Goal: Task Accomplishment & Management: Manage account settings

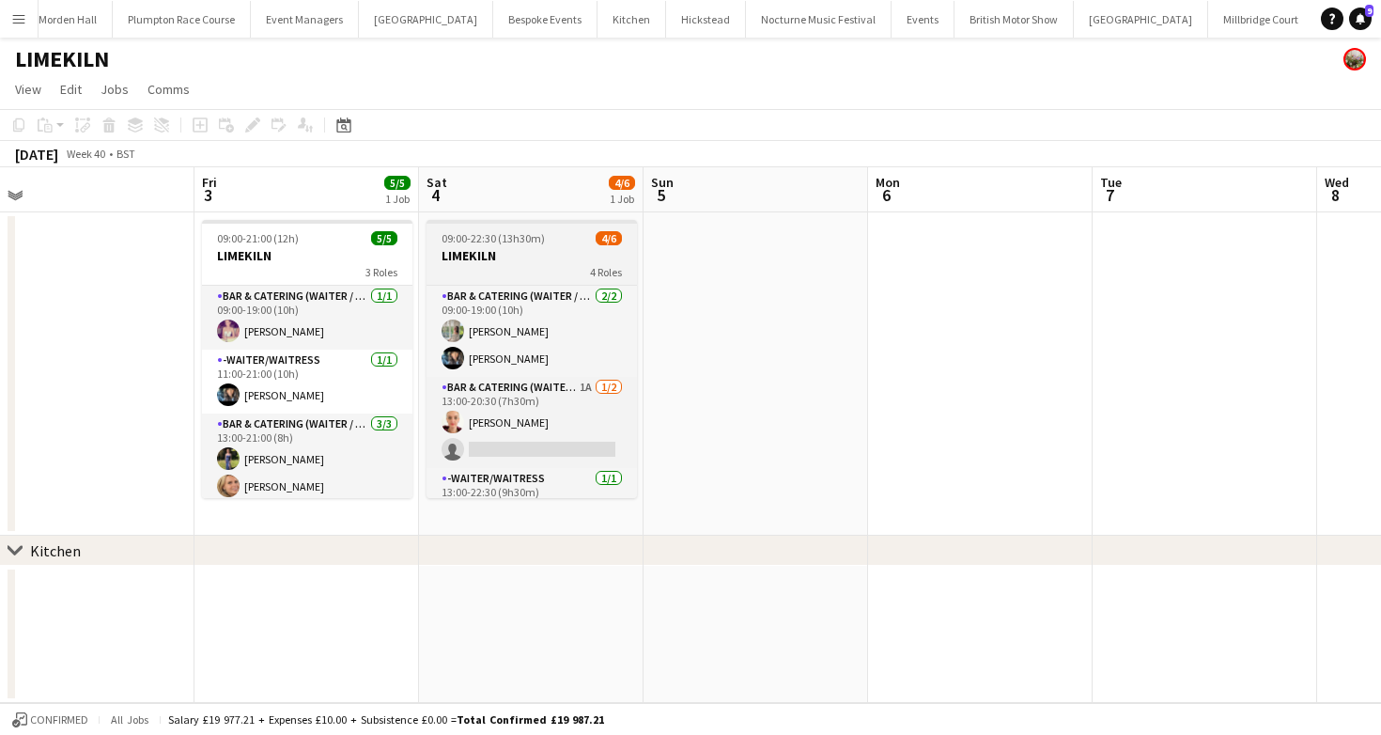
scroll to position [0, 441]
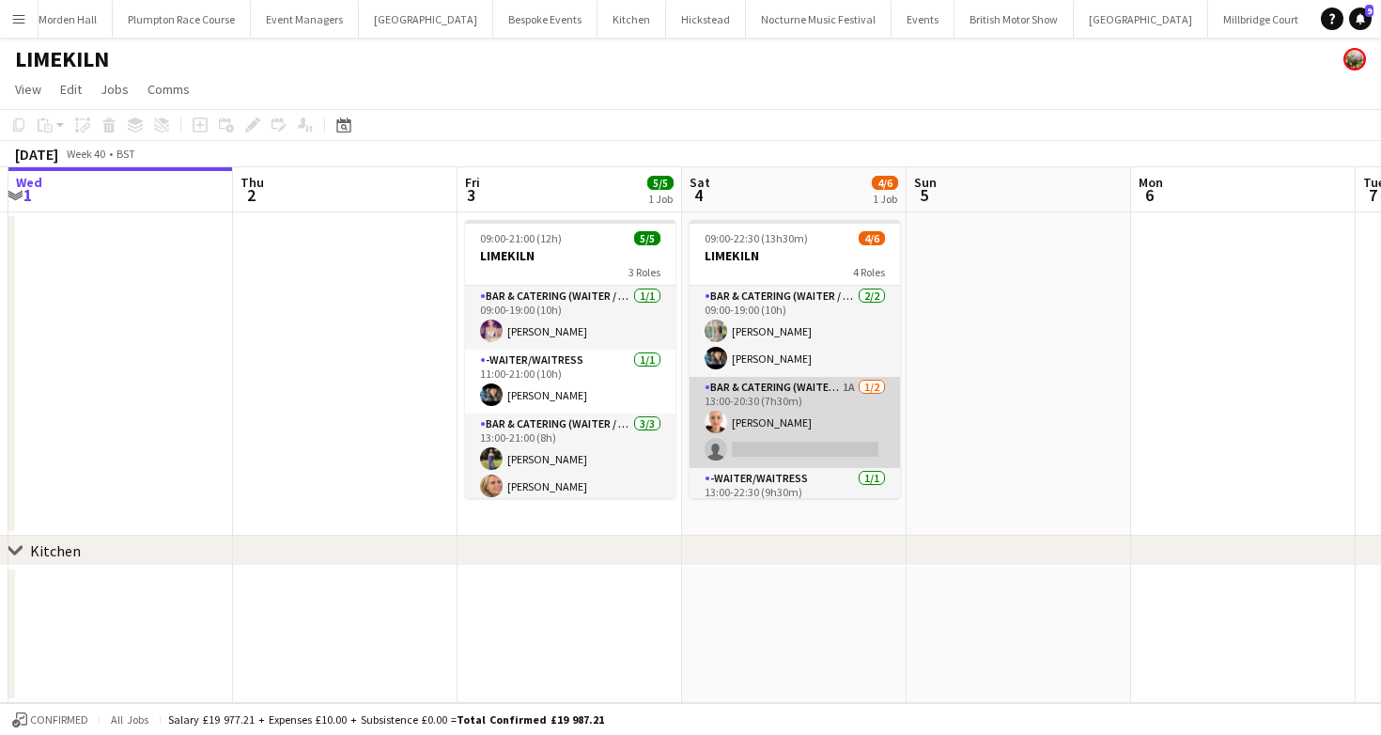
click at [845, 415] on app-card-role "Bar & Catering (Waiter / waitress) 1A 1/2 13:00-20:30 (7h30m) Franceska T Imre …" at bounding box center [794, 422] width 210 height 91
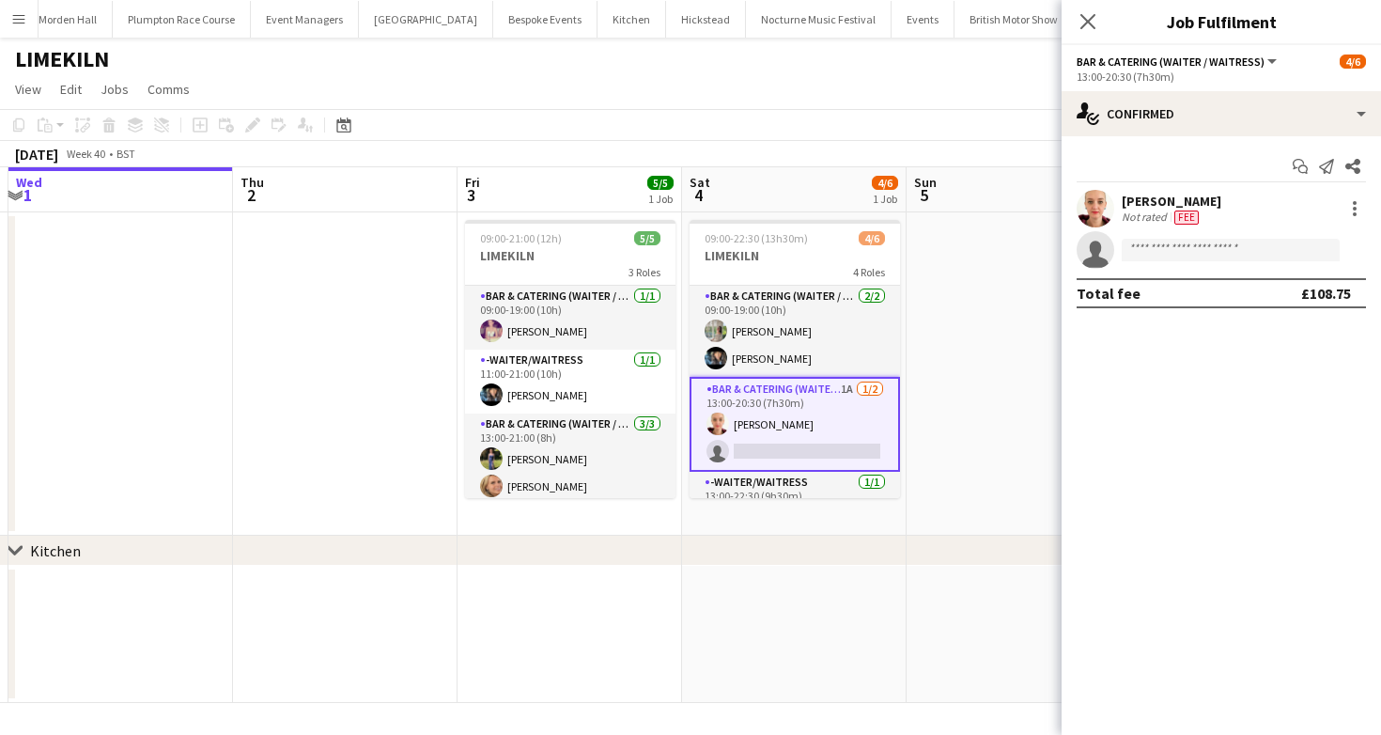
scroll to position [101, 0]
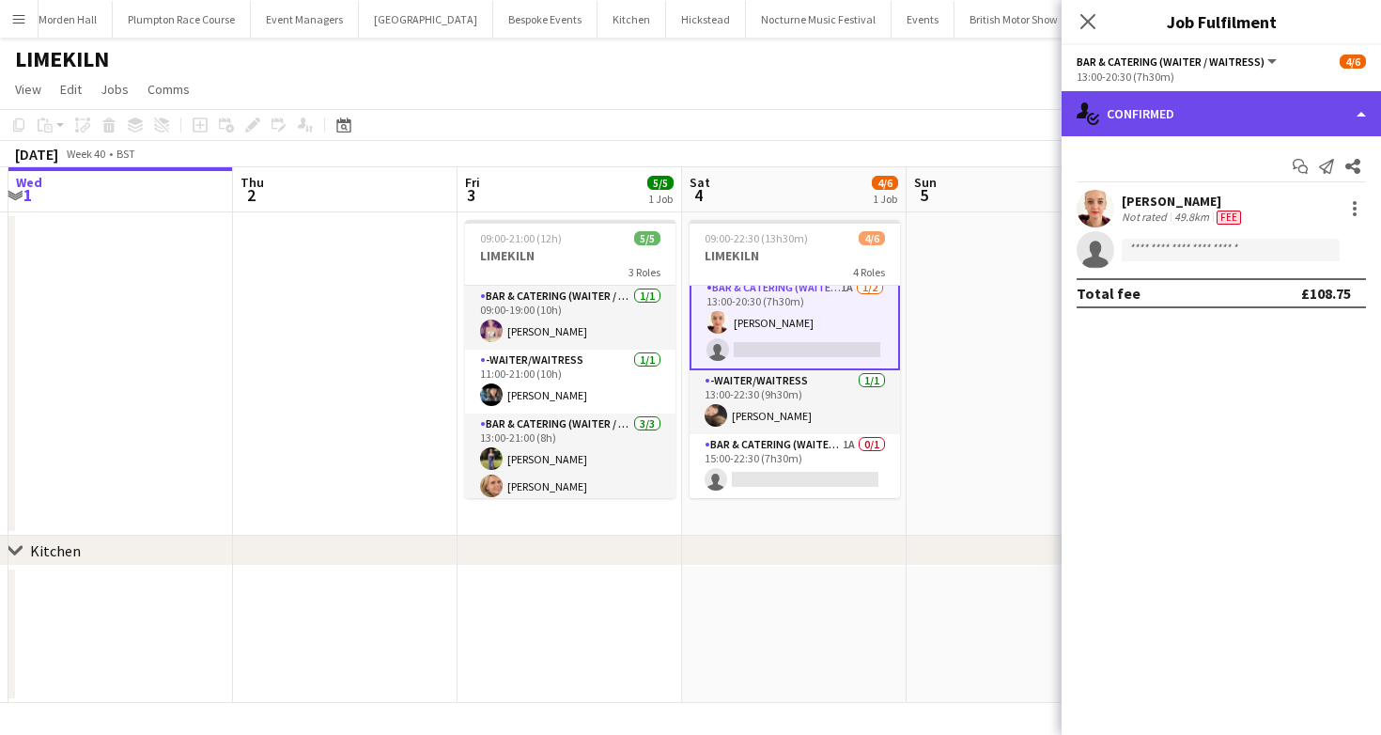
click at [1158, 134] on div "single-neutral-actions-check-2 Confirmed" at bounding box center [1220, 113] width 319 height 45
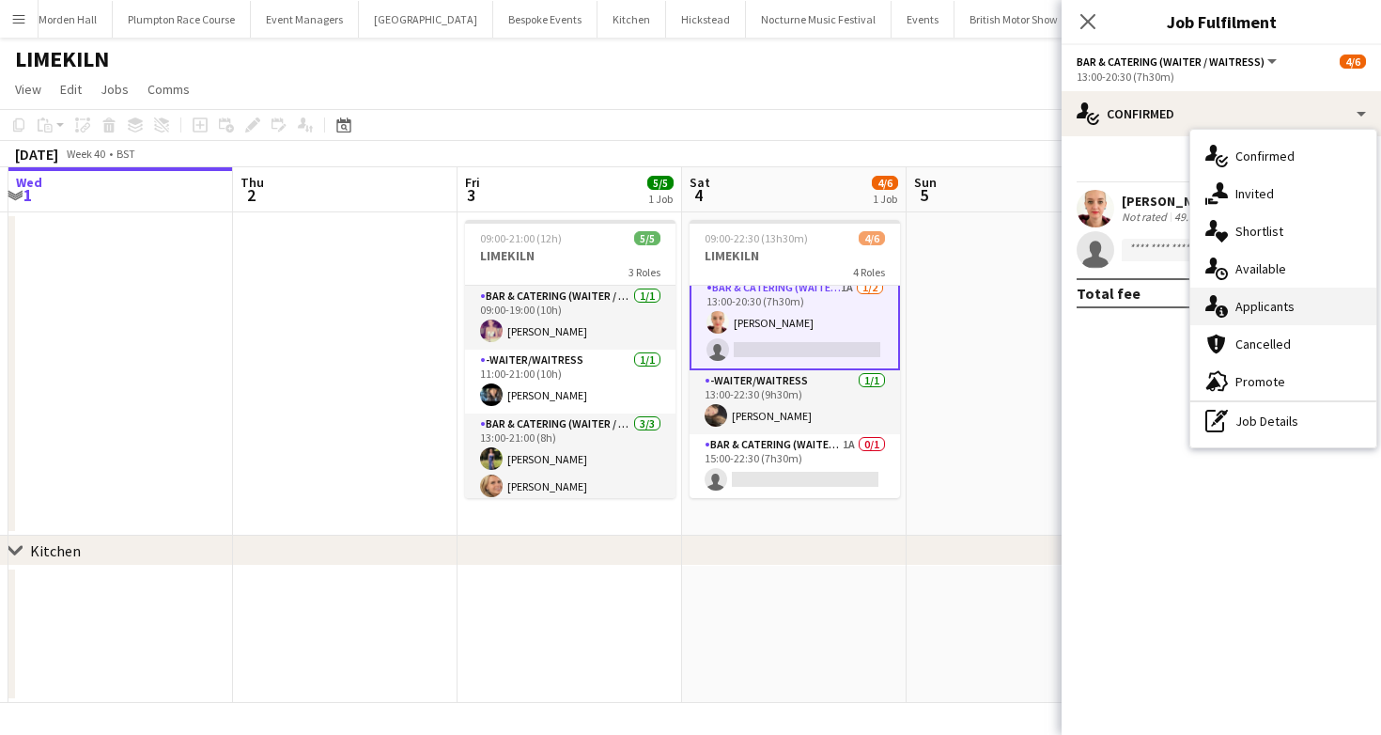
click at [1312, 305] on div "single-neutral-actions-information Applicants" at bounding box center [1283, 306] width 186 height 38
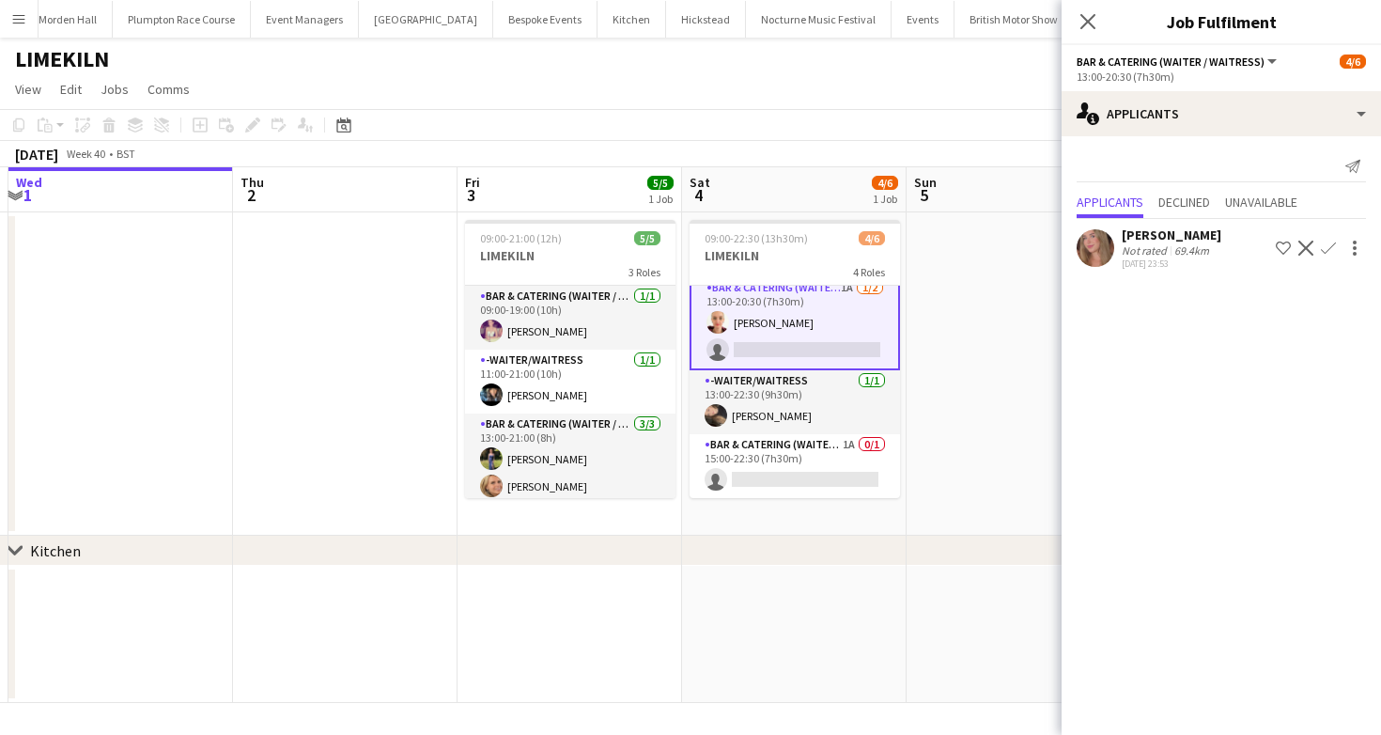
click at [1117, 274] on div "Send notification Applicants Declined Unavailable Lily Daniels Not rated 69.4km…" at bounding box center [1220, 212] width 319 height 152
click at [1107, 248] on app-user-avatar at bounding box center [1095, 248] width 38 height 38
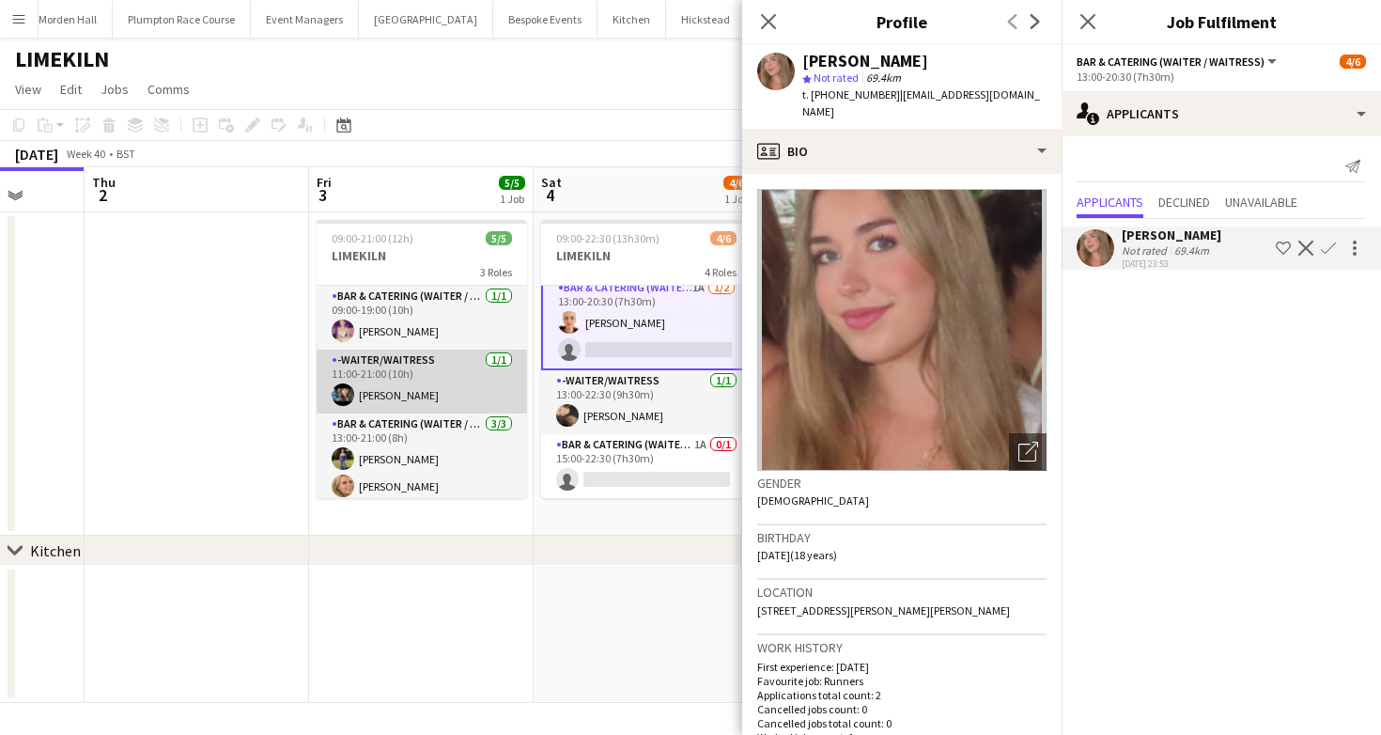
scroll to position [0, 590]
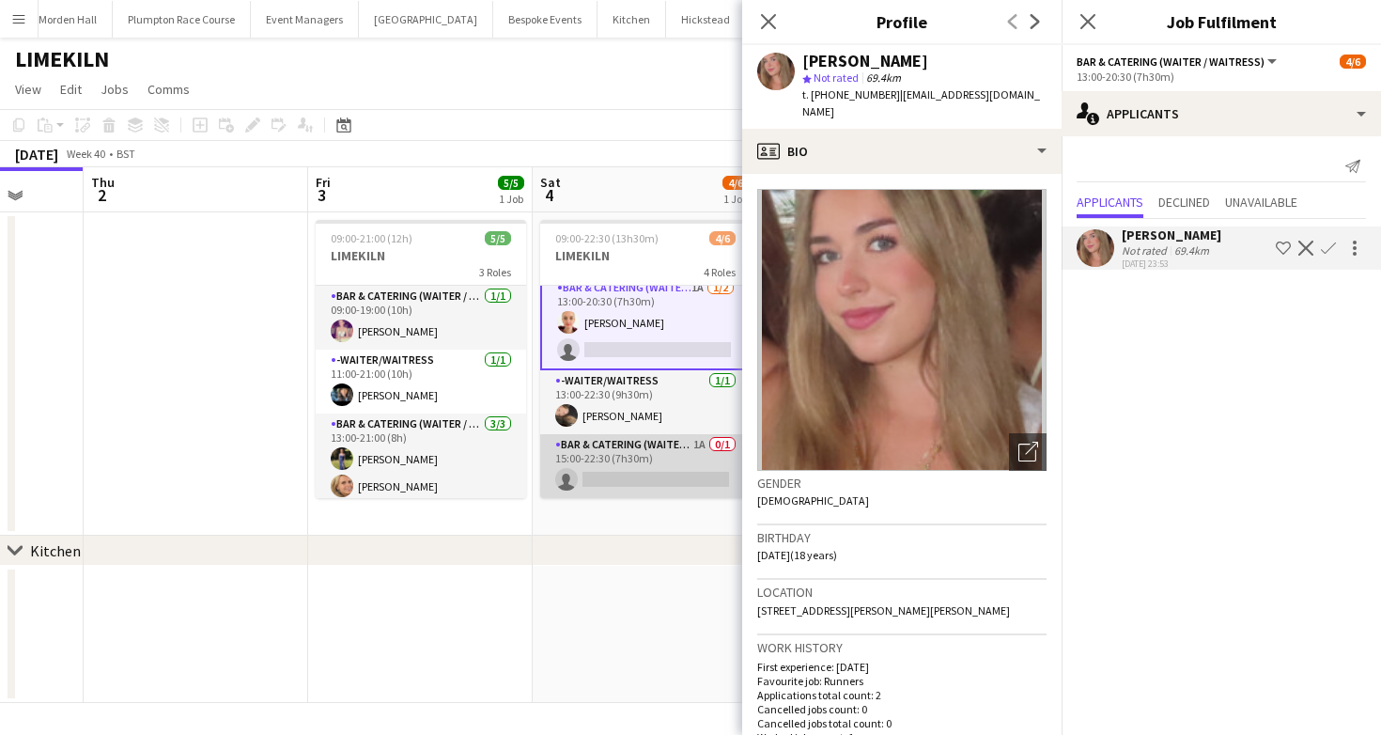
click at [592, 460] on app-card-role "Bar & Catering (Waiter / waitress) 1A 0/1 15:00-22:30 (7h30m) single-neutral-ac…" at bounding box center [645, 466] width 210 height 64
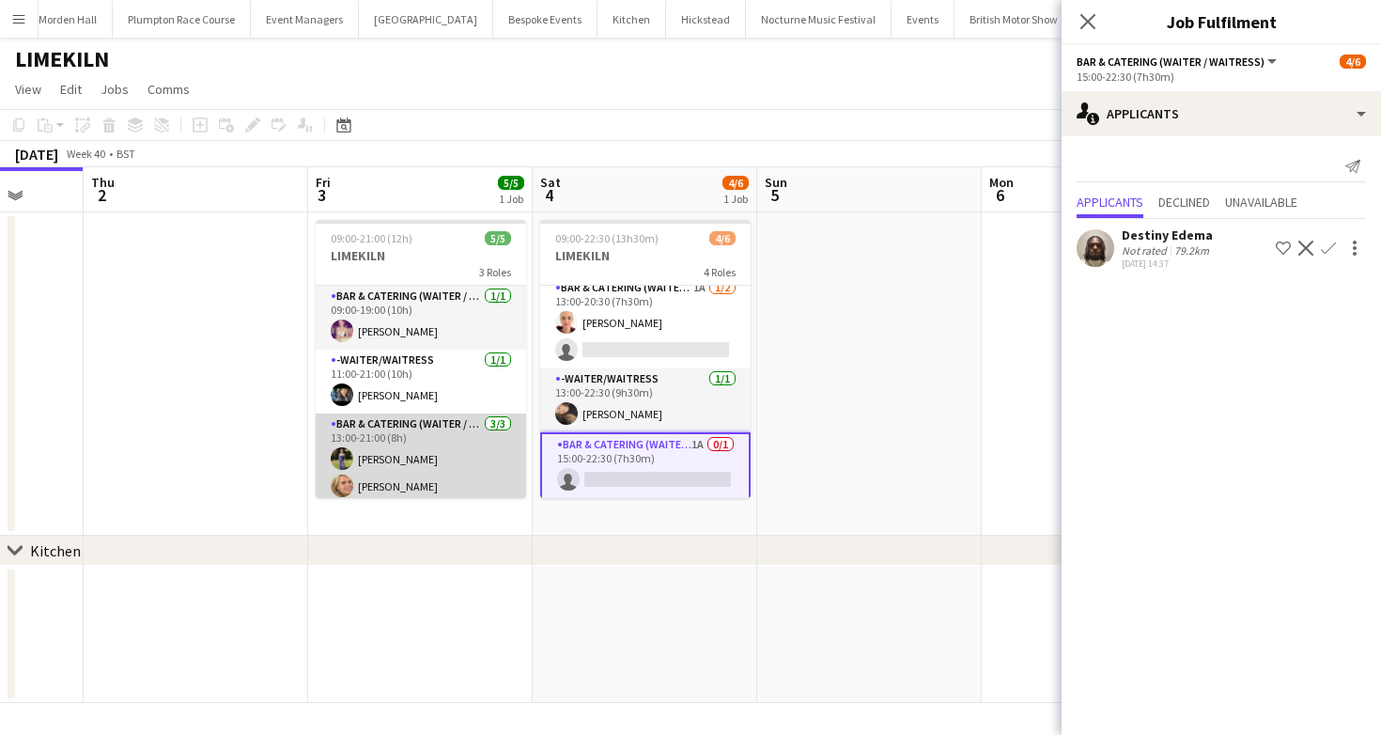
scroll to position [34, 0]
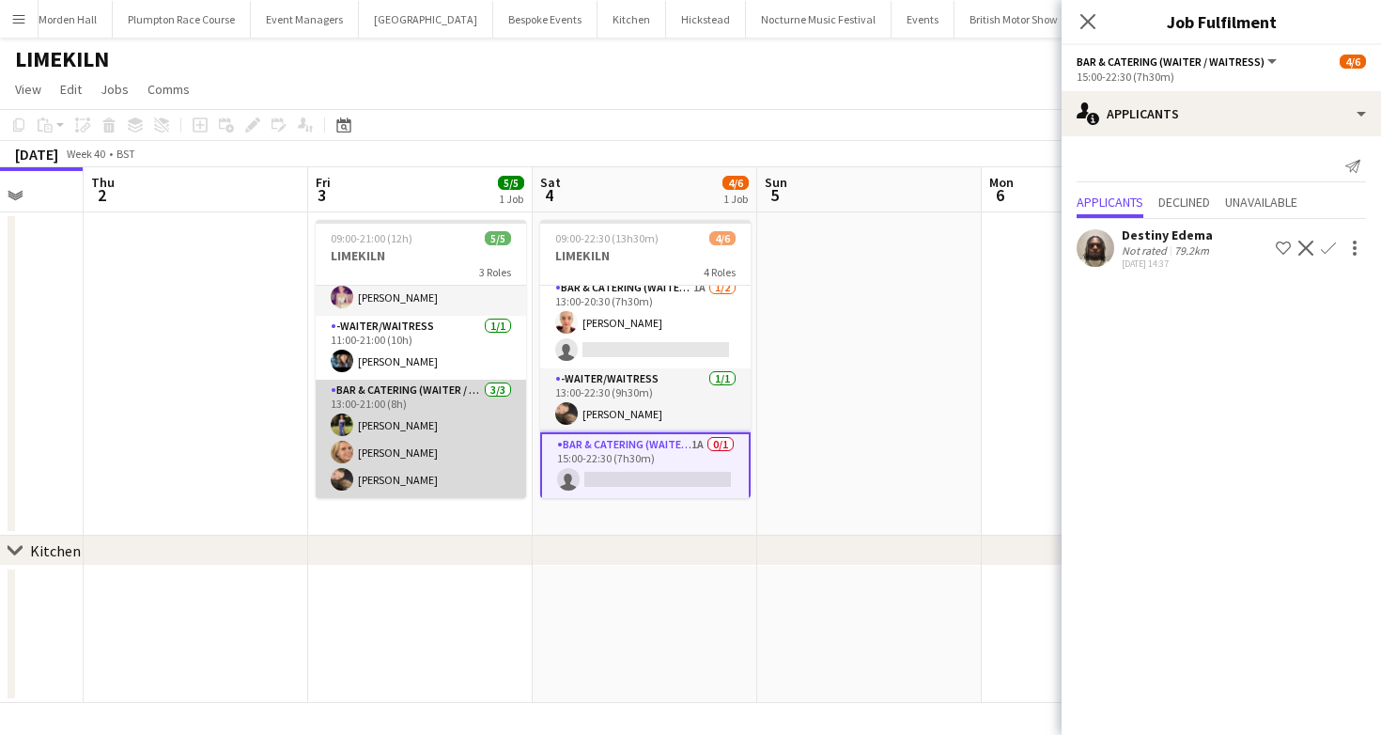
click at [447, 389] on app-card-role "Bar & Catering (Waiter / waitress) 3/3 13:00-21:00 (8h) Holly Hunter Lucy Bee L…" at bounding box center [421, 438] width 210 height 118
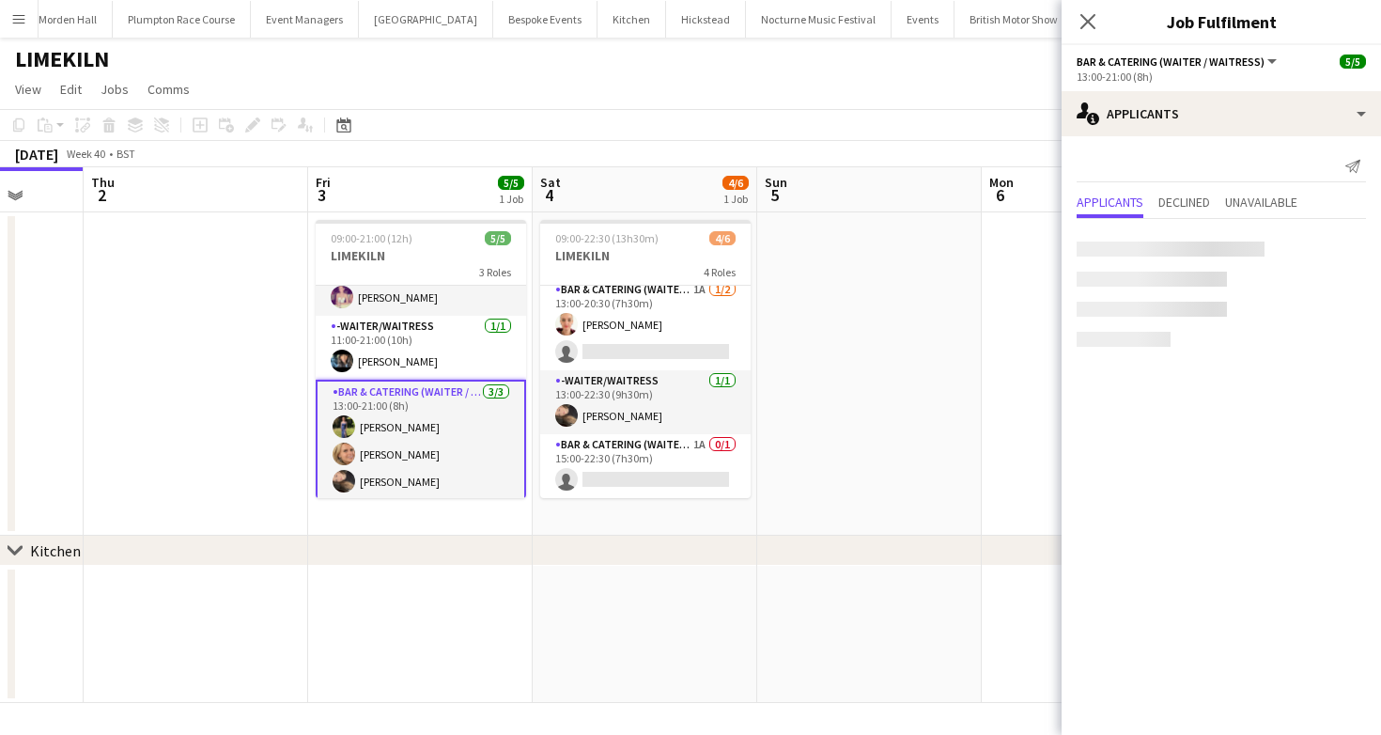
scroll to position [0, 0]
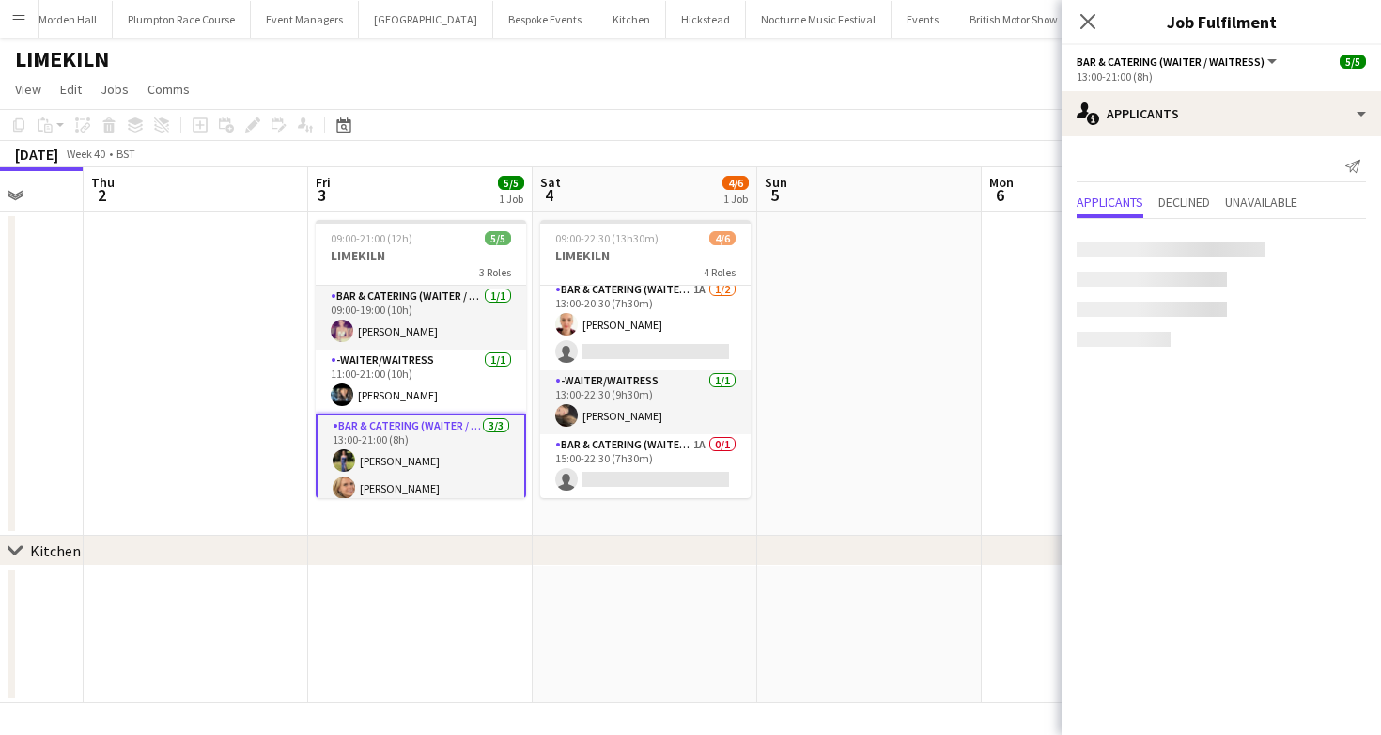
click at [447, 389] on app-card-role "-Waiter/Waitress 1/1 11:00-21:00 (10h) Lydia Cameron" at bounding box center [421, 381] width 210 height 64
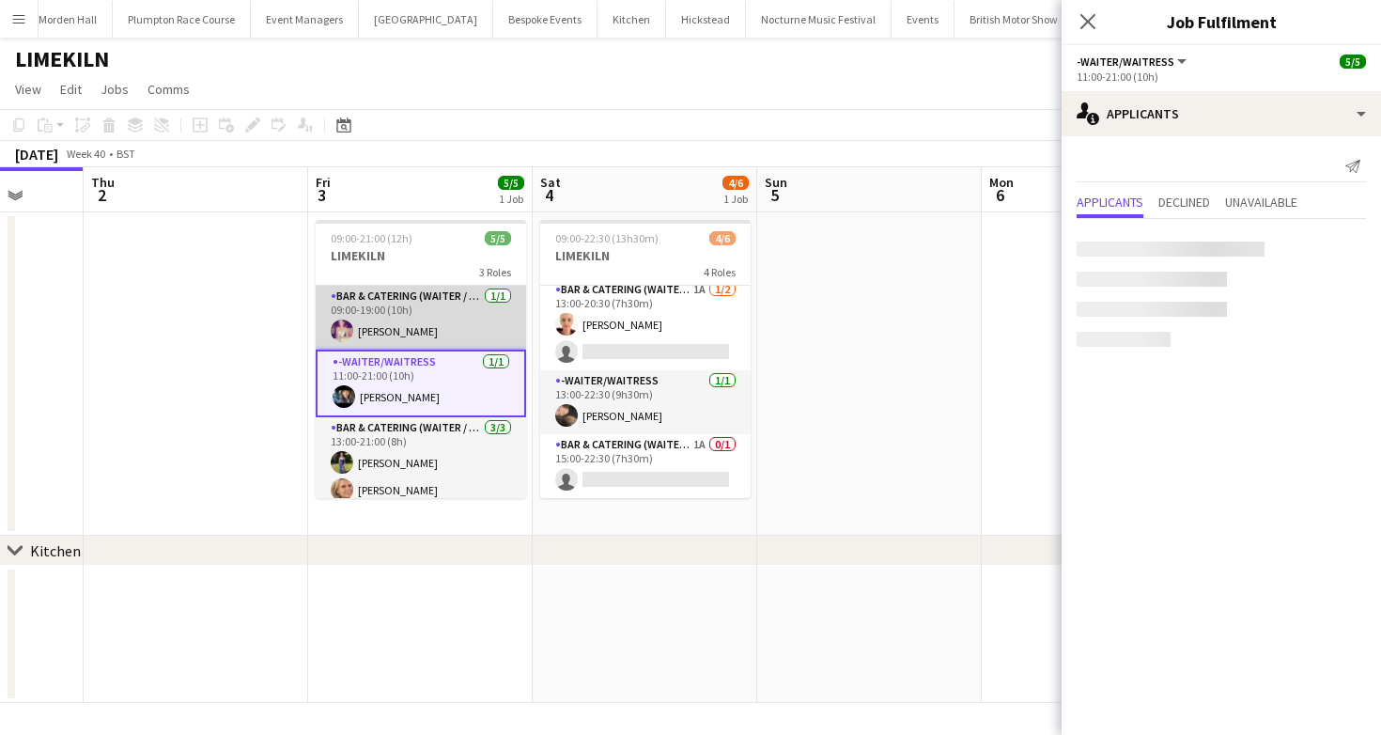
click at [452, 322] on app-card-role "Bar & Catering (Waiter / waitress) 1/1 09:00-19:00 (10h) Emma Black" at bounding box center [421, 318] width 210 height 64
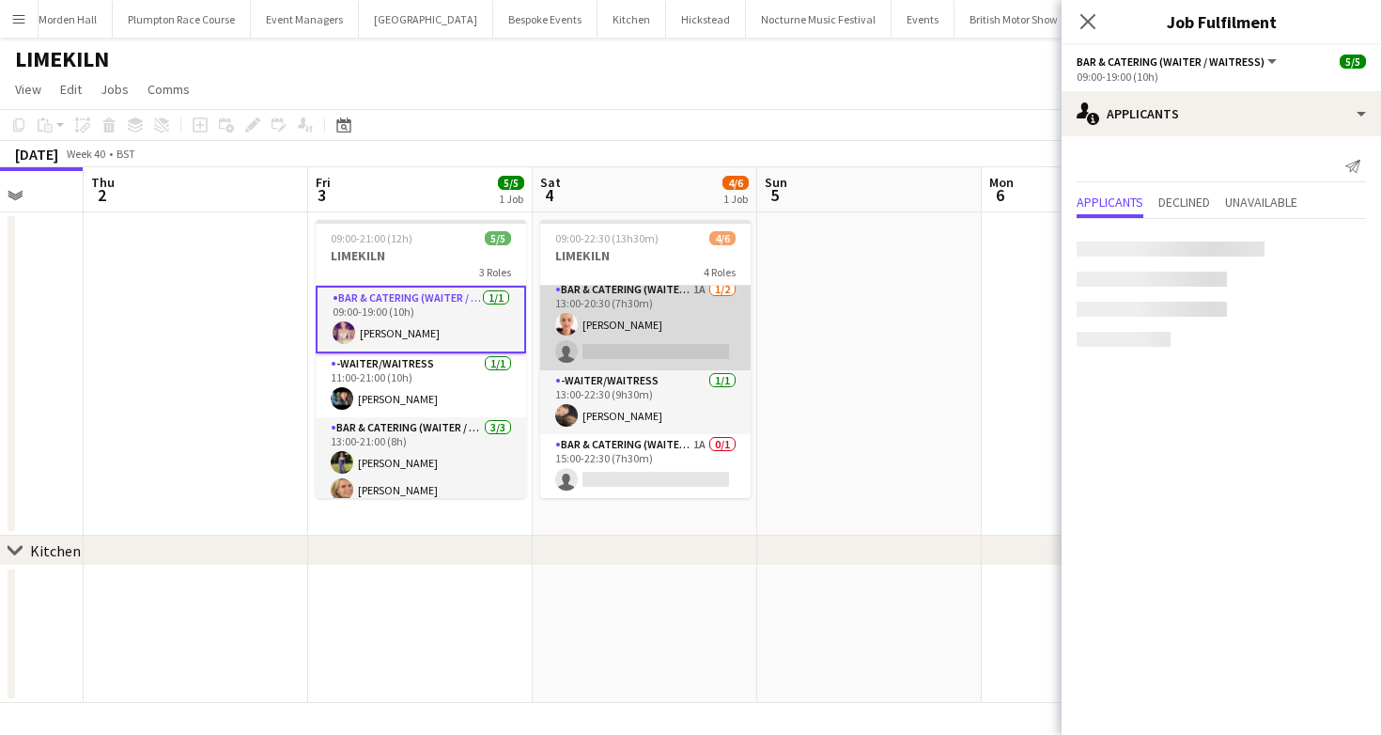
click at [595, 322] on app-card-role "Bar & Catering (Waiter / waitress) 1A 1/2 13:00-20:30 (7h30m) Franceska T Imre …" at bounding box center [645, 324] width 210 height 91
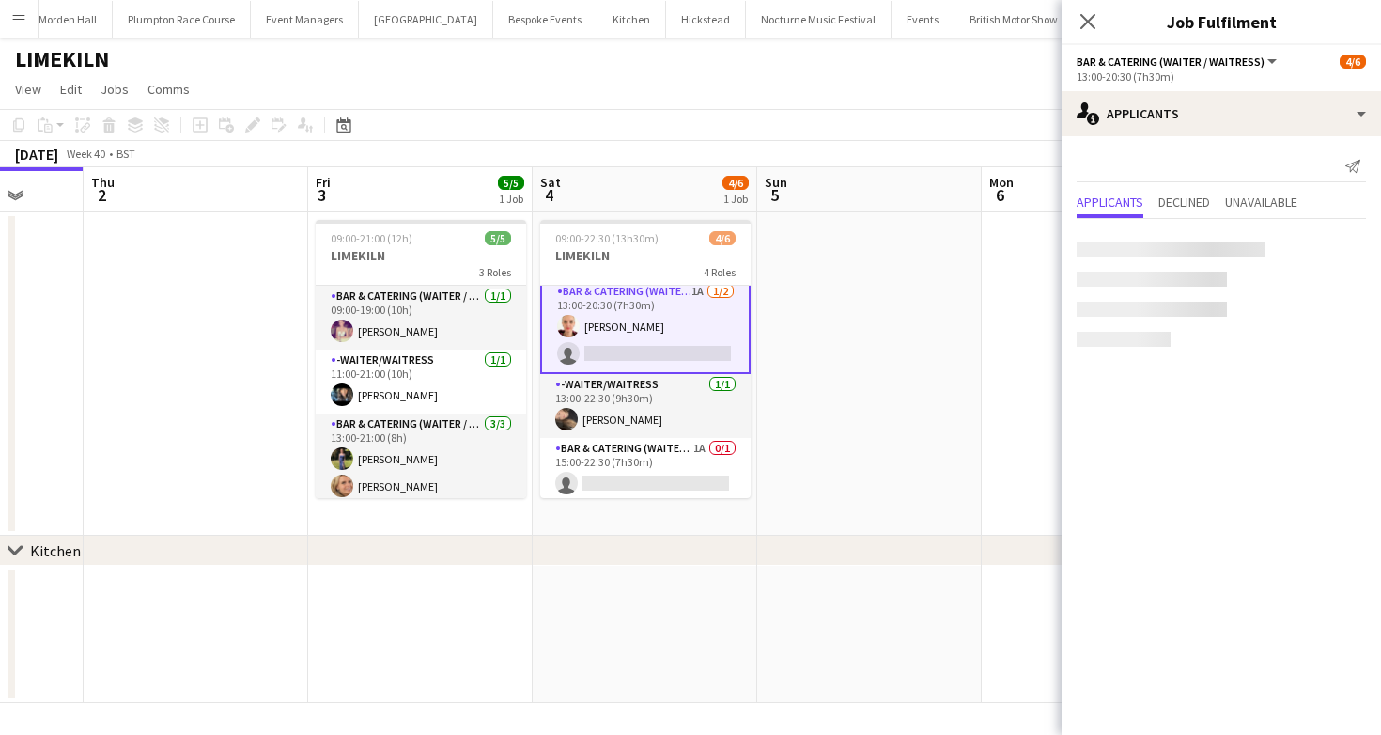
scroll to position [100, 0]
click at [742, 120] on app-toolbar "Copy Paste Paste Command V Paste with crew Command Shift V Paste linked Job Del…" at bounding box center [690, 125] width 1381 height 32
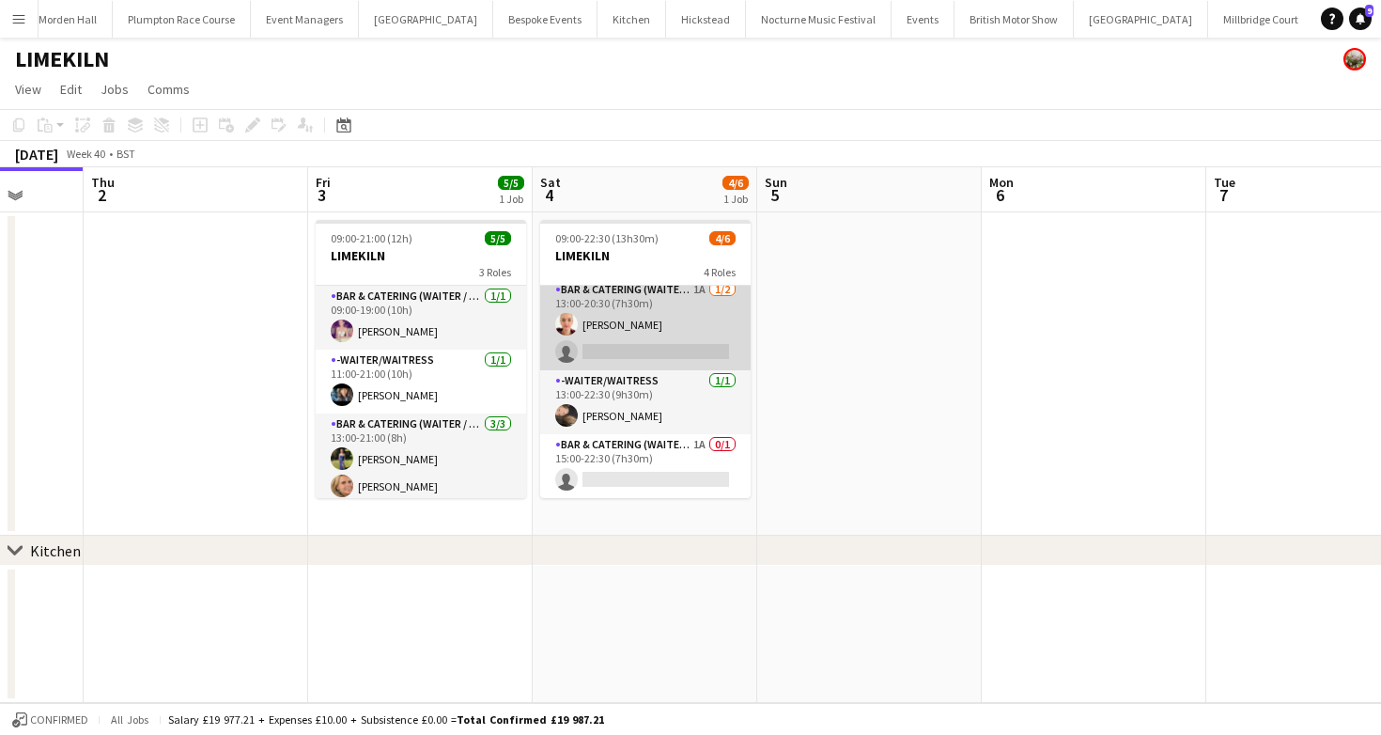
click at [631, 289] on app-card-role "Bar & Catering (Waiter / waitress) 1A 1/2 13:00-20:30 (7h30m) Franceska T Imre …" at bounding box center [645, 324] width 210 height 91
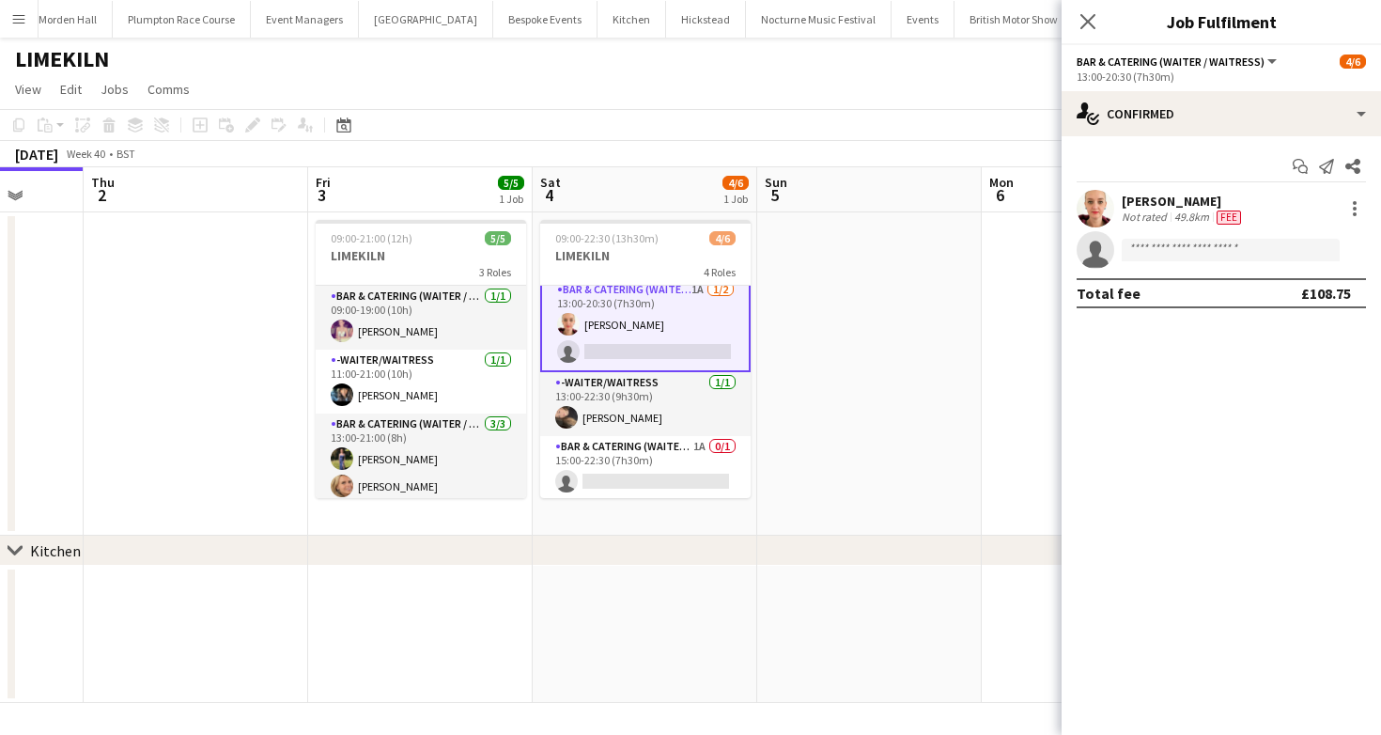
scroll to position [0, 0]
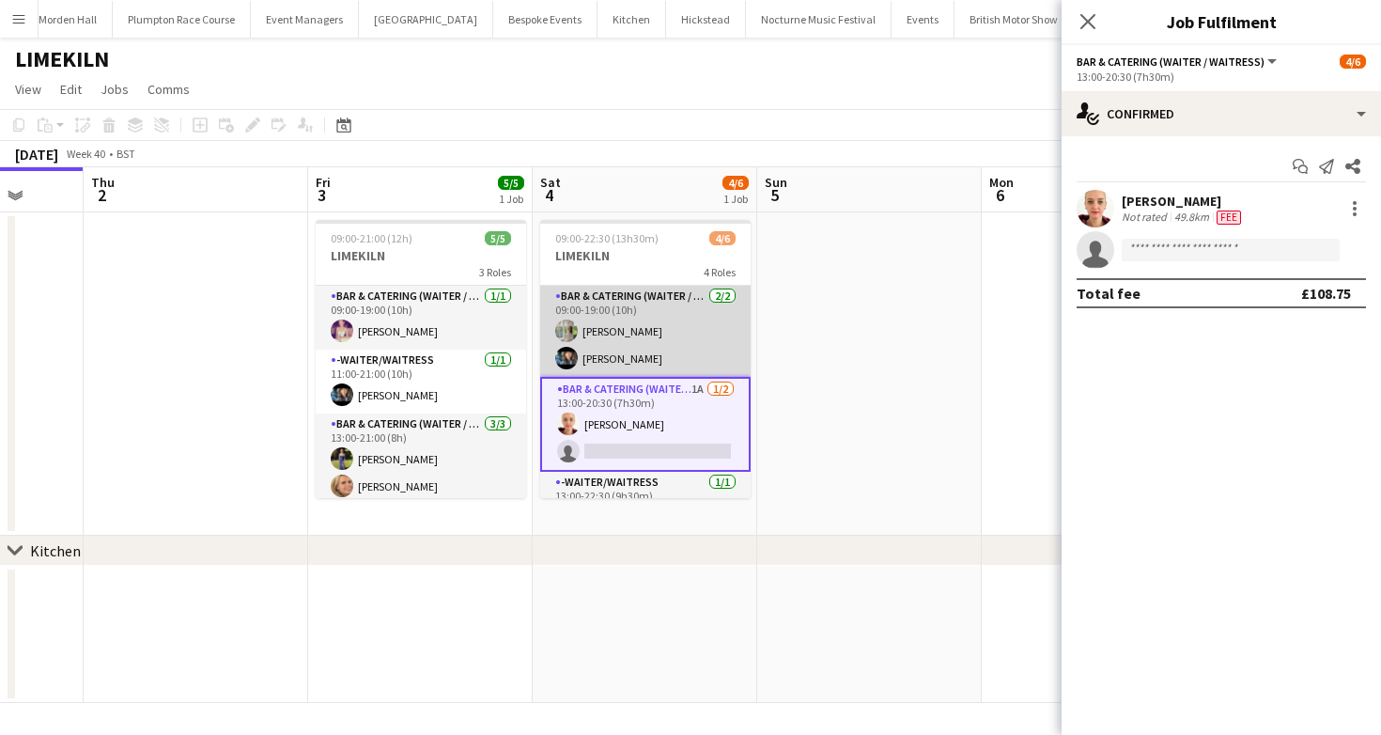
click at [621, 336] on app-card-role "Bar & Catering (Waiter / waitress) 2/2 09:00-19:00 (10h) Alexandra Burgoyne Lyd…" at bounding box center [645, 331] width 210 height 91
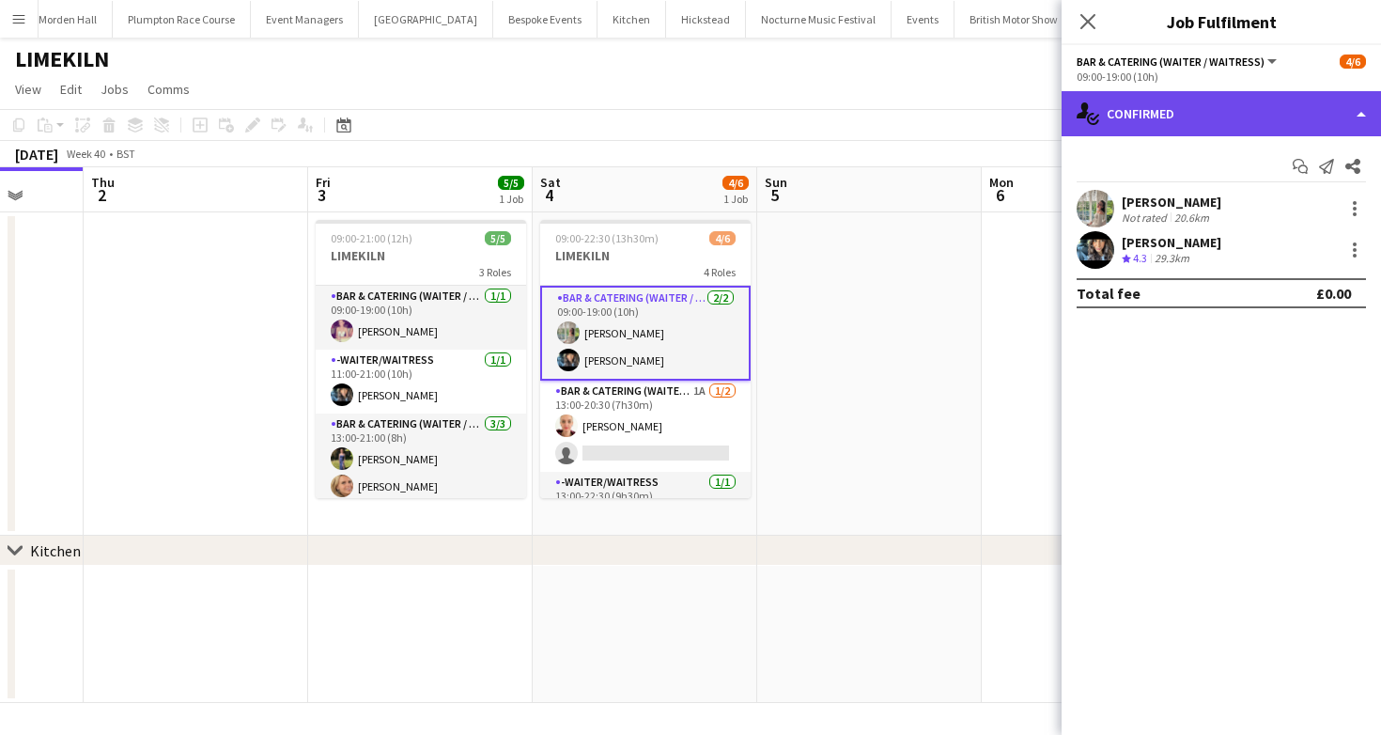
click at [1155, 125] on div "single-neutral-actions-check-2 Confirmed" at bounding box center [1220, 113] width 319 height 45
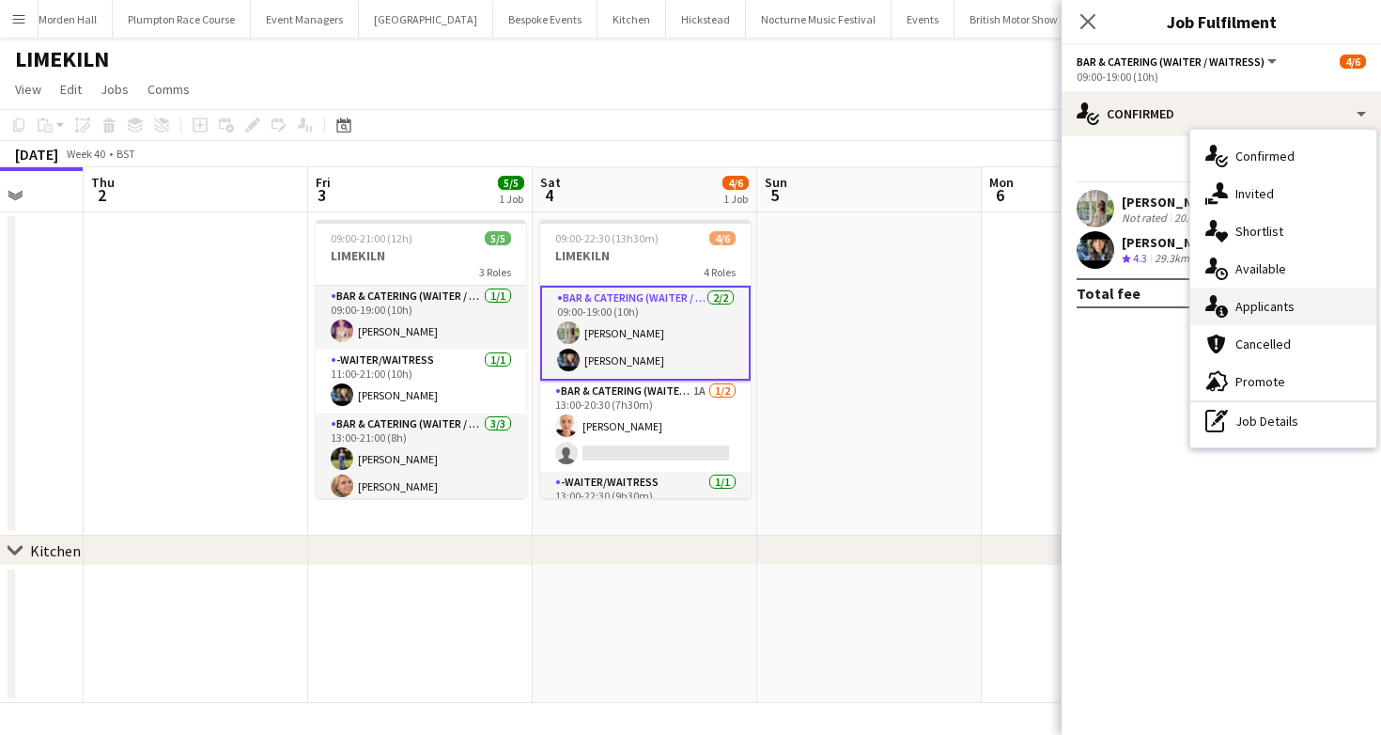
click at [1281, 307] on span "Applicants" at bounding box center [1264, 306] width 59 height 17
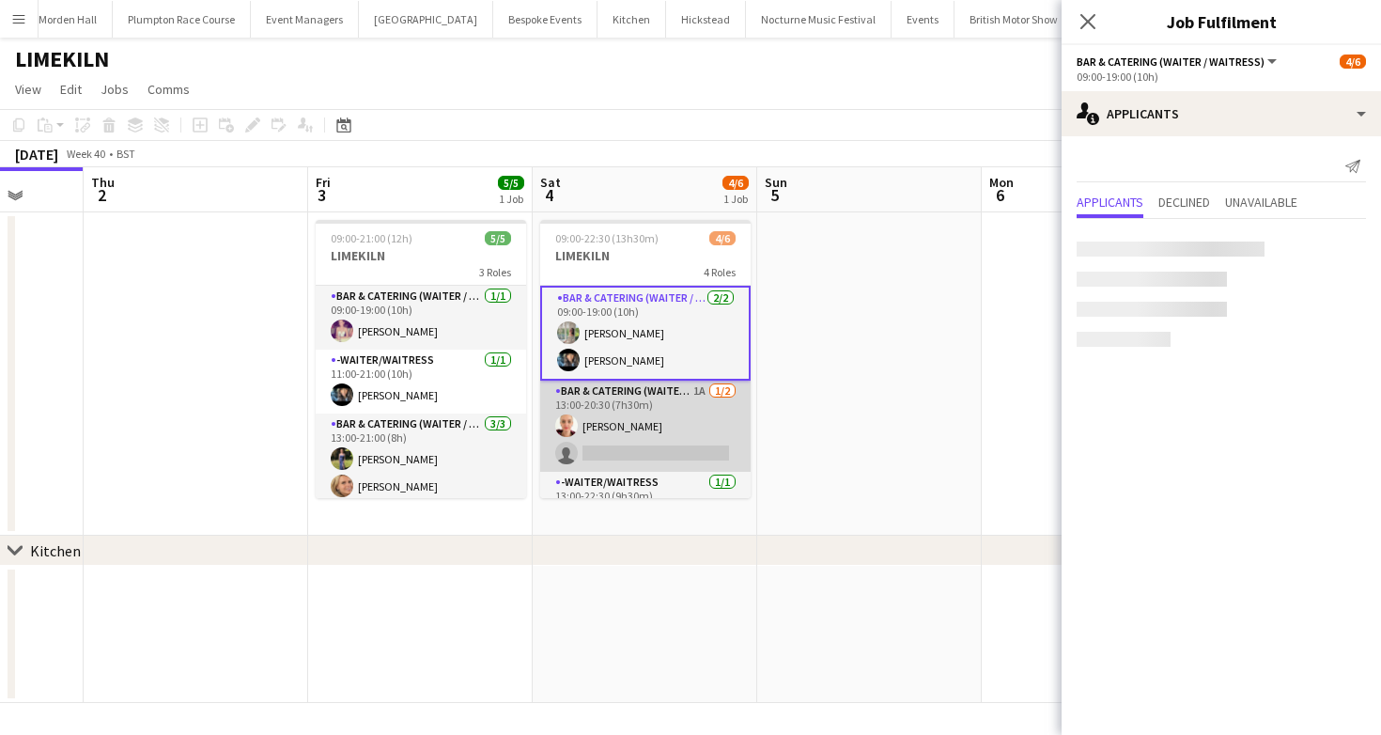
click at [618, 447] on app-card-role "Bar & Catering (Waiter / waitress) 1A 1/2 13:00-20:30 (7h30m) Franceska T Imre …" at bounding box center [645, 425] width 210 height 91
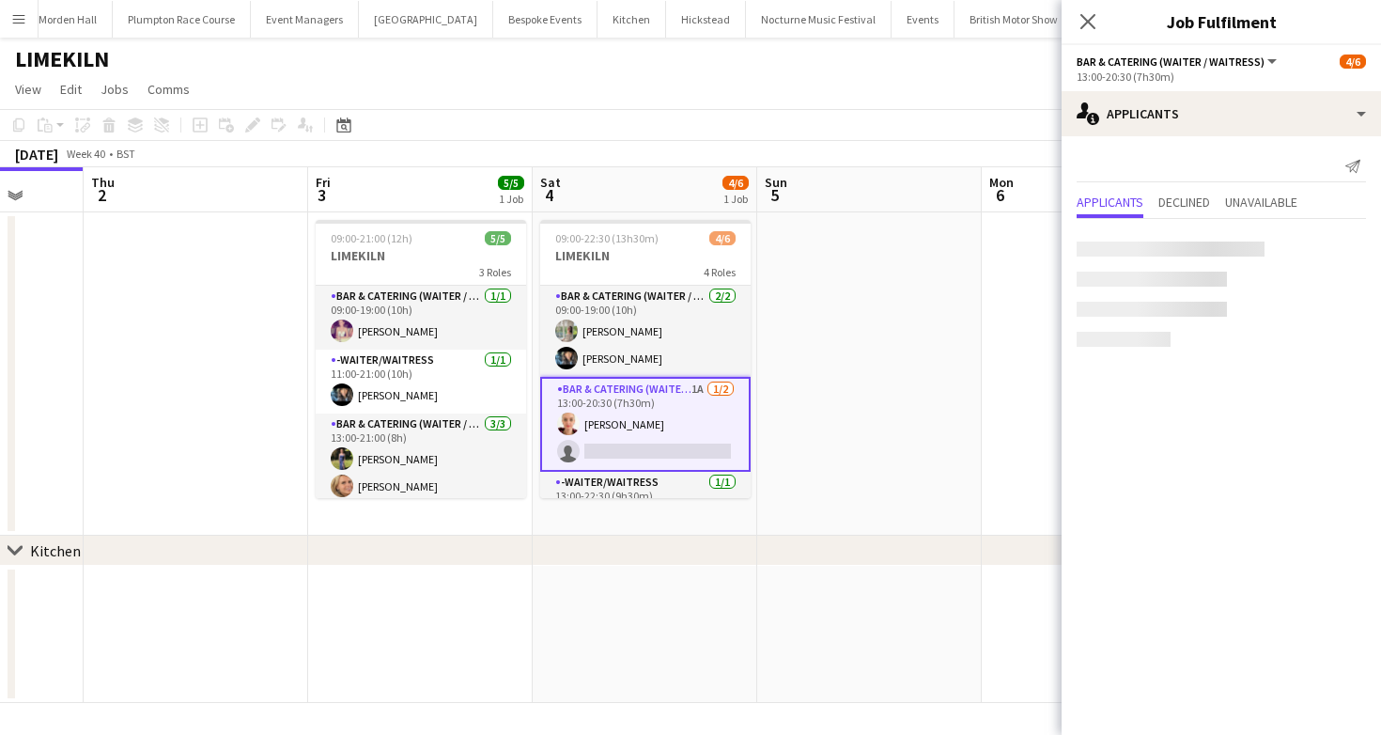
scroll to position [101, 0]
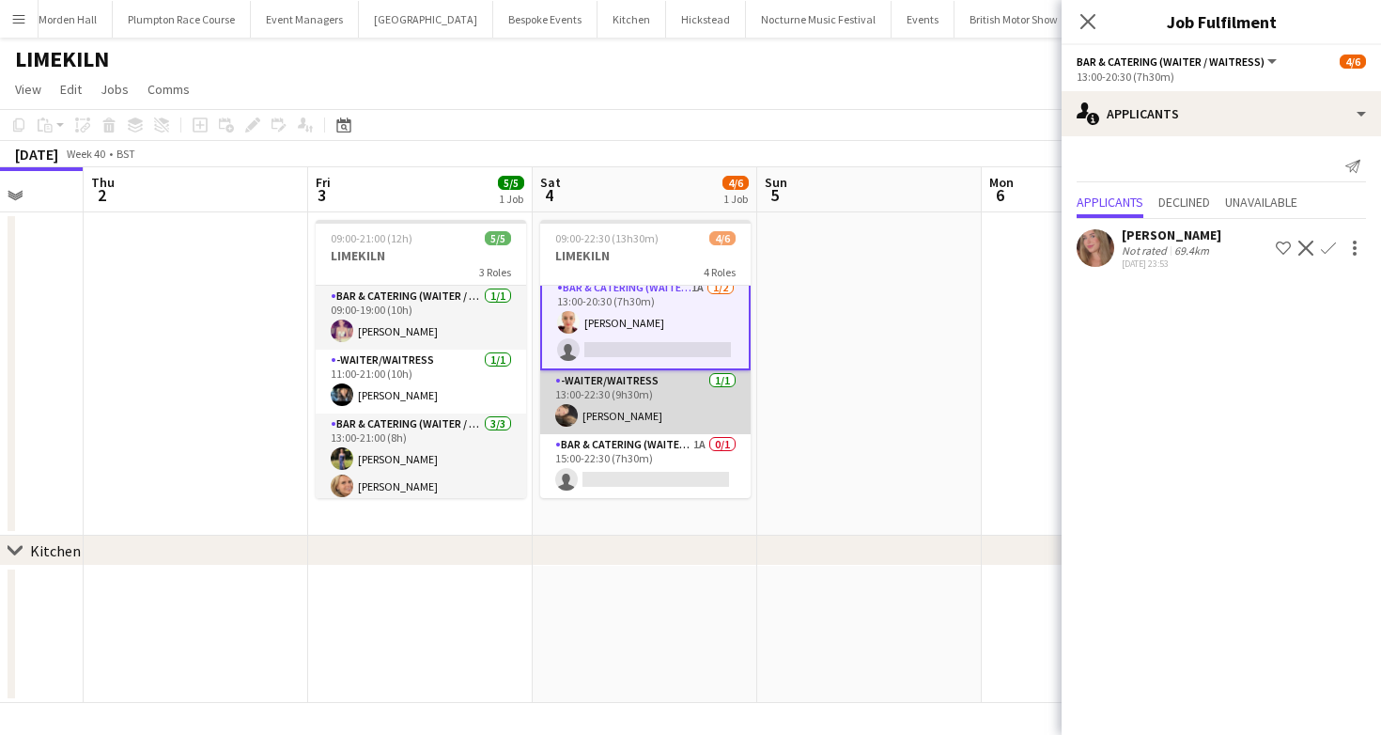
click at [626, 407] on app-card-role "-Waiter/Waitress 1/1 13:00-22:30 (9h30m) Lily Minton" at bounding box center [645, 402] width 210 height 64
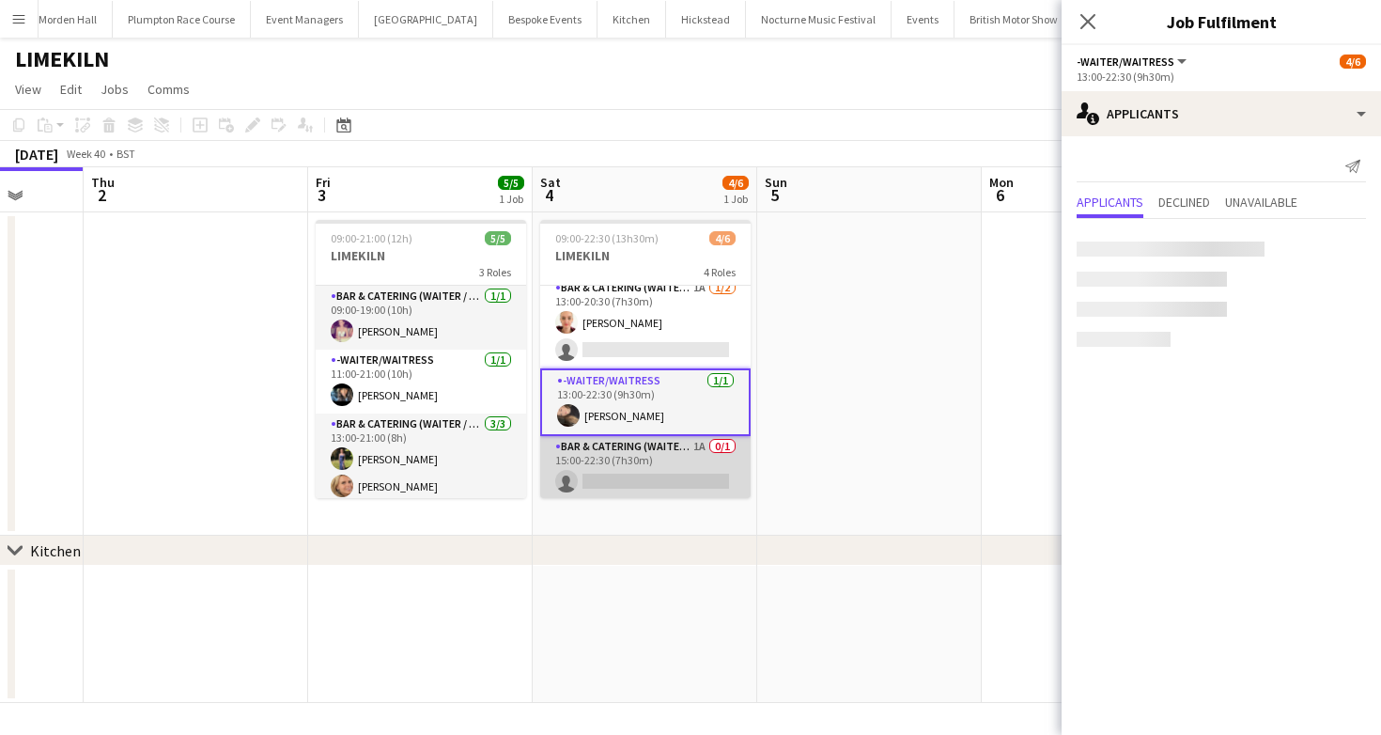
click at [624, 464] on app-card-role "Bar & Catering (Waiter / waitress) 1A 0/1 15:00-22:30 (7h30m) single-neutral-ac…" at bounding box center [645, 468] width 210 height 64
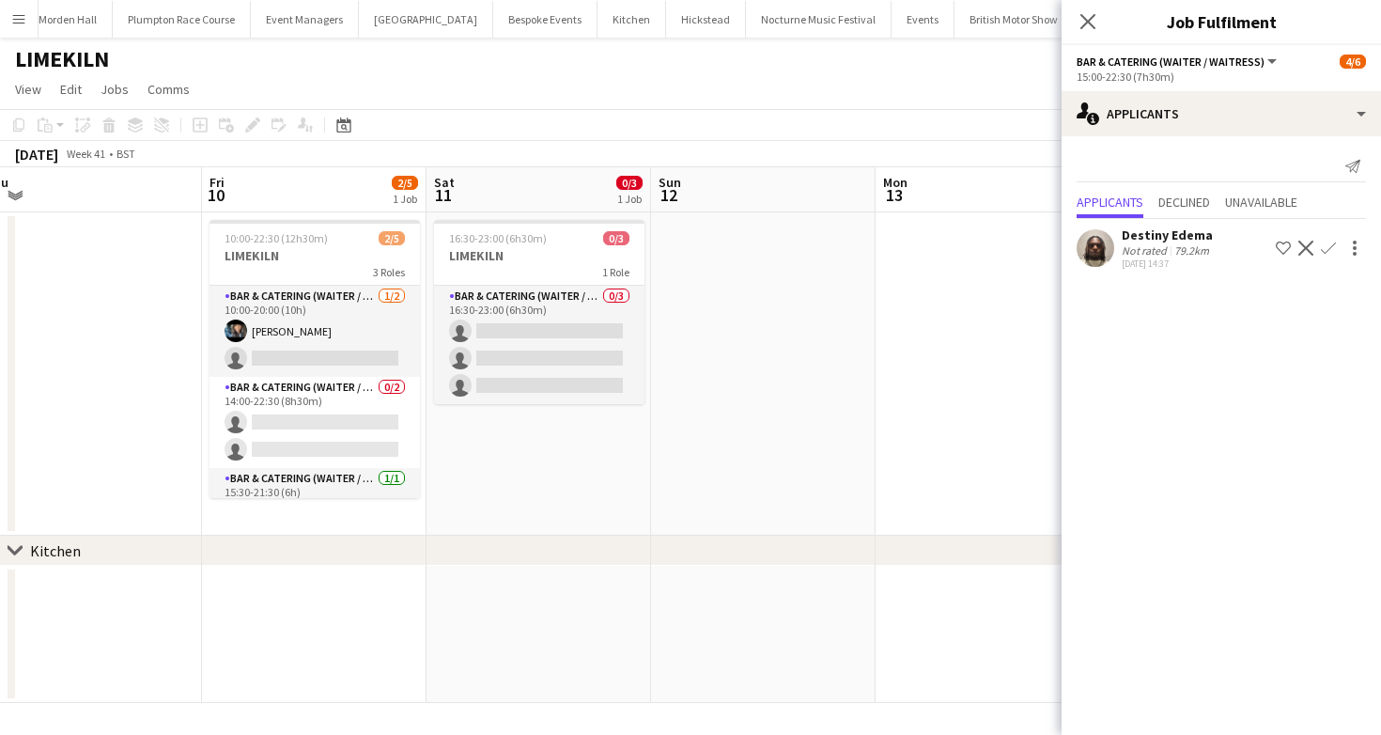
scroll to position [0, 637]
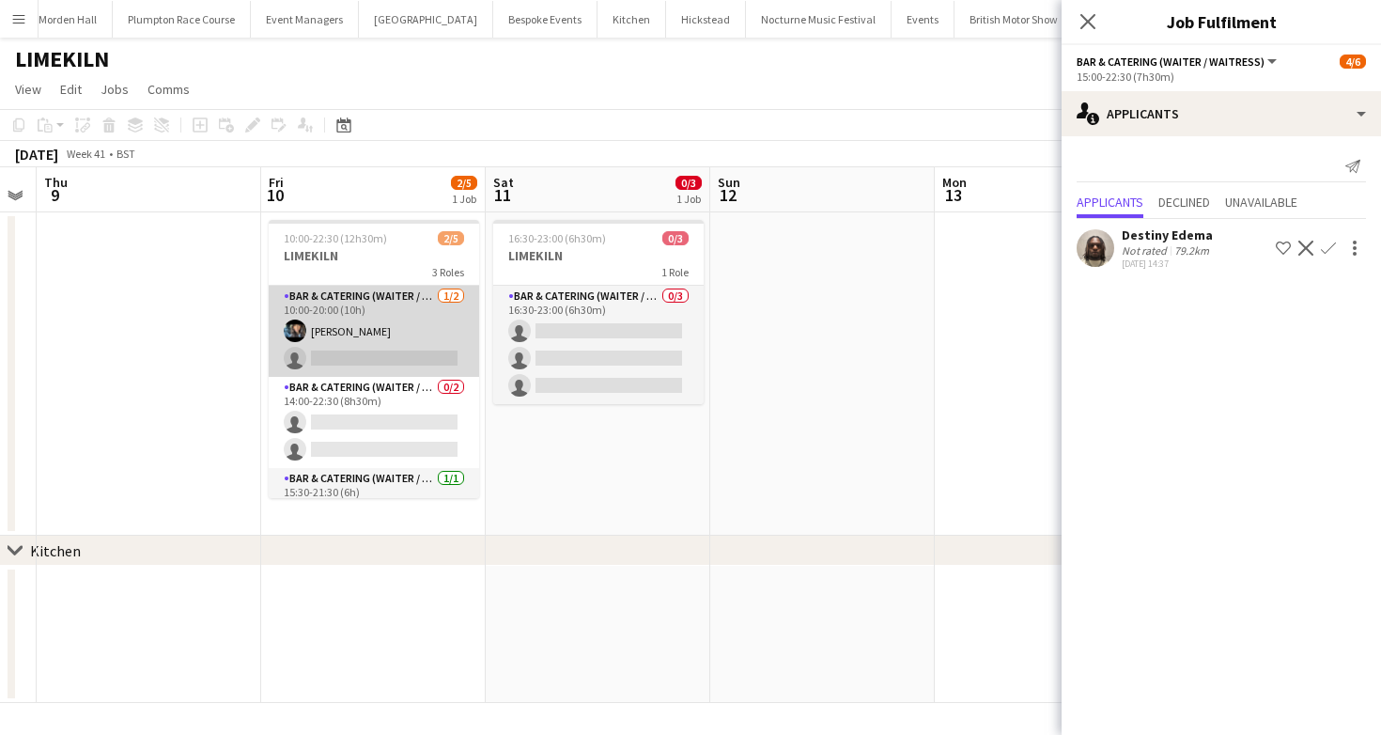
click at [391, 331] on app-card-role "Bar & Catering (Waiter / waitress) 1/2 10:00-20:00 (10h) Lydia Cameron single-n…" at bounding box center [374, 331] width 210 height 91
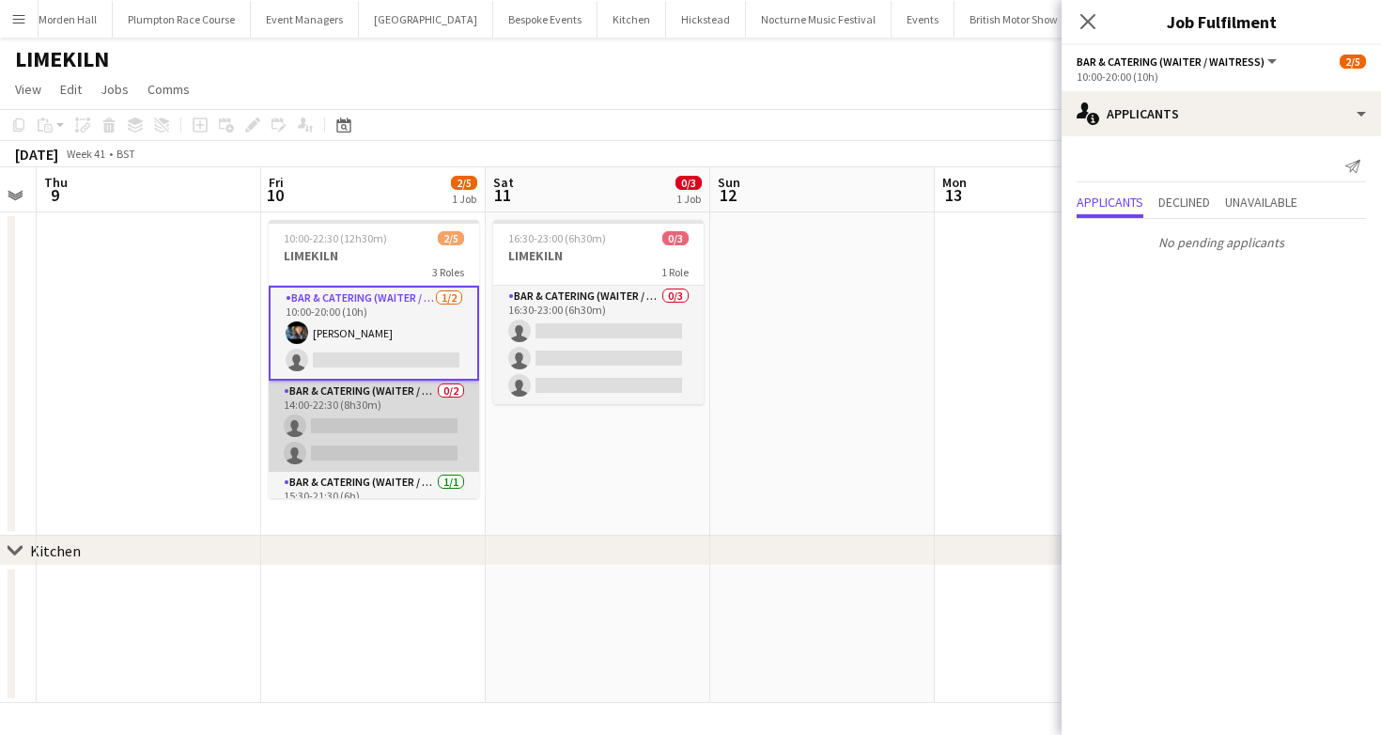
click at [395, 415] on app-card-role "Bar & Catering (Waiter / waitress) 0/2 14:00-22:30 (8h30m) single-neutral-actio…" at bounding box center [374, 425] width 210 height 91
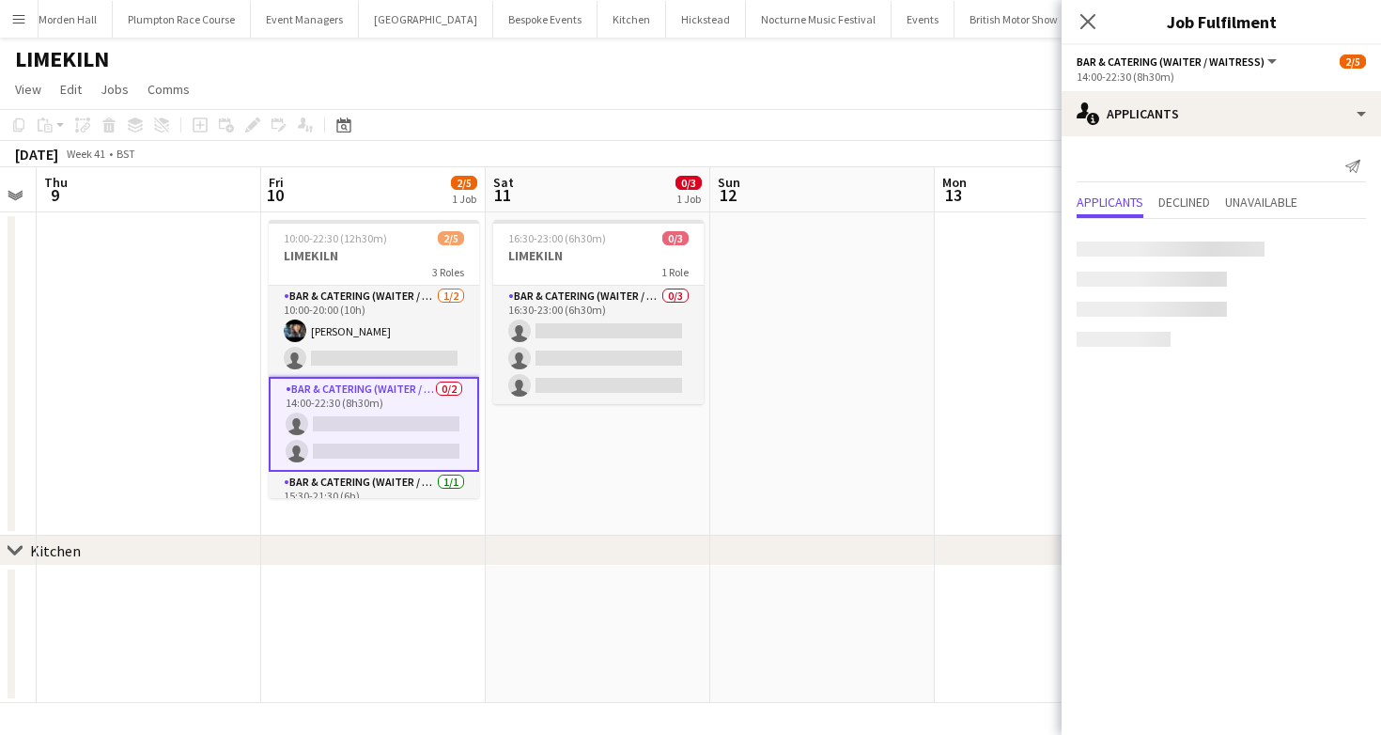
scroll to position [38, 0]
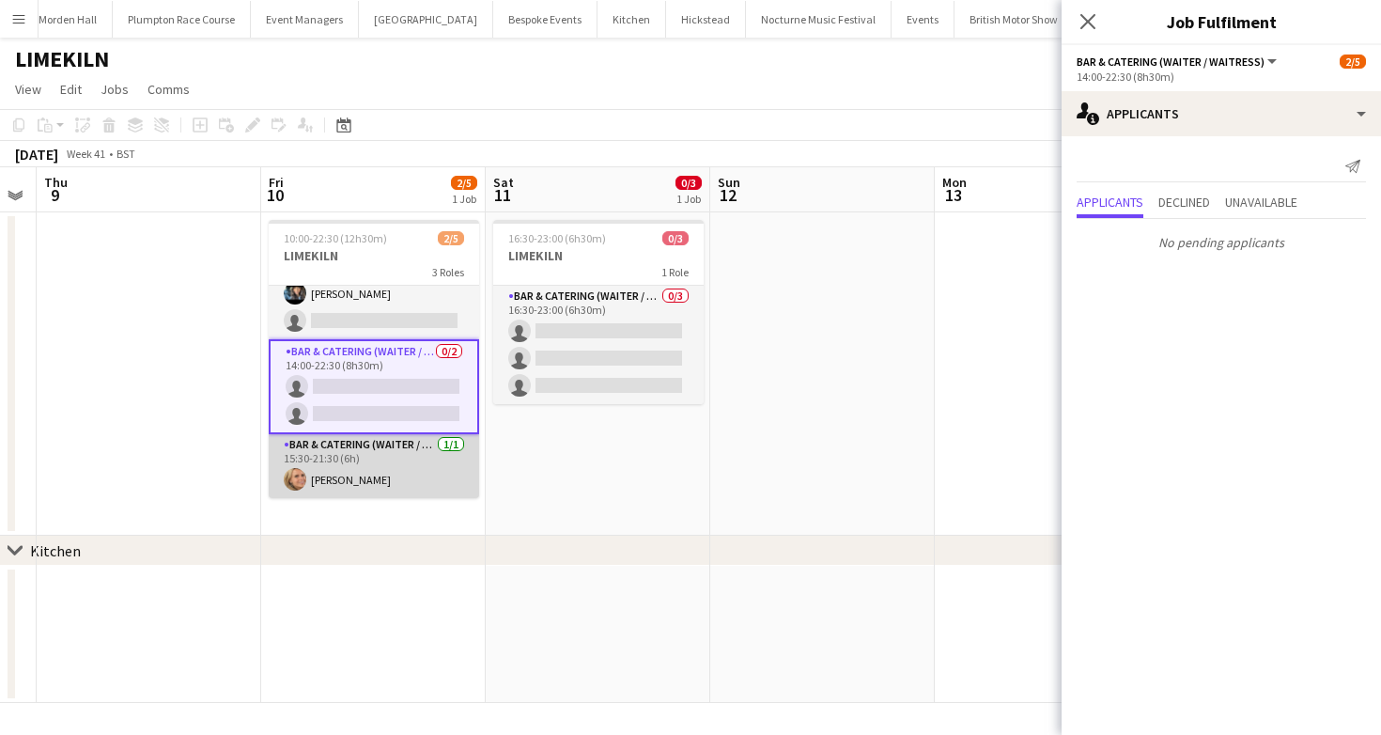
click at [408, 456] on app-card-role "Bar & Catering (Waiter / waitress) 1/1 15:30-21:30 (6h) Lucy Bee" at bounding box center [374, 466] width 210 height 64
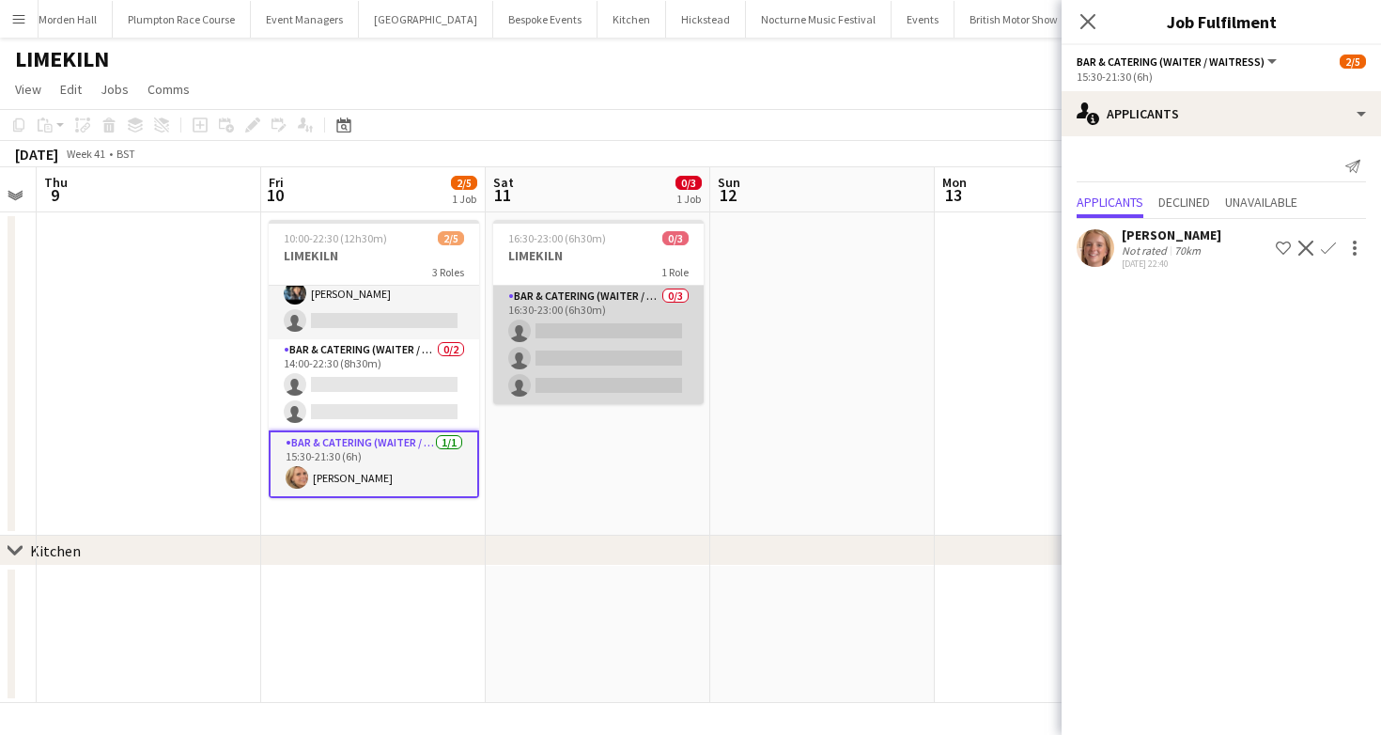
click at [590, 345] on app-card-role "Bar & Catering (Waiter / waitress) 0/3 16:30-23:00 (6h30m) single-neutral-actio…" at bounding box center [598, 345] width 210 height 118
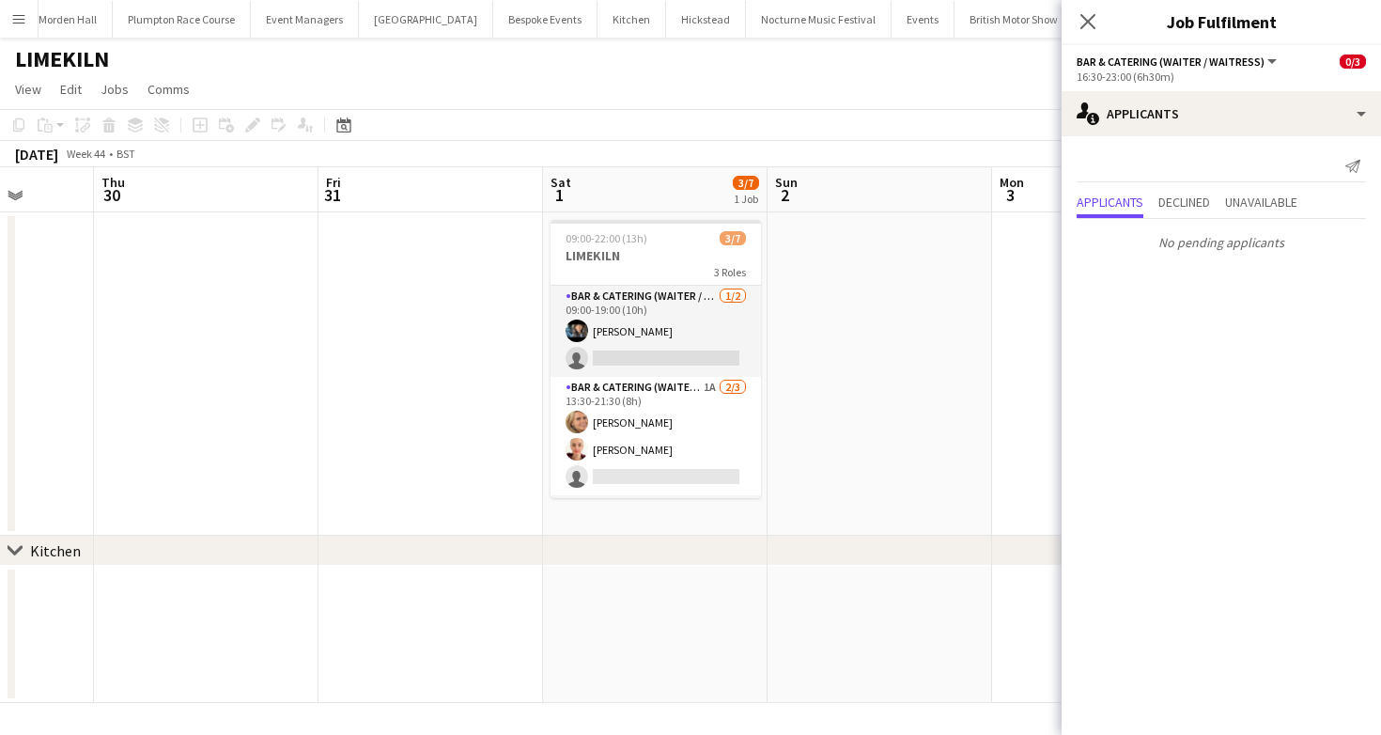
scroll to position [0, 549]
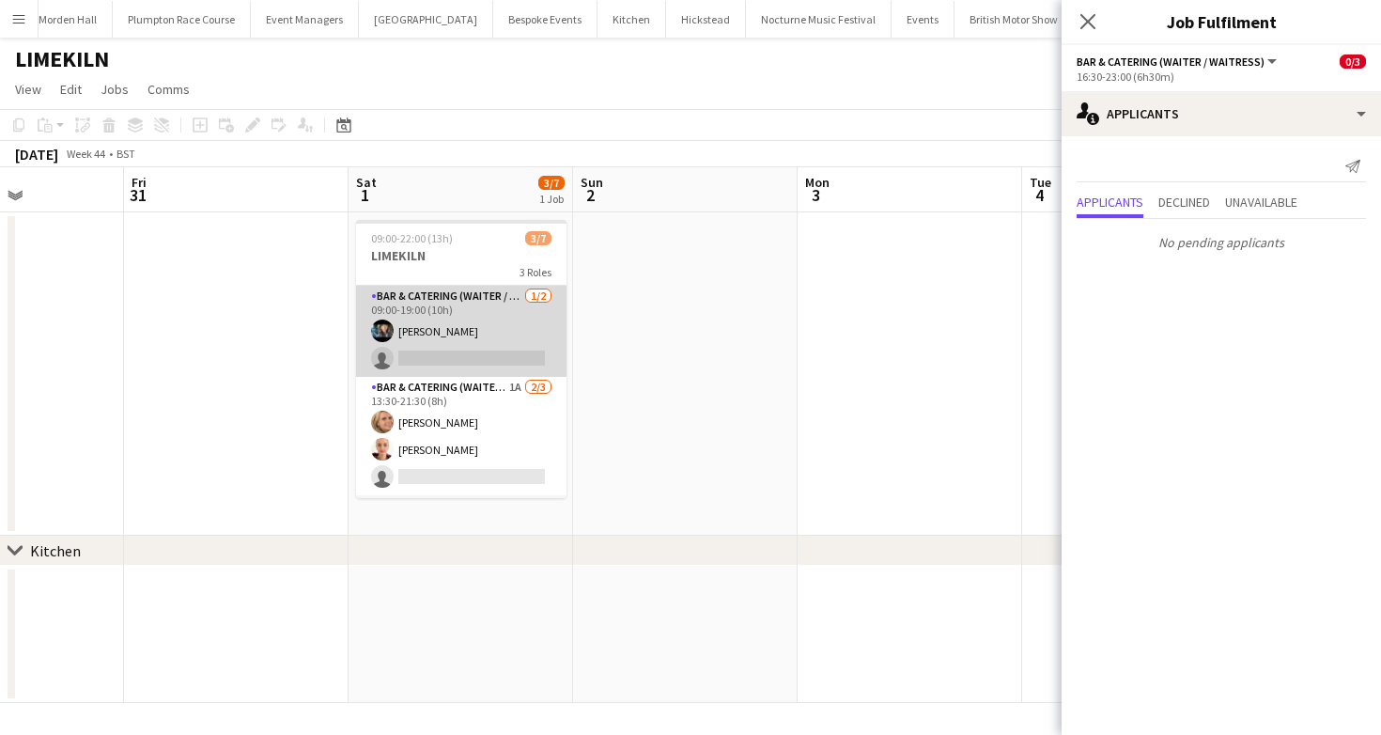
click at [508, 314] on app-card-role "Bar & Catering (Waiter / waitress) 1/2 09:00-19:00 (10h) Lydia Cameron single-n…" at bounding box center [461, 331] width 210 height 91
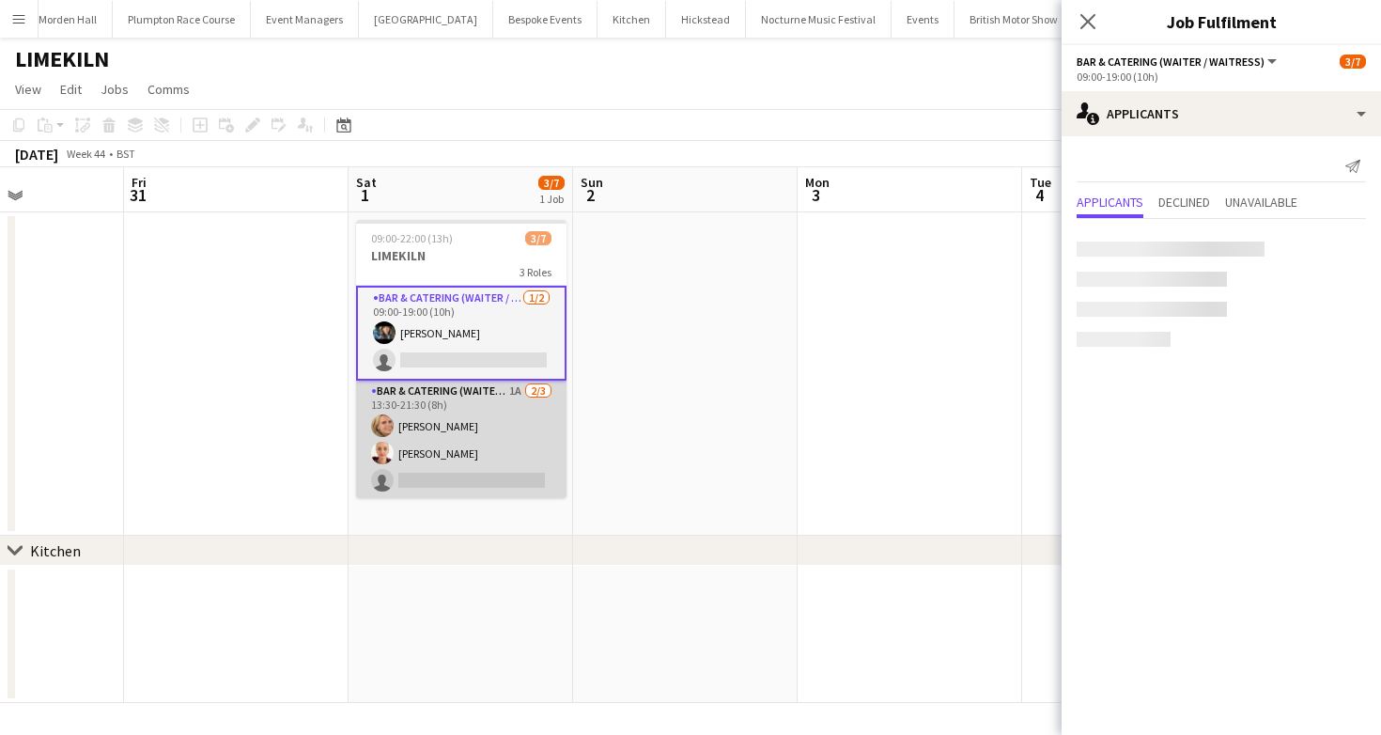
click at [479, 423] on app-card-role "Bar & Catering (Waiter / waitress) 1A 2/3 13:30-21:30 (8h) Lucy Bee Franceska T…" at bounding box center [461, 439] width 210 height 118
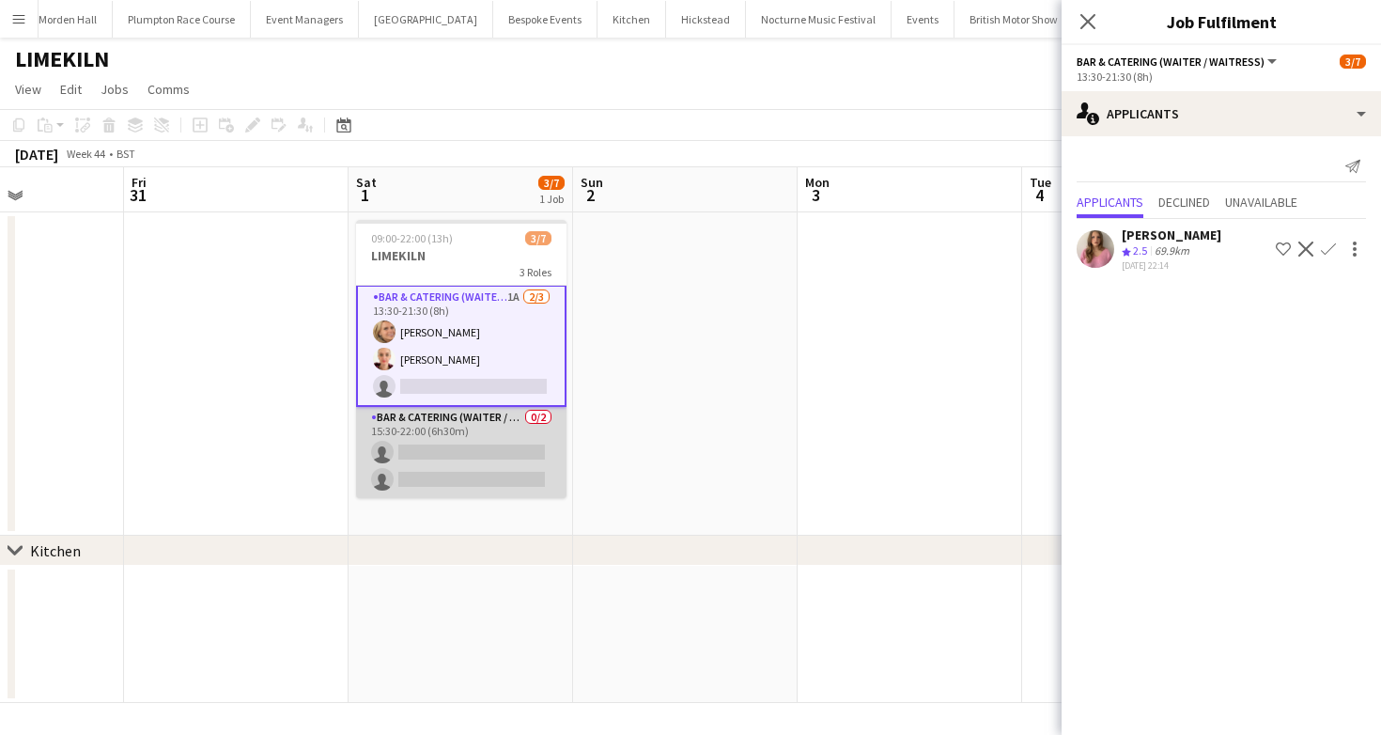
click at [498, 452] on app-card-role "Bar & Catering (Waiter / waitress) 0/2 15:30-22:00 (6h30m) single-neutral-actio…" at bounding box center [461, 452] width 210 height 91
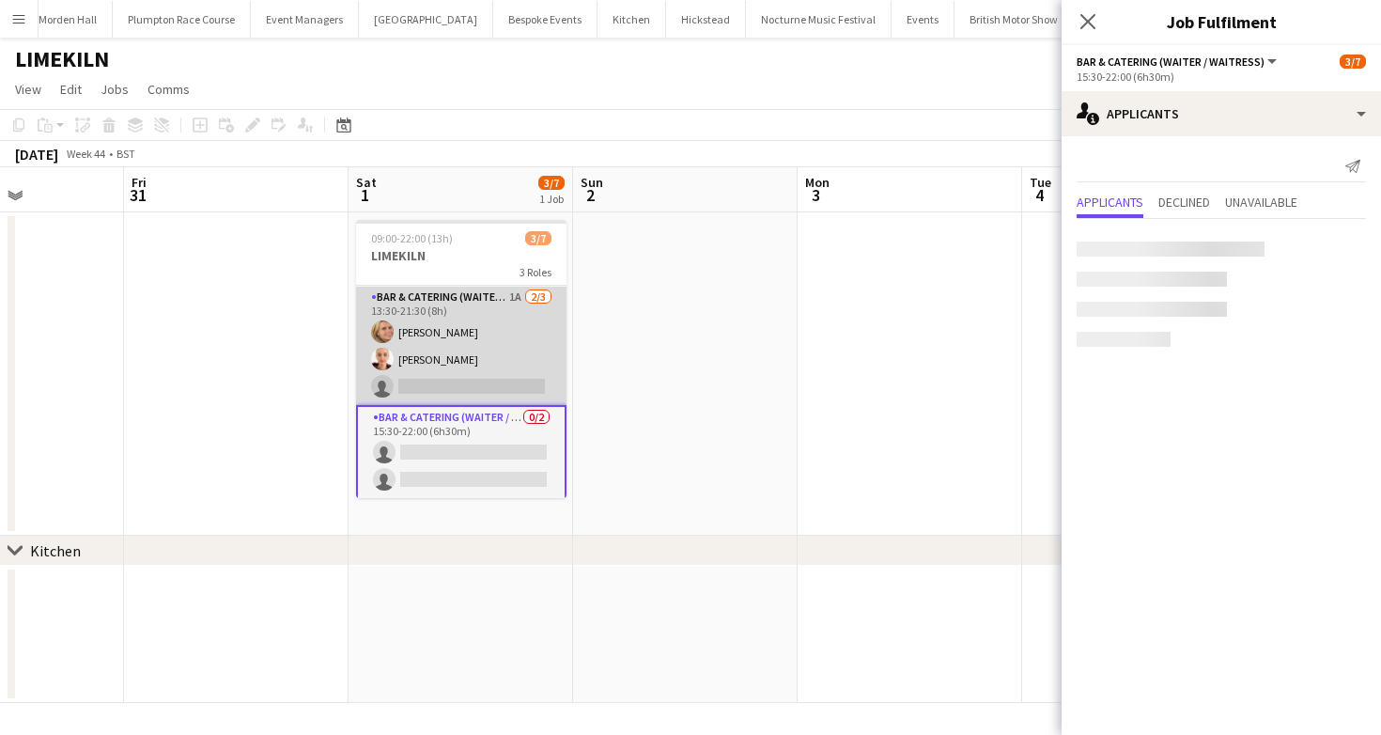
click at [482, 361] on app-card-role "Bar & Catering (Waiter / waitress) 1A 2/3 13:30-21:30 (8h) Lucy Bee Franceska T…" at bounding box center [461, 345] width 210 height 118
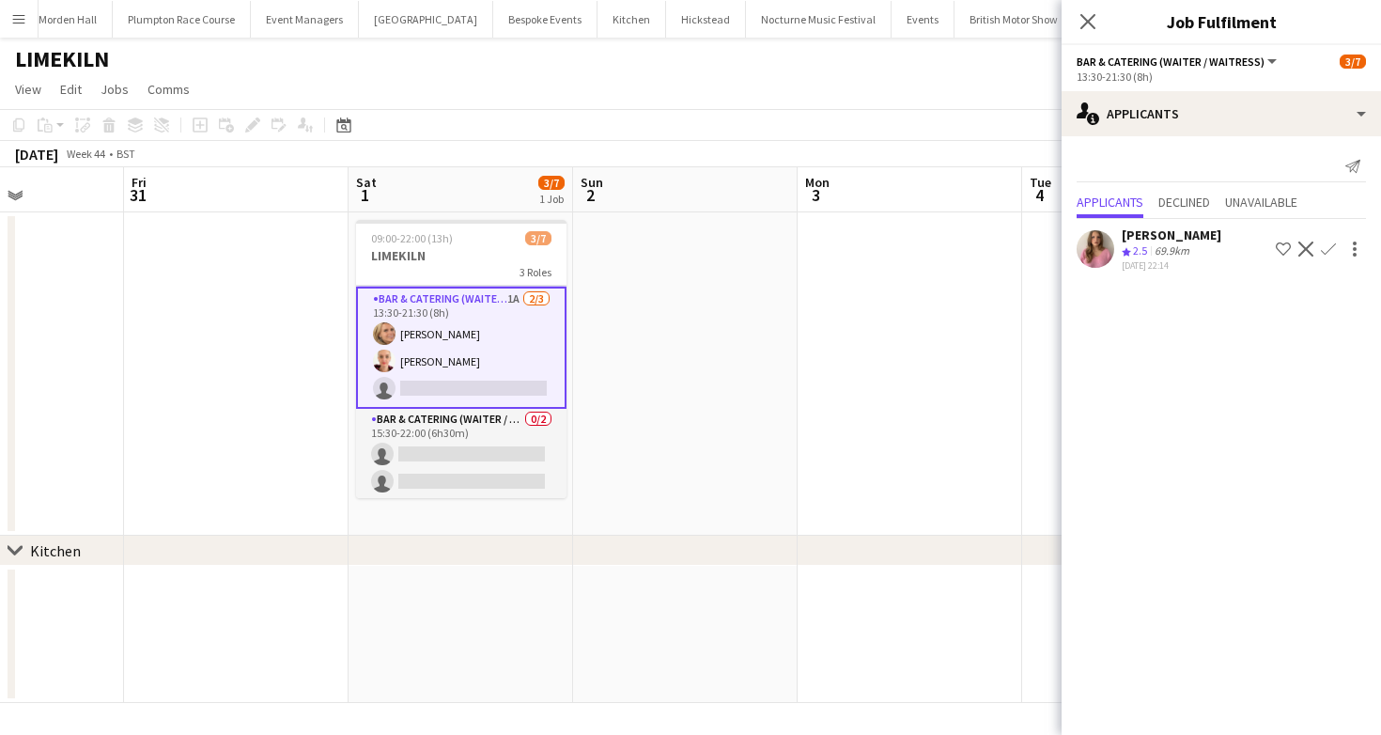
click at [1158, 255] on div "69.9km" at bounding box center [1172, 251] width 42 height 16
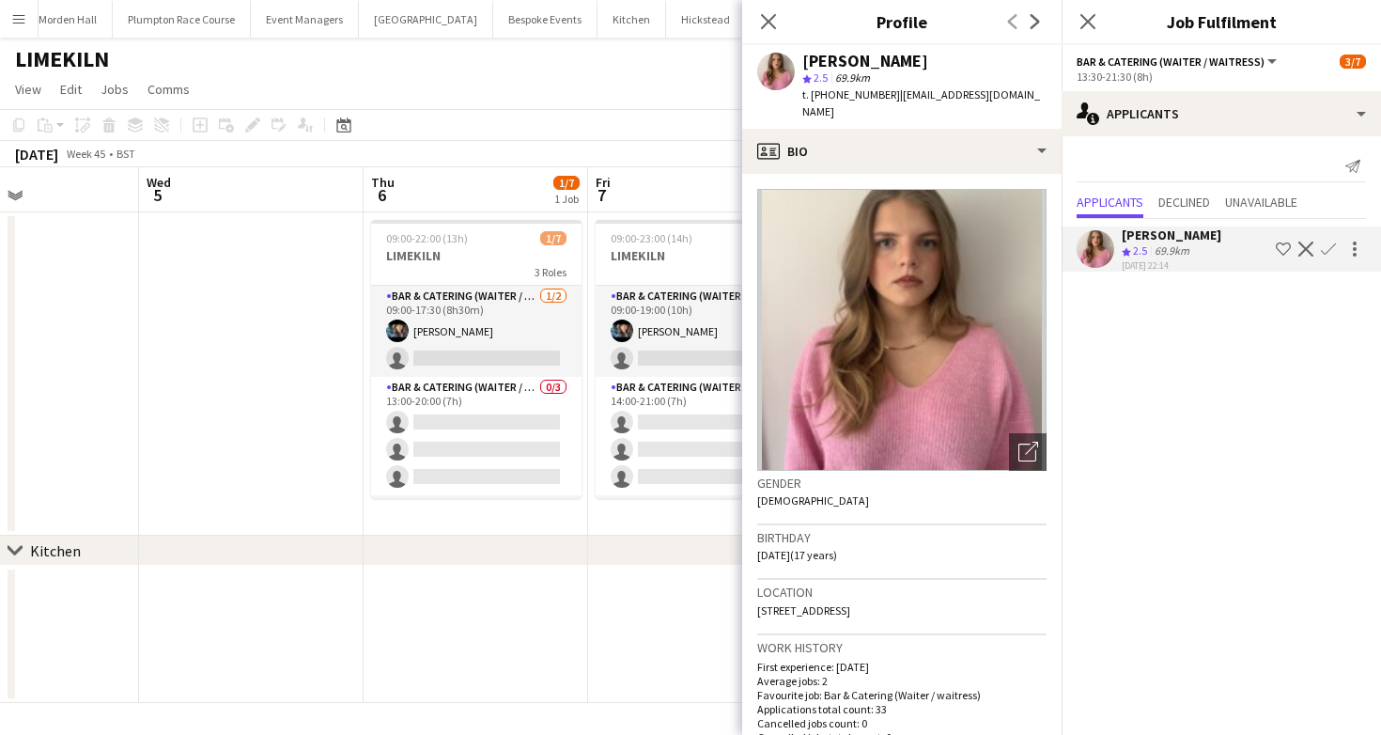
scroll to position [0, 761]
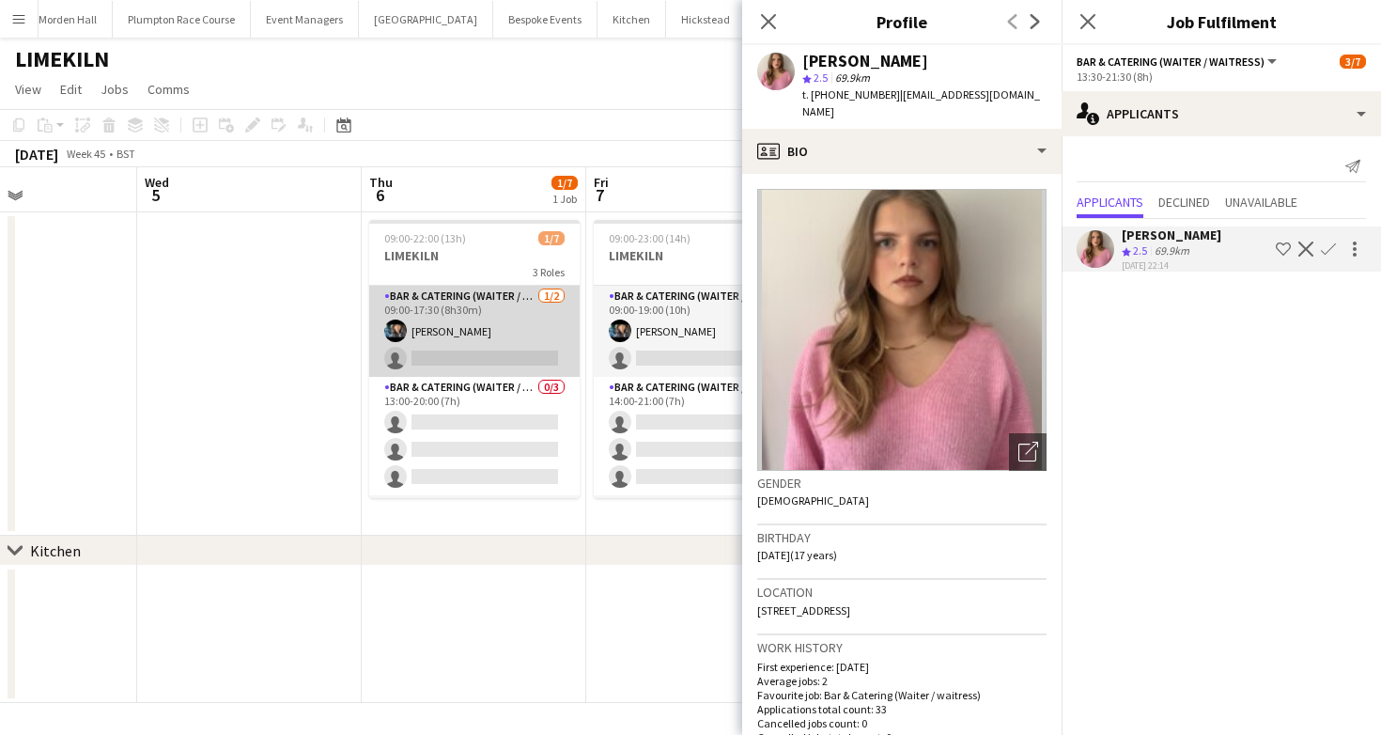
click at [452, 337] on app-card-role "Bar & Catering (Waiter / waitress) 1/2 09:00-17:30 (8h30m) Lydia Cameron single…" at bounding box center [474, 331] width 210 height 91
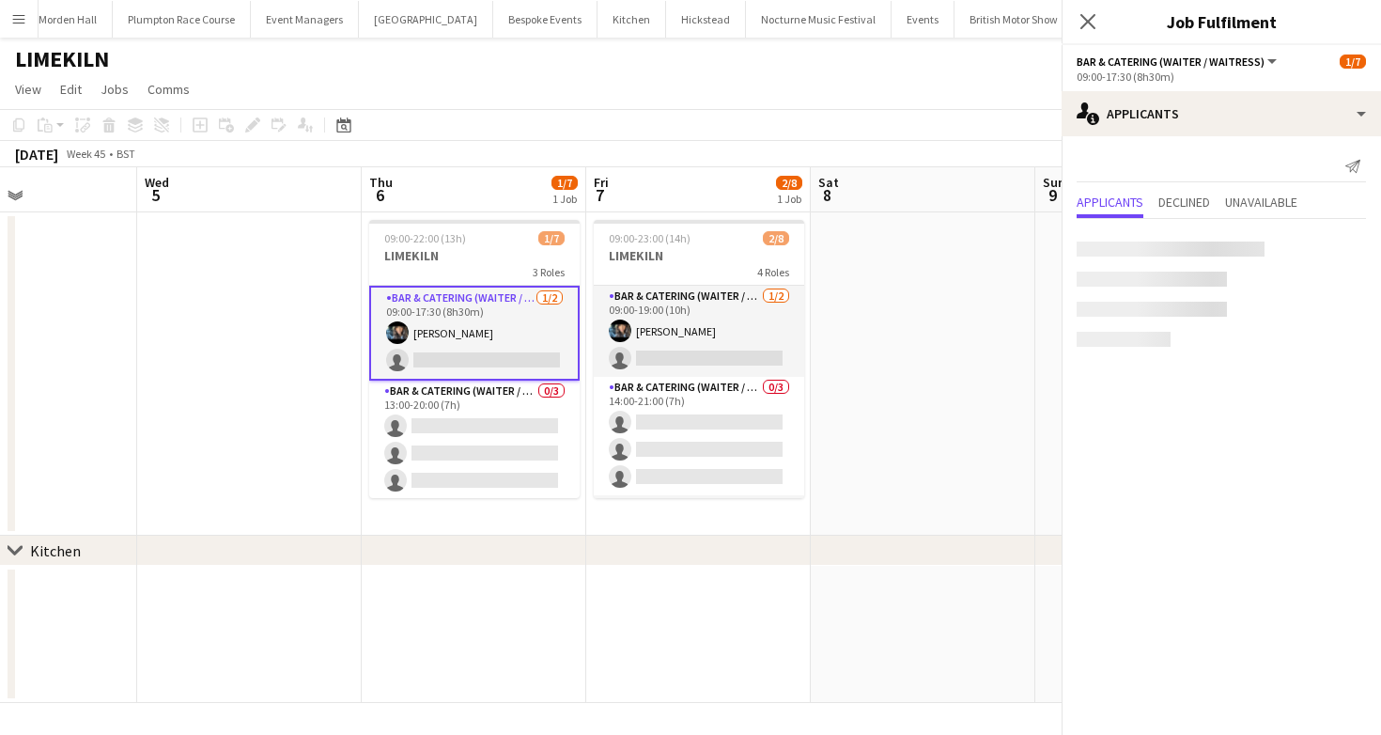
scroll to position [88, 0]
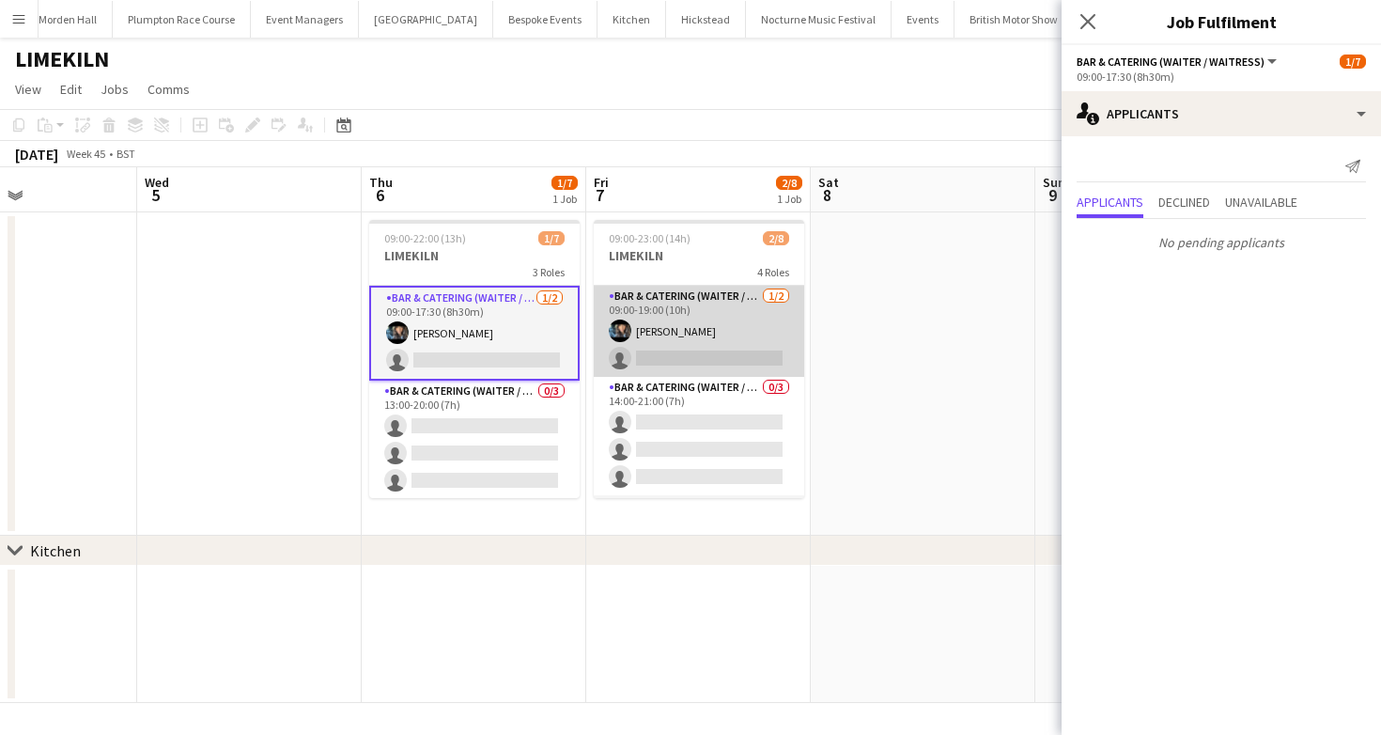
click at [721, 334] on app-card-role "Bar & Catering (Waiter / waitress) 1/2 09:00-19:00 (10h) Lydia Cameron single-n…" at bounding box center [699, 331] width 210 height 91
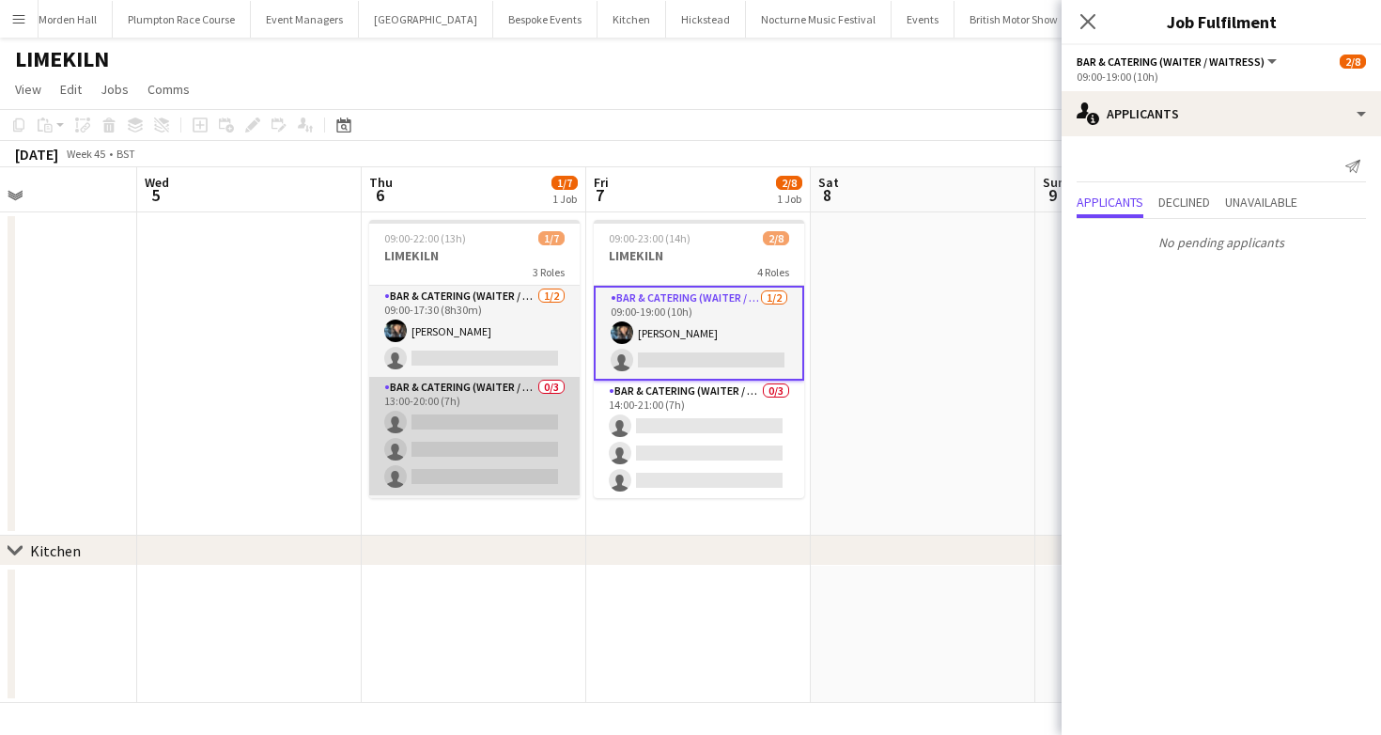
click at [421, 439] on app-card-role "Bar & Catering (Waiter / waitress) 0/3 13:00-20:00 (7h) single-neutral-actions …" at bounding box center [474, 436] width 210 height 118
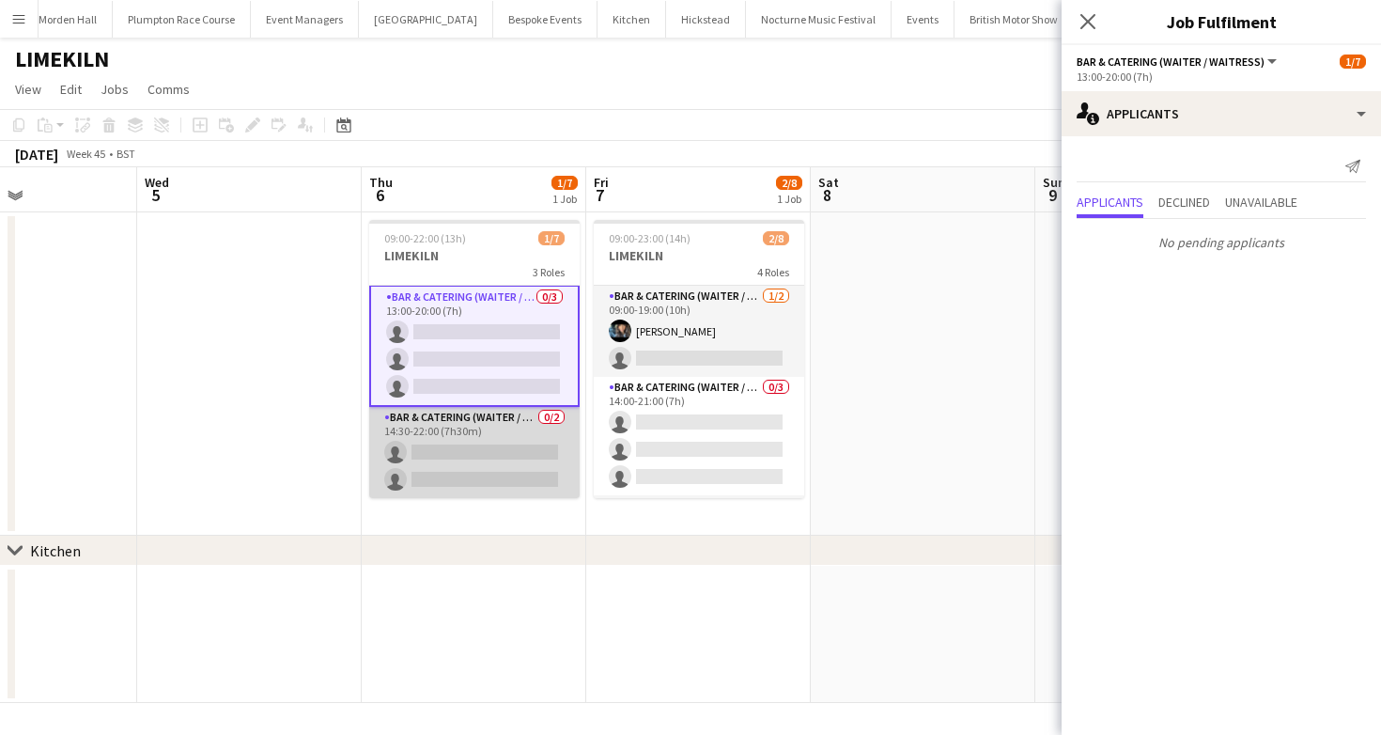
click at [464, 442] on app-card-role "Bar & Catering (Waiter / waitress) 0/2 14:30-22:00 (7h30m) single-neutral-actio…" at bounding box center [474, 452] width 210 height 91
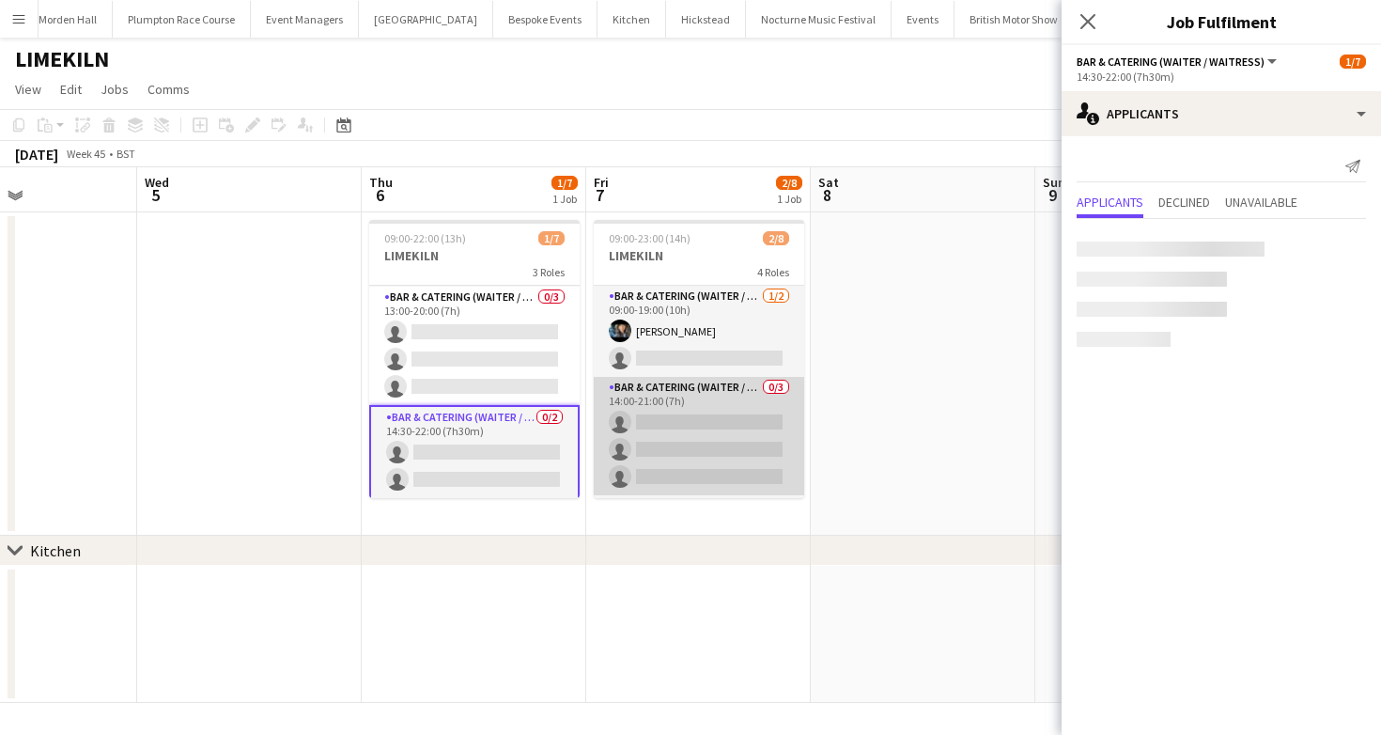
click at [756, 457] on app-card-role "Bar & Catering (Waiter / waitress) 0/3 14:00-21:00 (7h) single-neutral-actions …" at bounding box center [699, 436] width 210 height 118
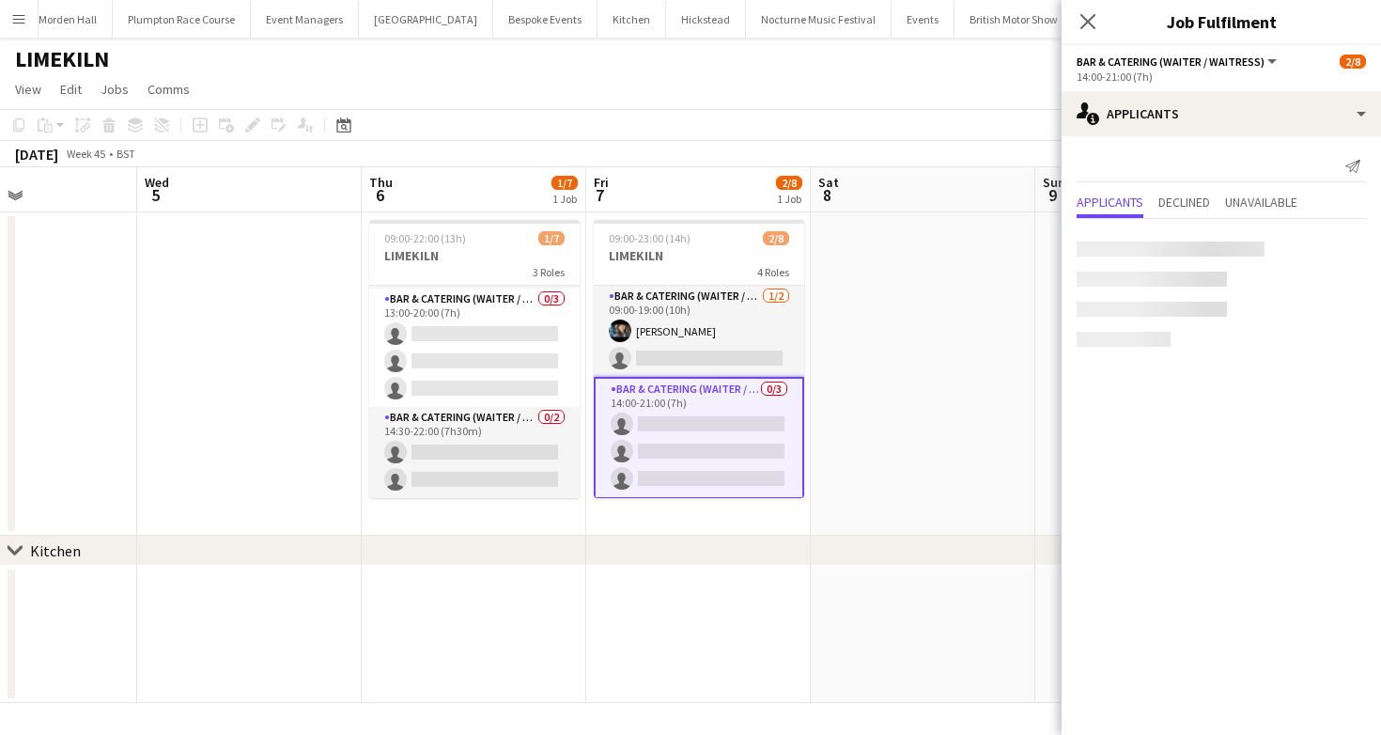
scroll to position [156, 0]
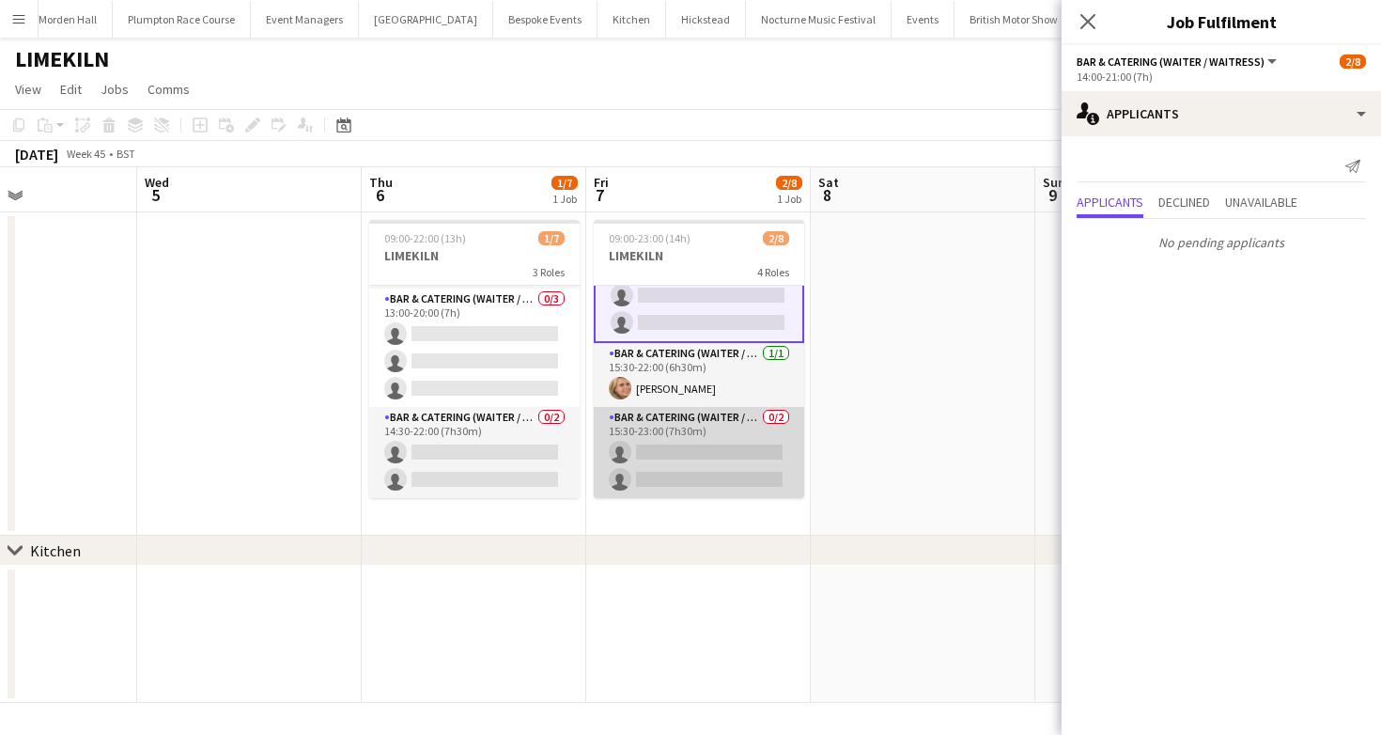
click at [722, 466] on app-card-role "Bar & Catering (Waiter / waitress) 0/2 15:30-23:00 (7h30m) single-neutral-actio…" at bounding box center [699, 452] width 210 height 91
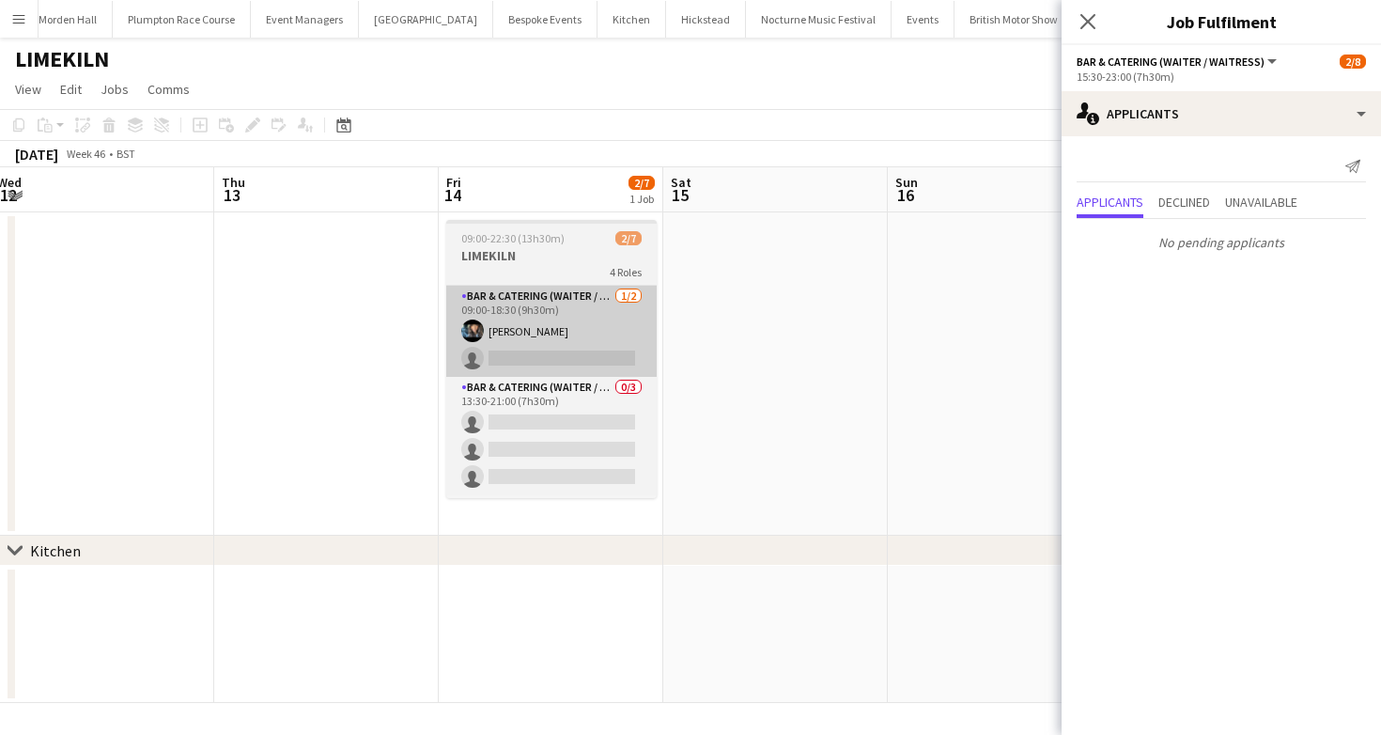
scroll to position [0, 690]
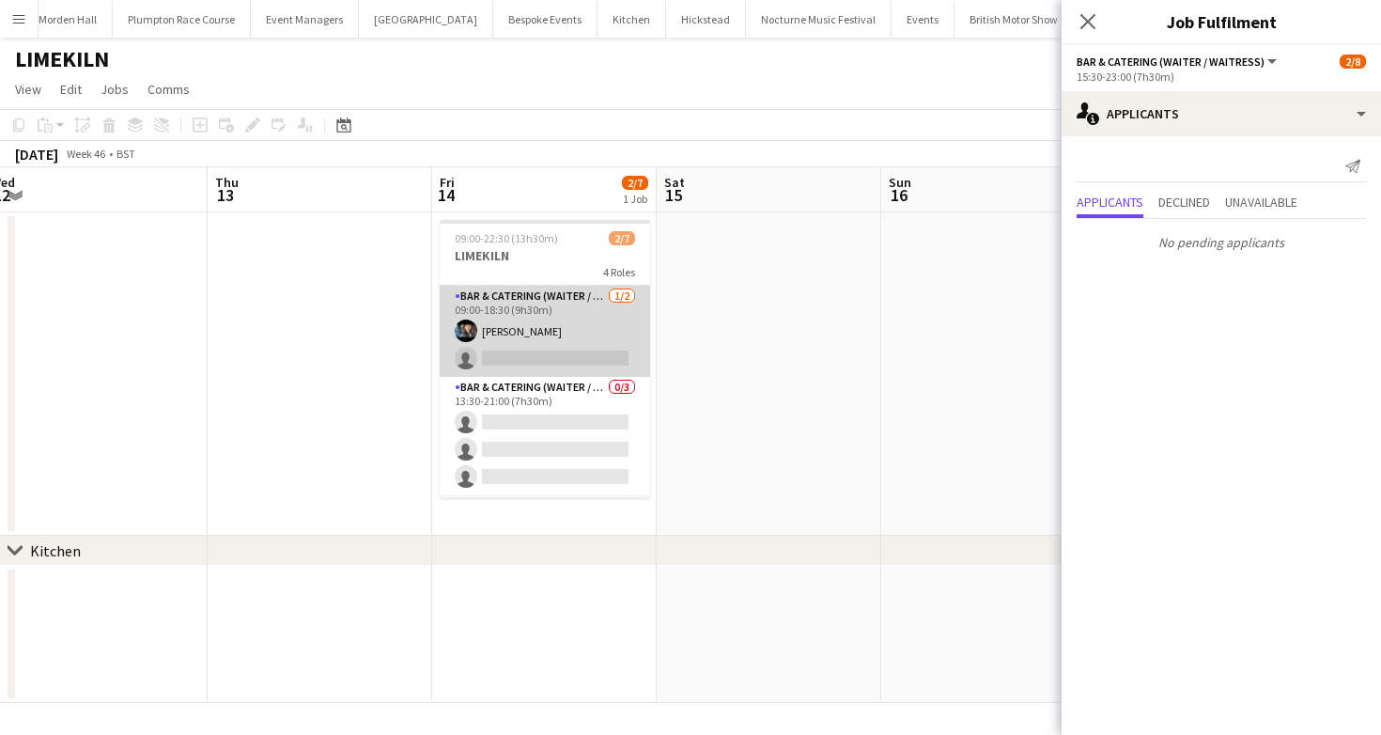
click at [597, 324] on app-card-role "Bar & Catering (Waiter / waitress) 1/2 09:00-18:30 (9h30m) Lydia Cameron single…" at bounding box center [545, 331] width 210 height 91
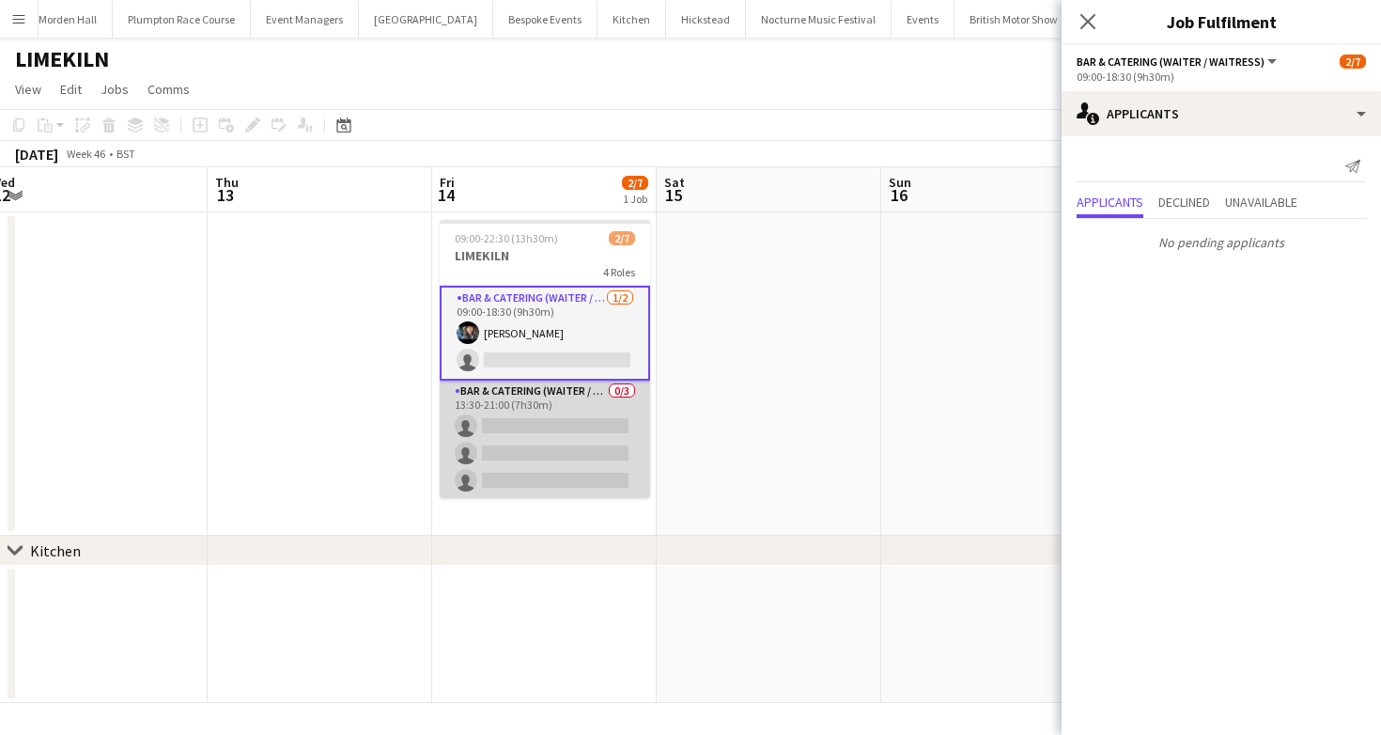
click at [584, 389] on app-card-role "Bar & Catering (Waiter / waitress) 0/3 13:30-21:00 (7h30m) single-neutral-actio…" at bounding box center [545, 439] width 210 height 118
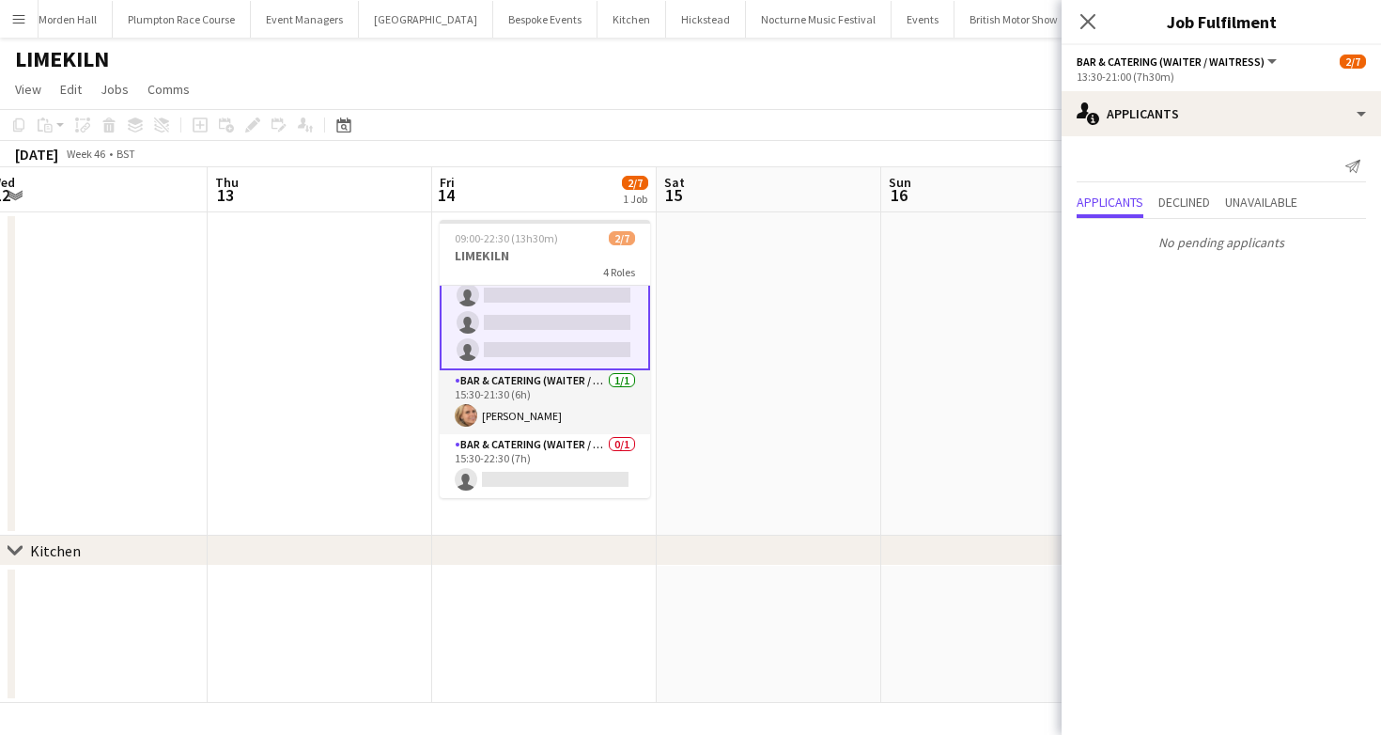
click at [584, 389] on app-card-role "Bar & Catering (Waiter / waitress) 1/1 15:30-21:30 (6h) Lucy Bee" at bounding box center [545, 402] width 210 height 64
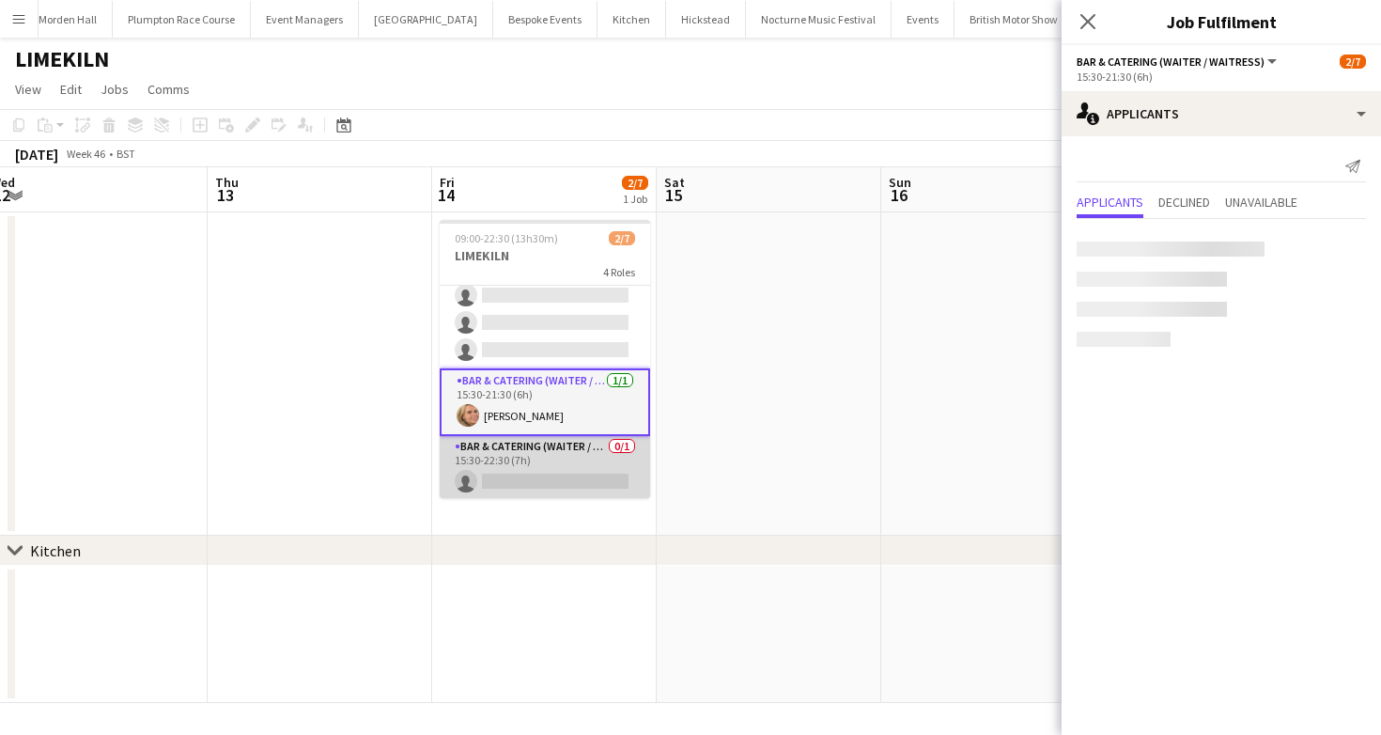
click at [576, 443] on app-card-role "Bar & Catering (Waiter / waitress) 0/1 15:30-22:30 (7h) single-neutral-actions" at bounding box center [545, 468] width 210 height 64
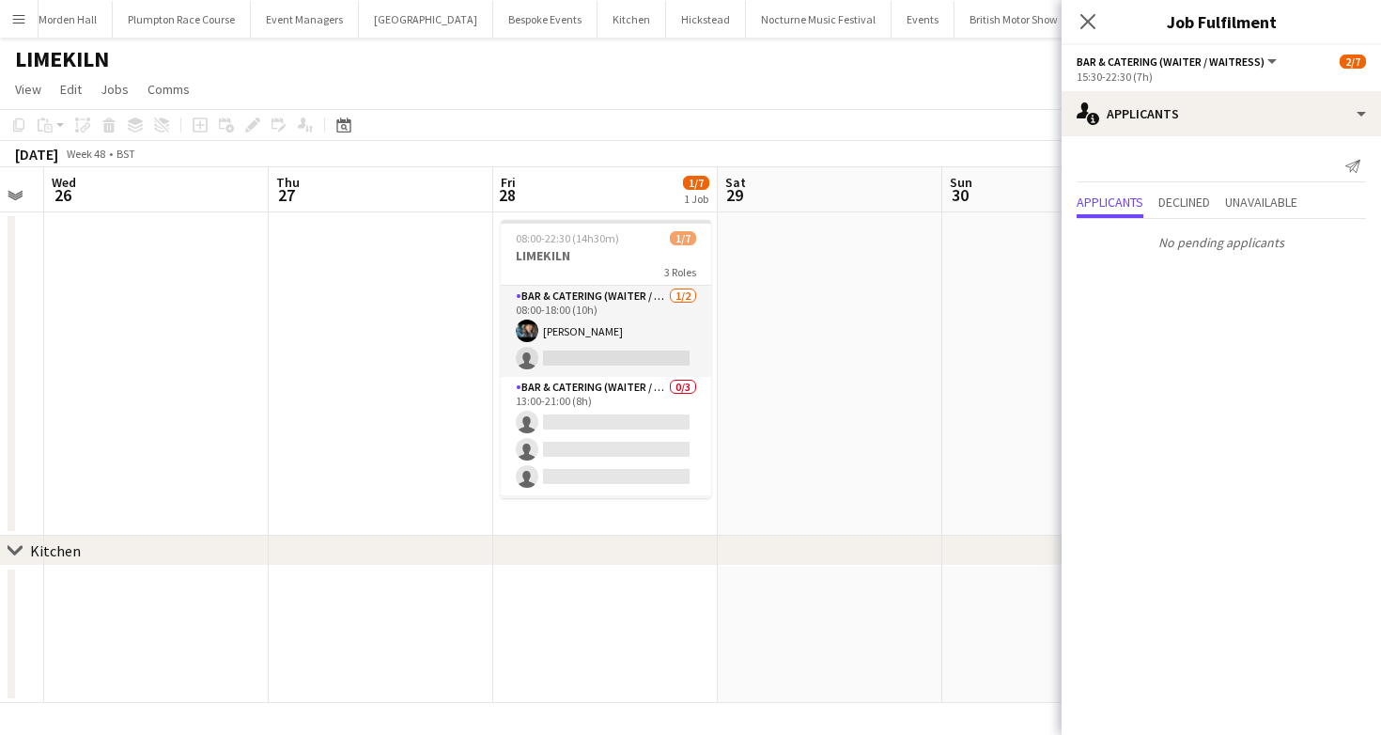
scroll to position [0, 821]
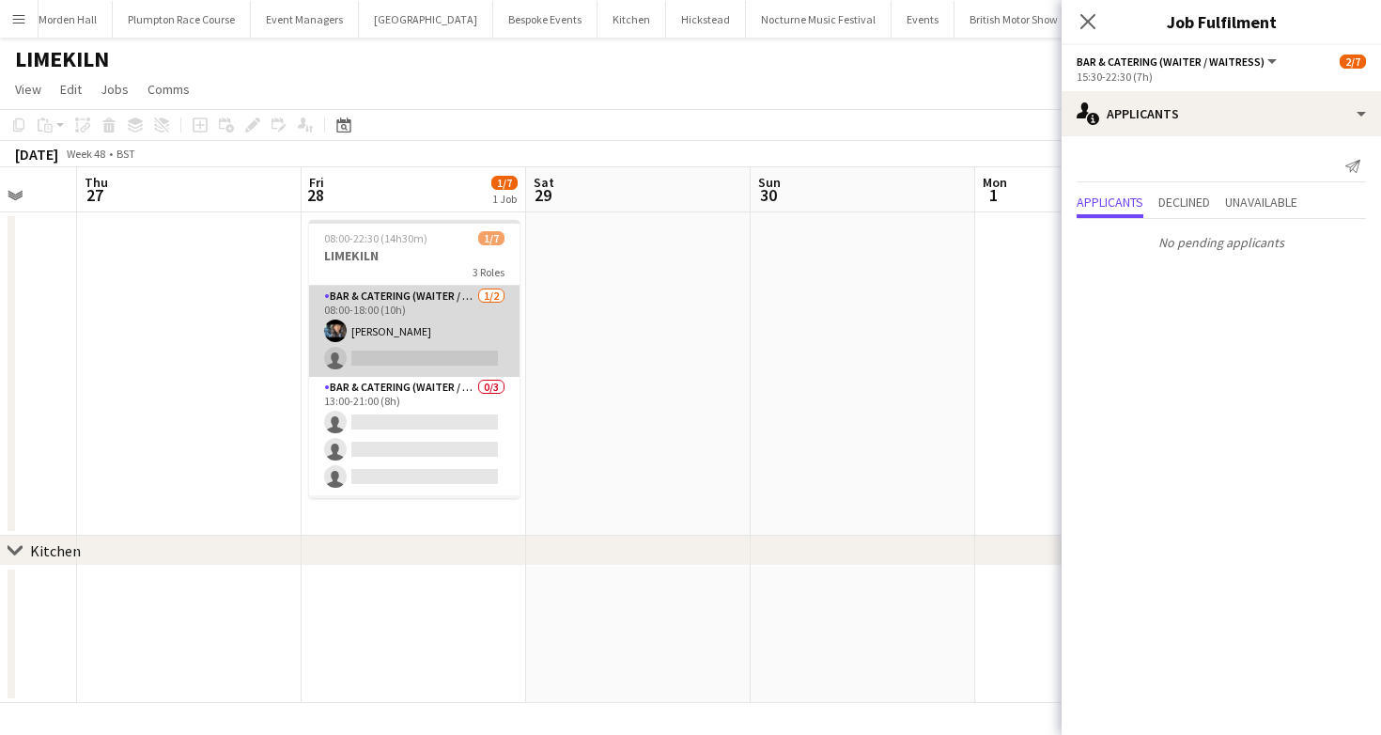
click at [389, 337] on app-card-role "Bar & Catering (Waiter / waitress) 1/2 08:00-18:00 (10h) Lydia Cameron single-n…" at bounding box center [414, 331] width 210 height 91
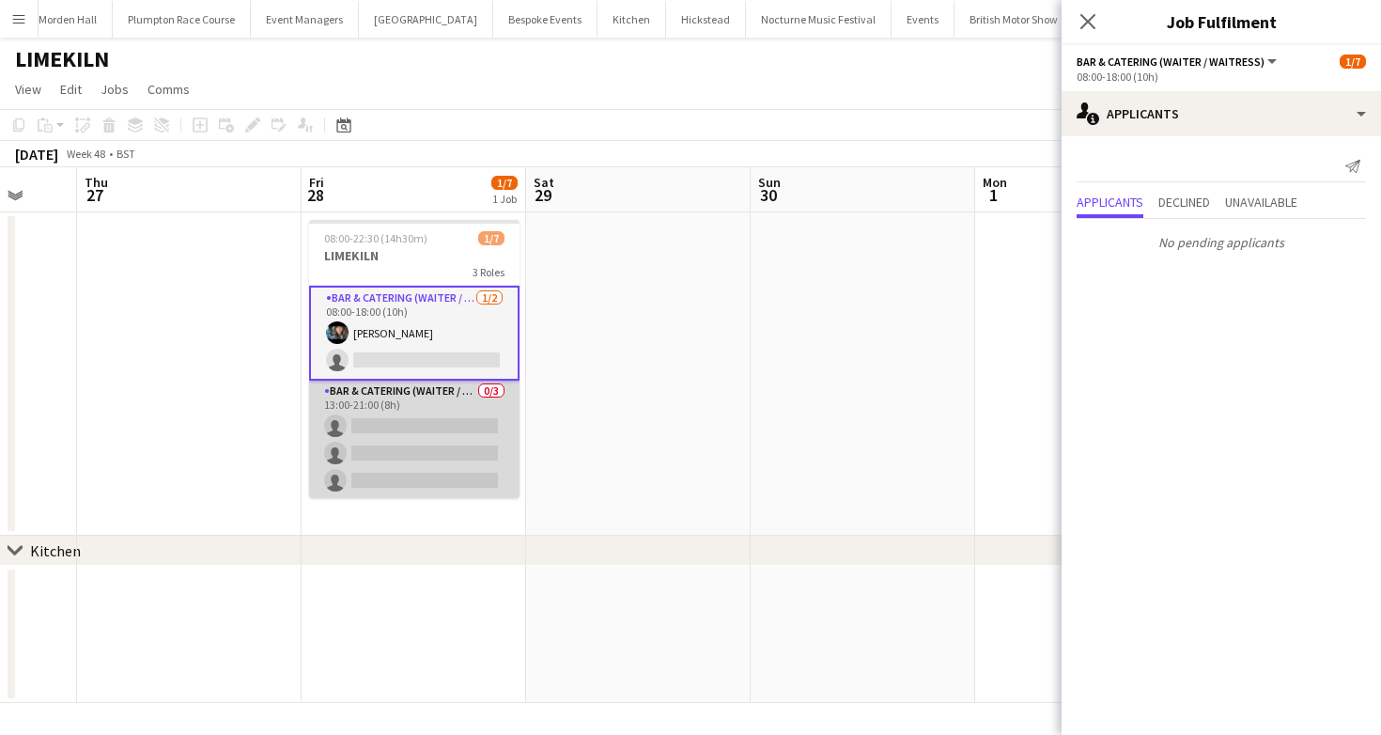
click at [395, 400] on app-card-role "Bar & Catering (Waiter / waitress) 0/3 13:00-21:00 (8h) single-neutral-actions …" at bounding box center [414, 439] width 210 height 118
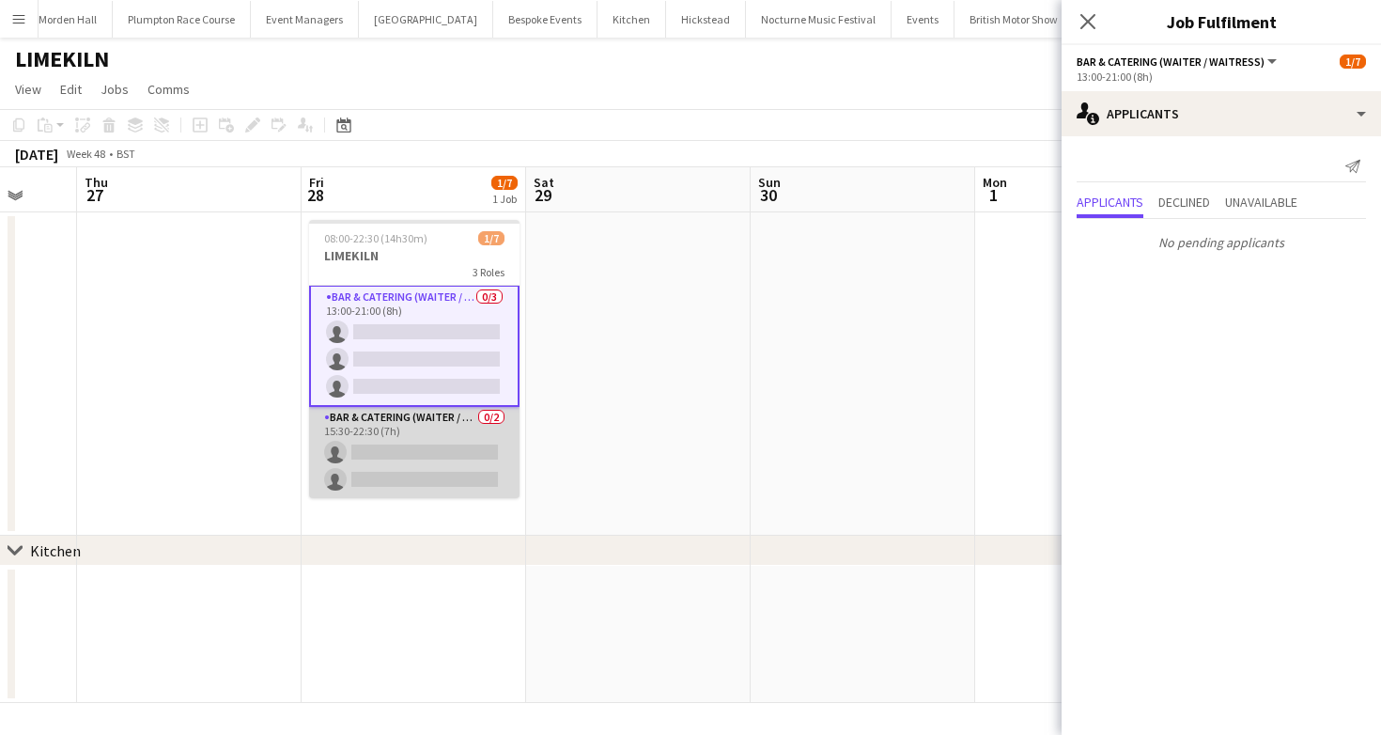
click at [385, 450] on app-card-role "Bar & Catering (Waiter / waitress) 0/2 15:30-22:30 (7h) single-neutral-actions …" at bounding box center [414, 452] width 210 height 91
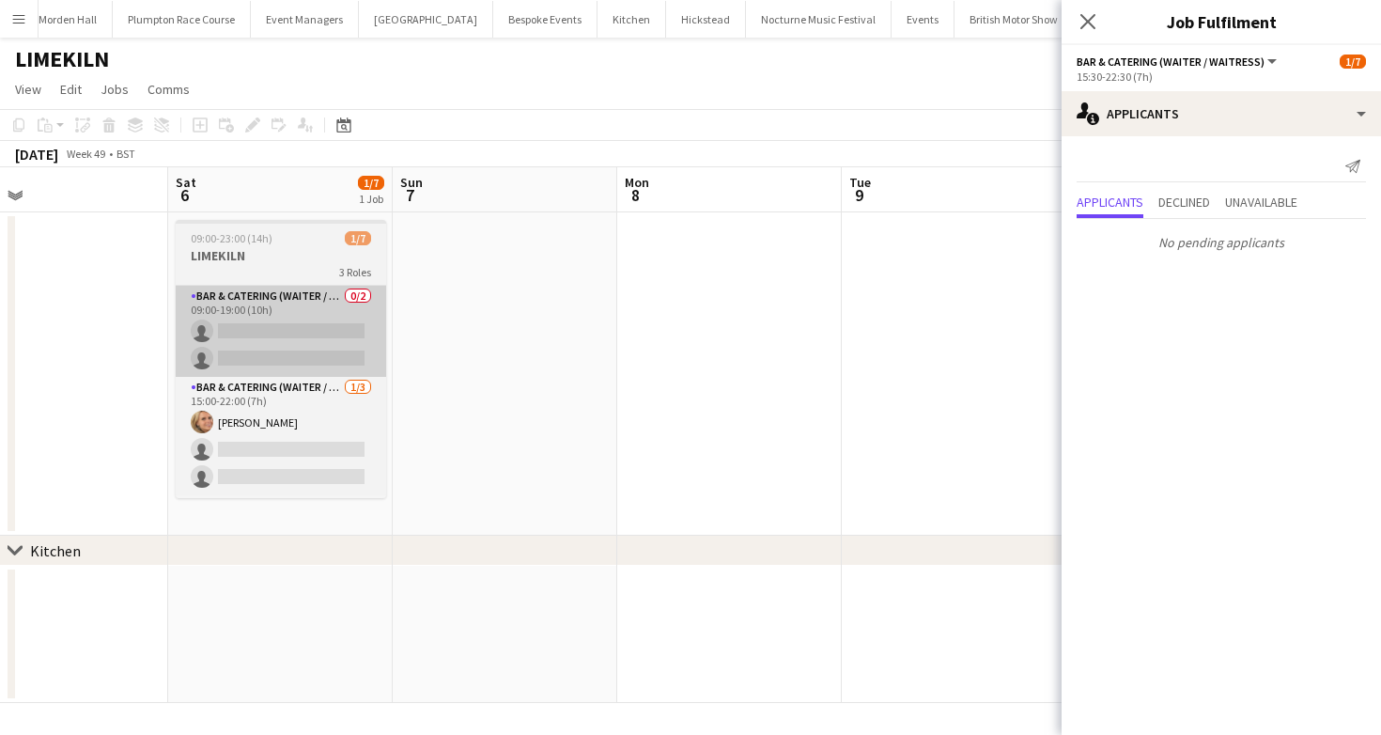
scroll to position [0, 0]
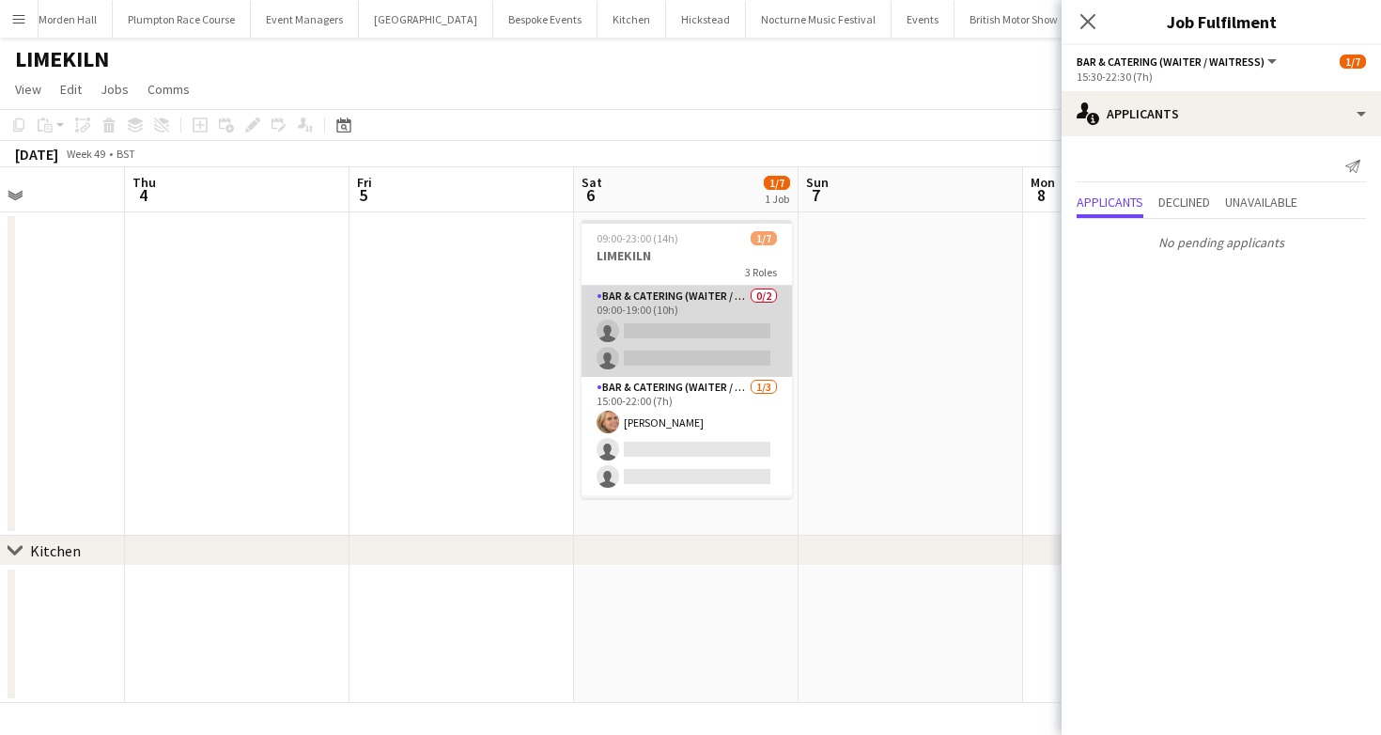
click at [641, 324] on app-card-role "Bar & Catering (Waiter / waitress) 0/2 09:00-19:00 (10h) single-neutral-actions…" at bounding box center [686, 331] width 210 height 91
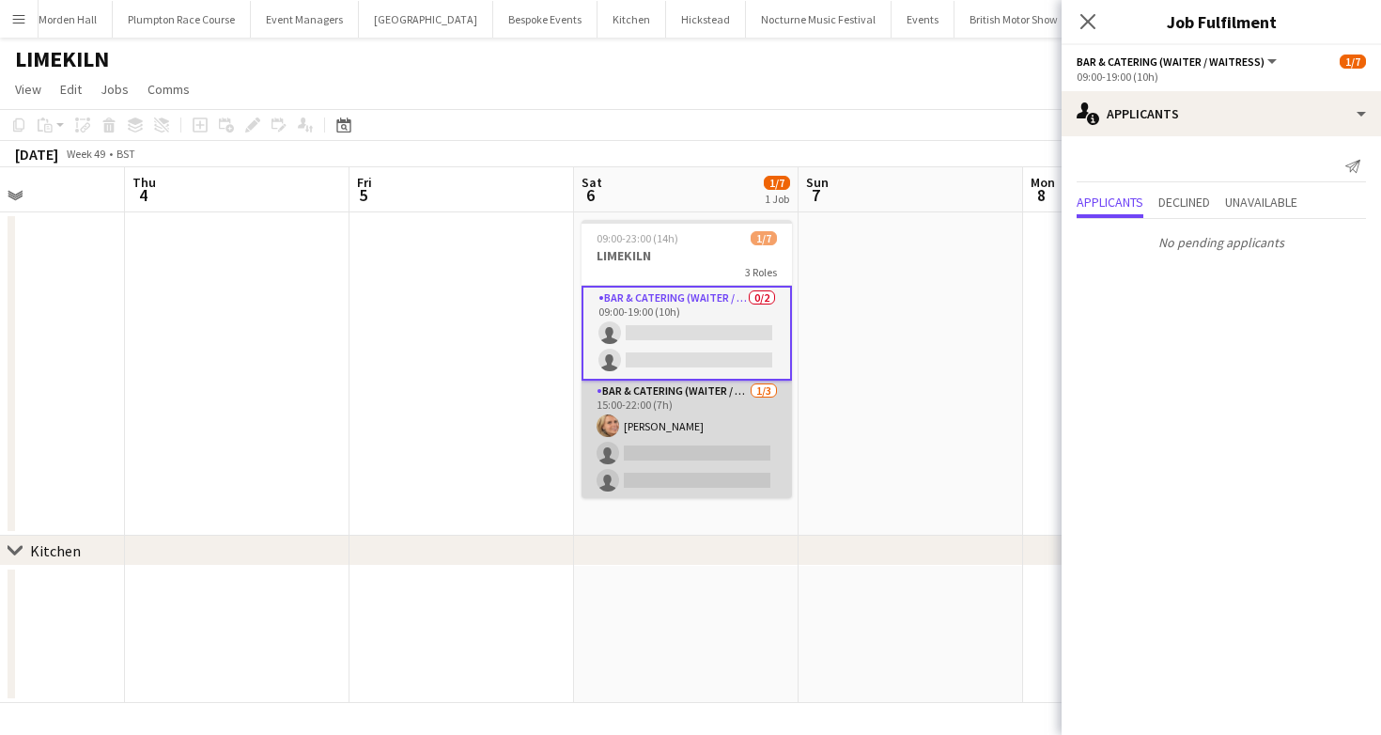
click at [641, 439] on app-card-role "Bar & Catering (Waiter / waitress) 1/3 15:00-22:00 (7h) Lucy Bee single-neutral…" at bounding box center [686, 439] width 210 height 118
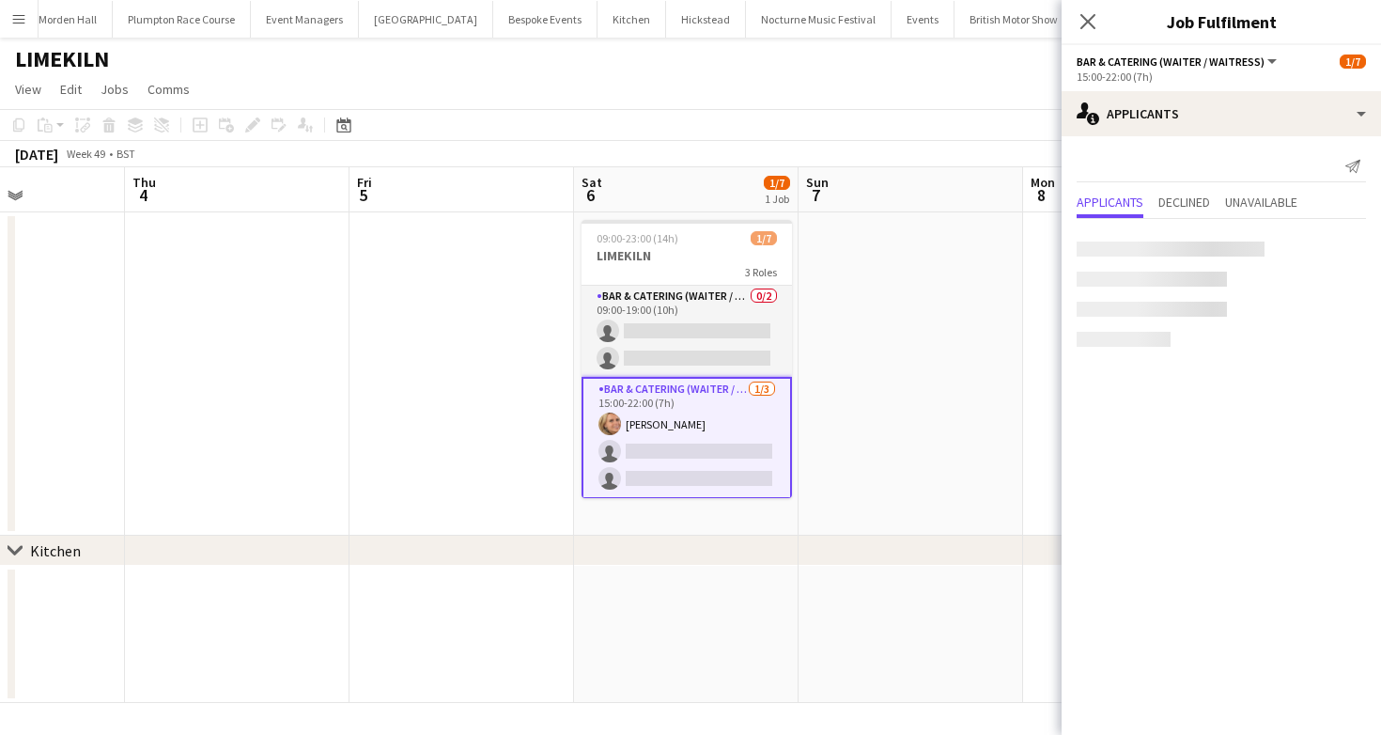
scroll to position [92, 0]
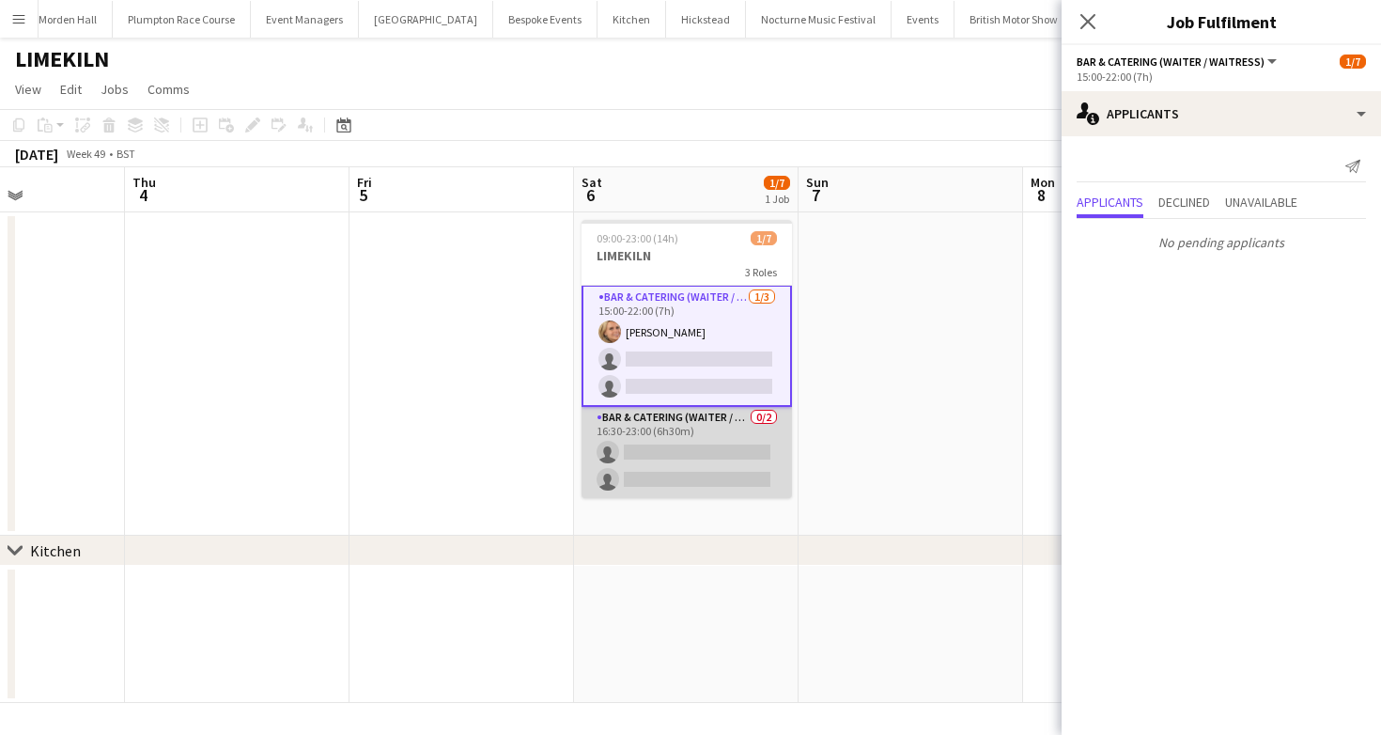
click at [642, 466] on app-card-role "Bar & Catering (Waiter / waitress) 0/2 16:30-23:00 (6h30m) single-neutral-actio…" at bounding box center [686, 452] width 210 height 91
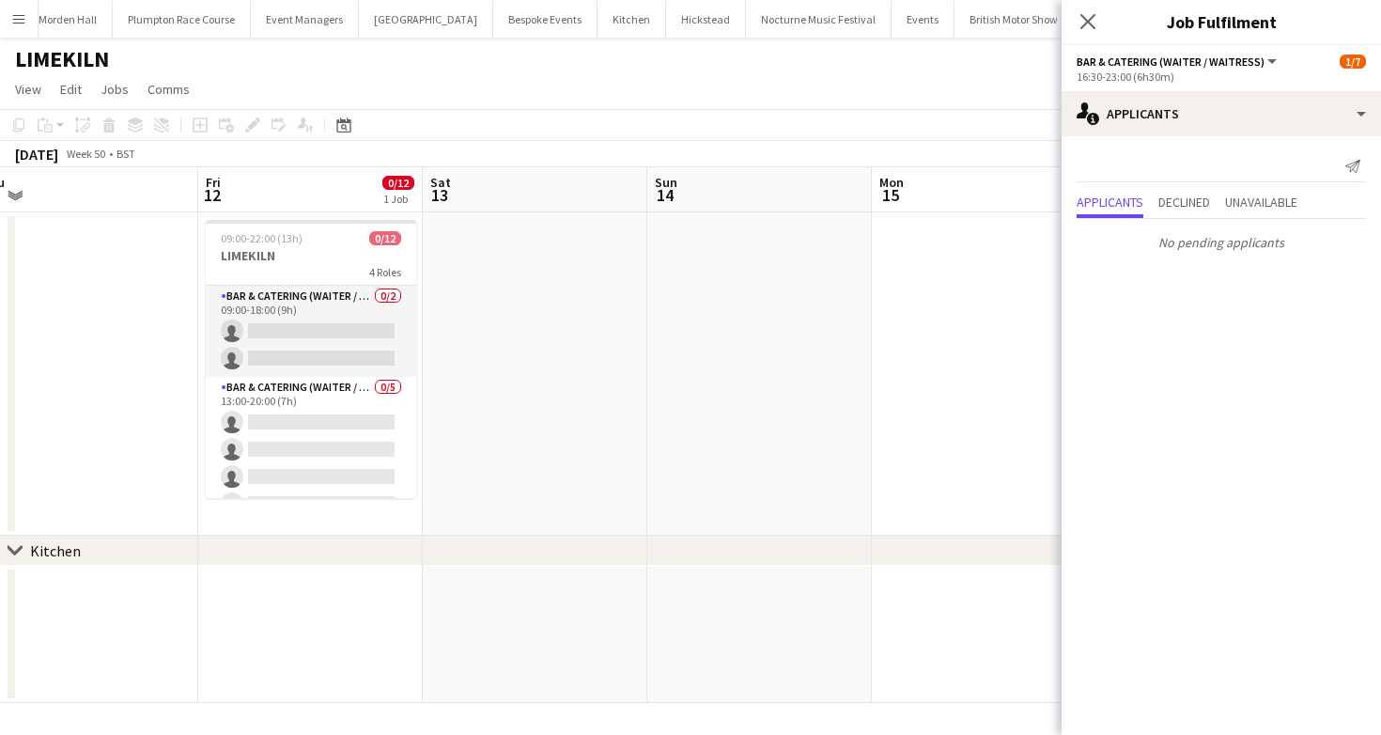
scroll to position [0, 546]
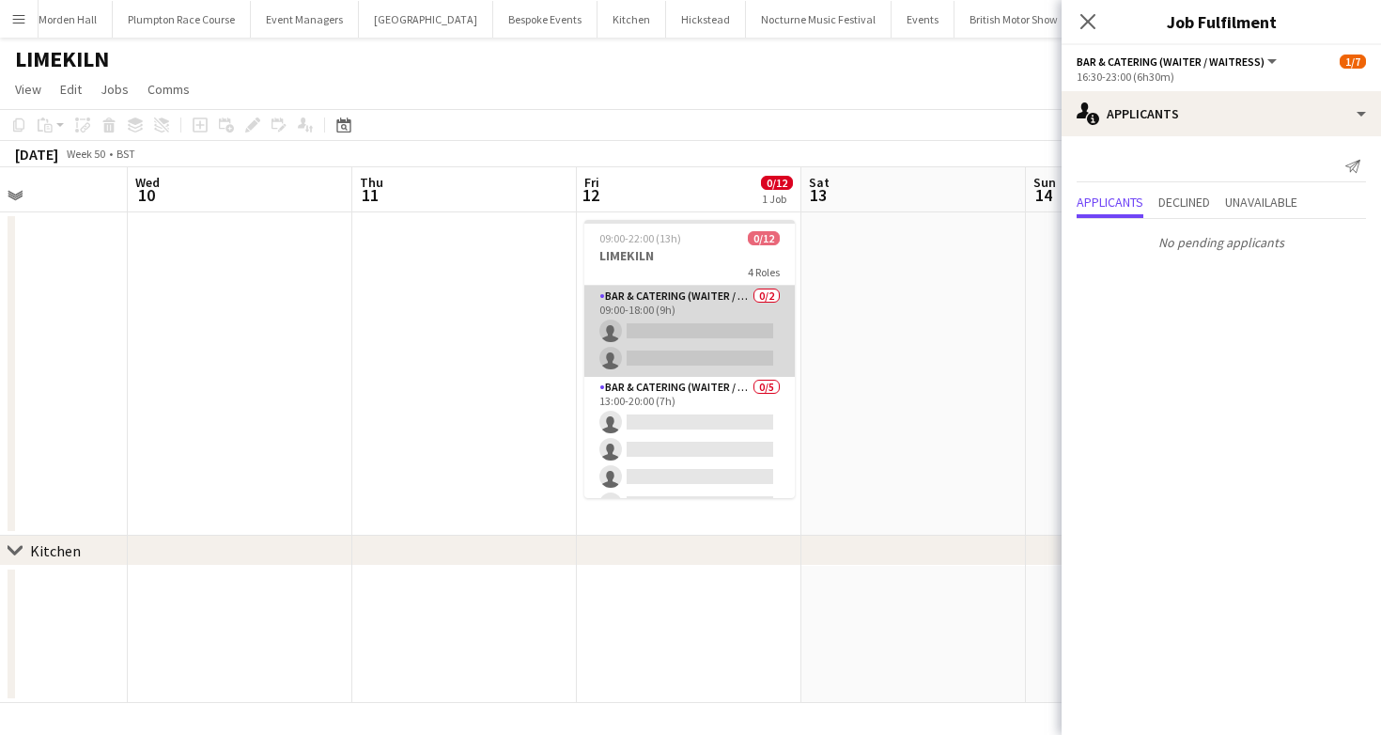
click at [707, 345] on app-card-role "Bar & Catering (Waiter / waitress) 0/2 09:00-18:00 (9h) single-neutral-actions …" at bounding box center [689, 331] width 210 height 91
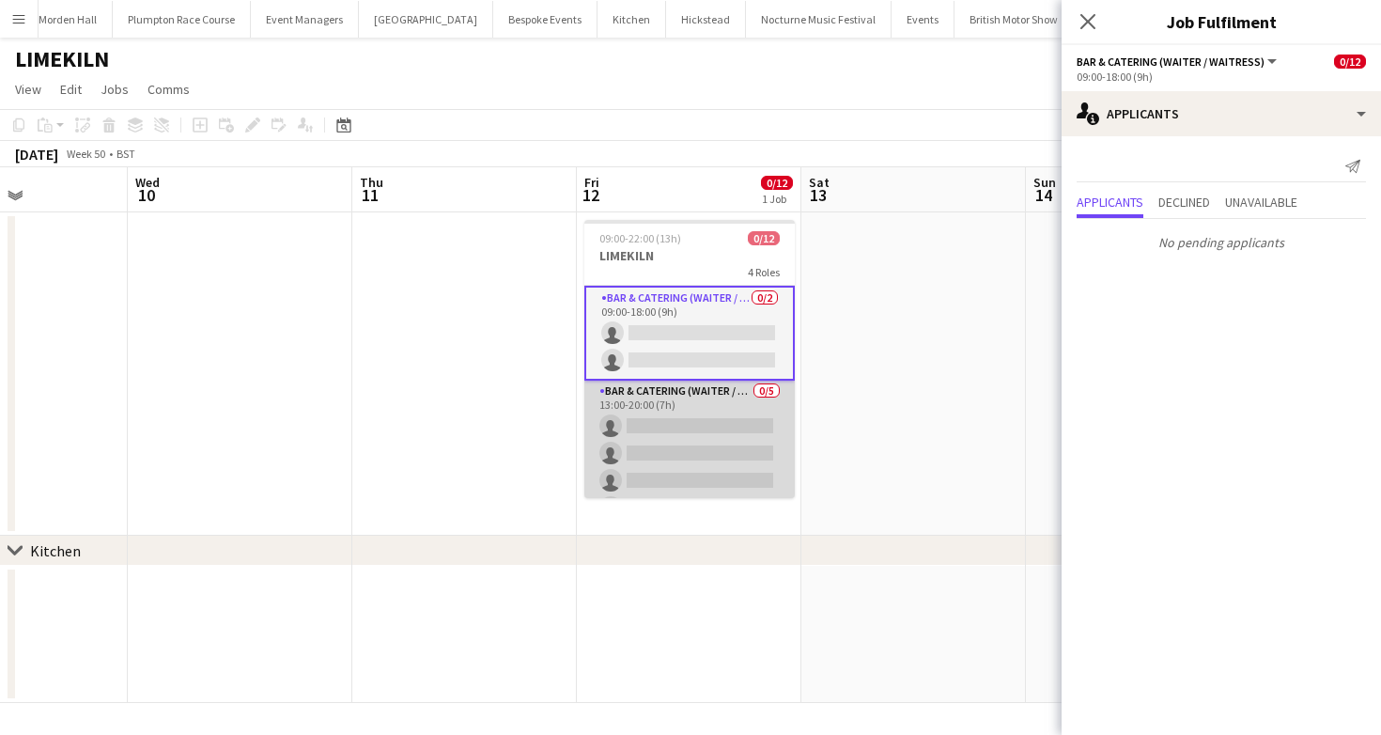
click at [708, 427] on app-card-role "Bar & Catering (Waiter / waitress) 0/5 13:00-20:00 (7h) single-neutral-actions …" at bounding box center [689, 466] width 210 height 173
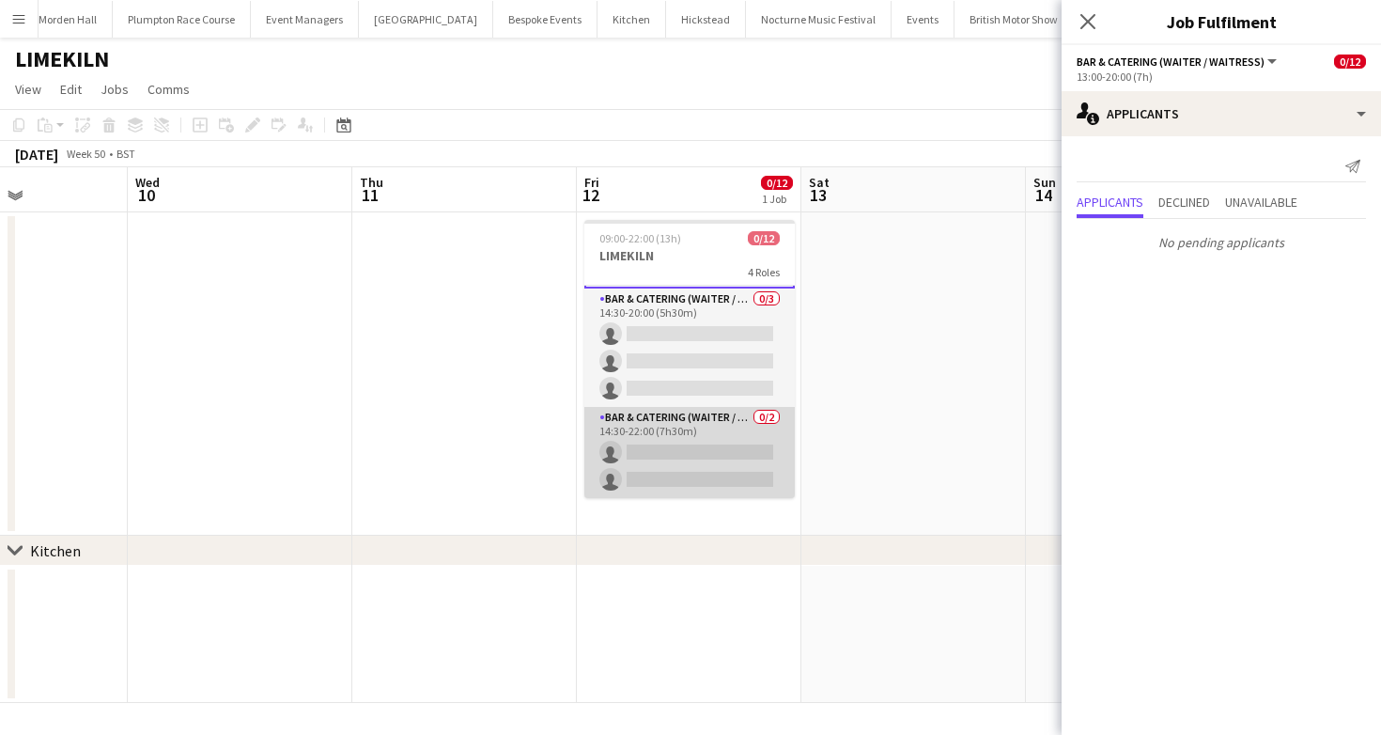
click at [713, 442] on app-card-role "Bar & Catering (Waiter / waitress) 0/2 14:30-22:00 (7h30m) single-neutral-actio…" at bounding box center [689, 452] width 210 height 91
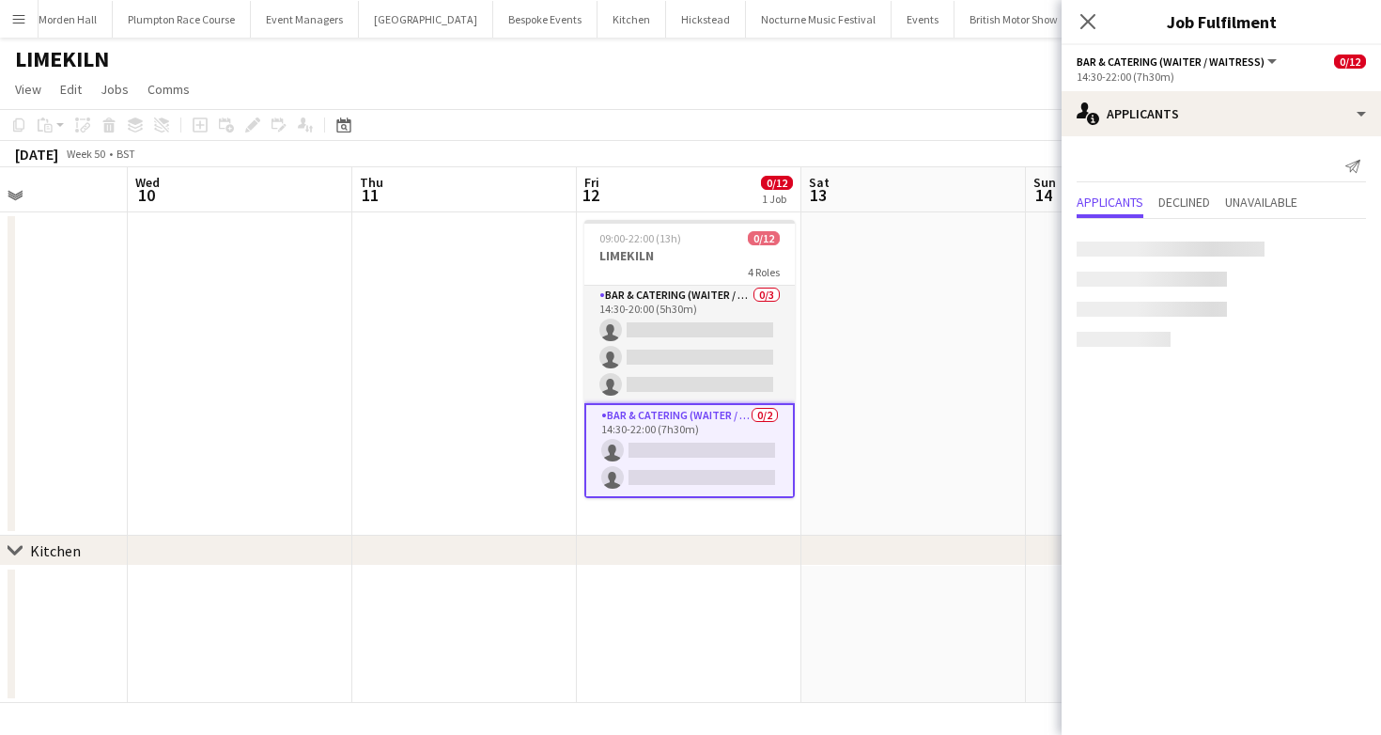
scroll to position [263, 0]
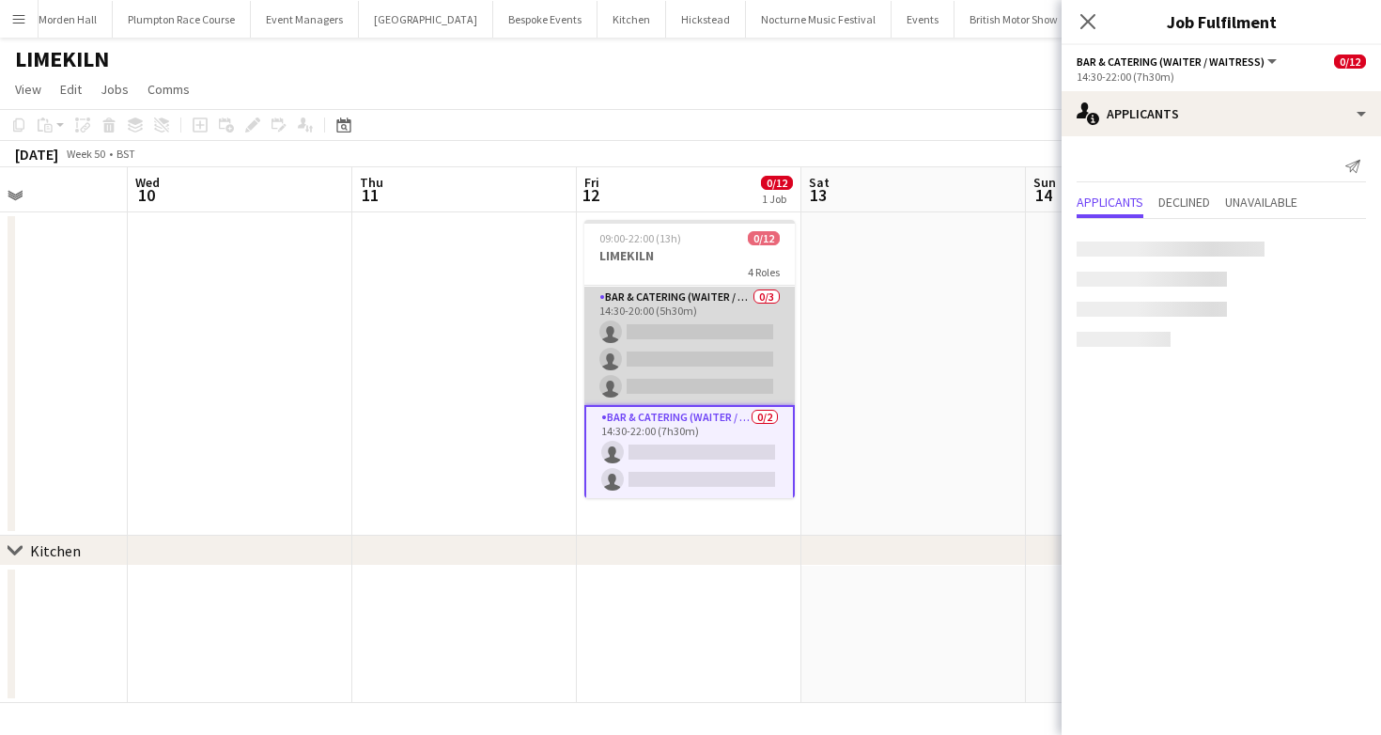
click at [712, 375] on app-card-role "Bar & Catering (Waiter / waitress) 0/3 14:30-20:00 (5h30m) single-neutral-actio…" at bounding box center [689, 345] width 210 height 118
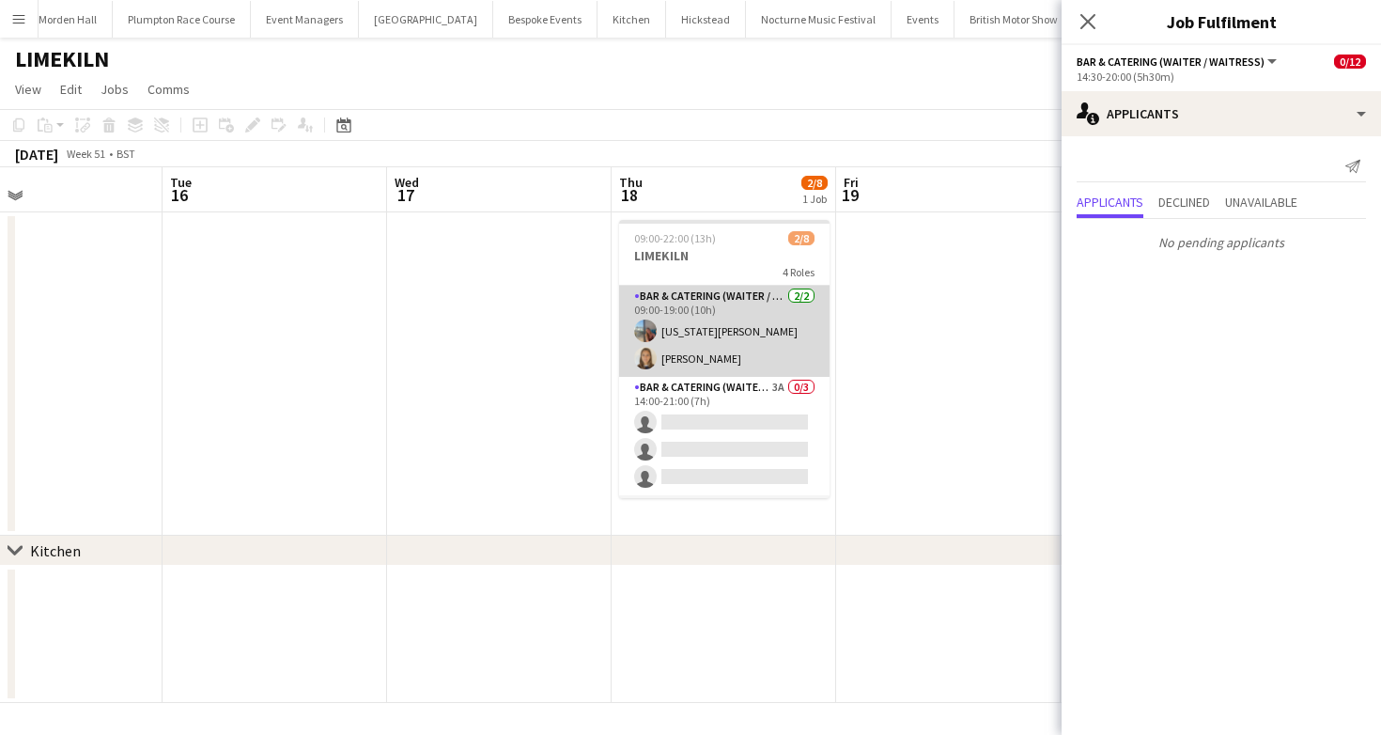
scroll to position [0, 521]
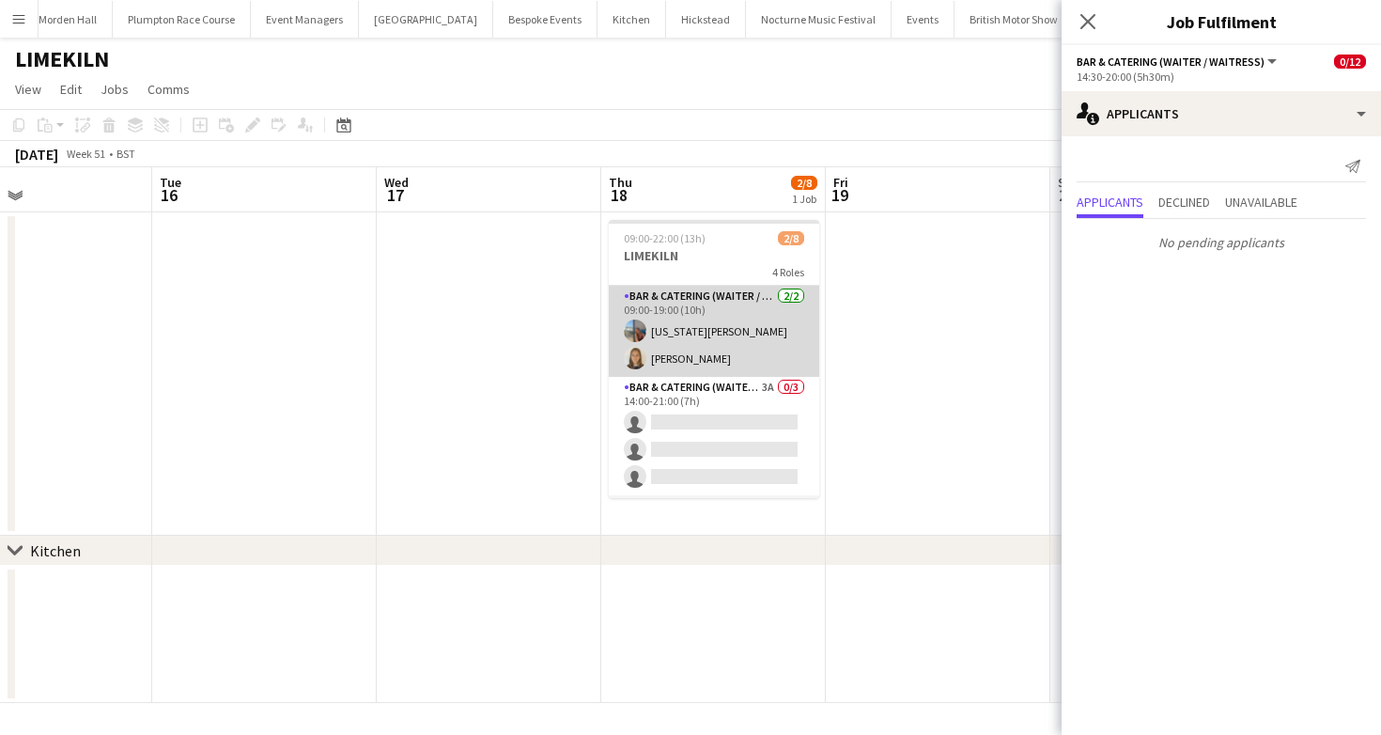
click at [720, 369] on app-card-role "Bar & Catering (Waiter / waitress) 2/2 09:00-19:00 (10h) georgia willoughby Gab…" at bounding box center [714, 331] width 210 height 91
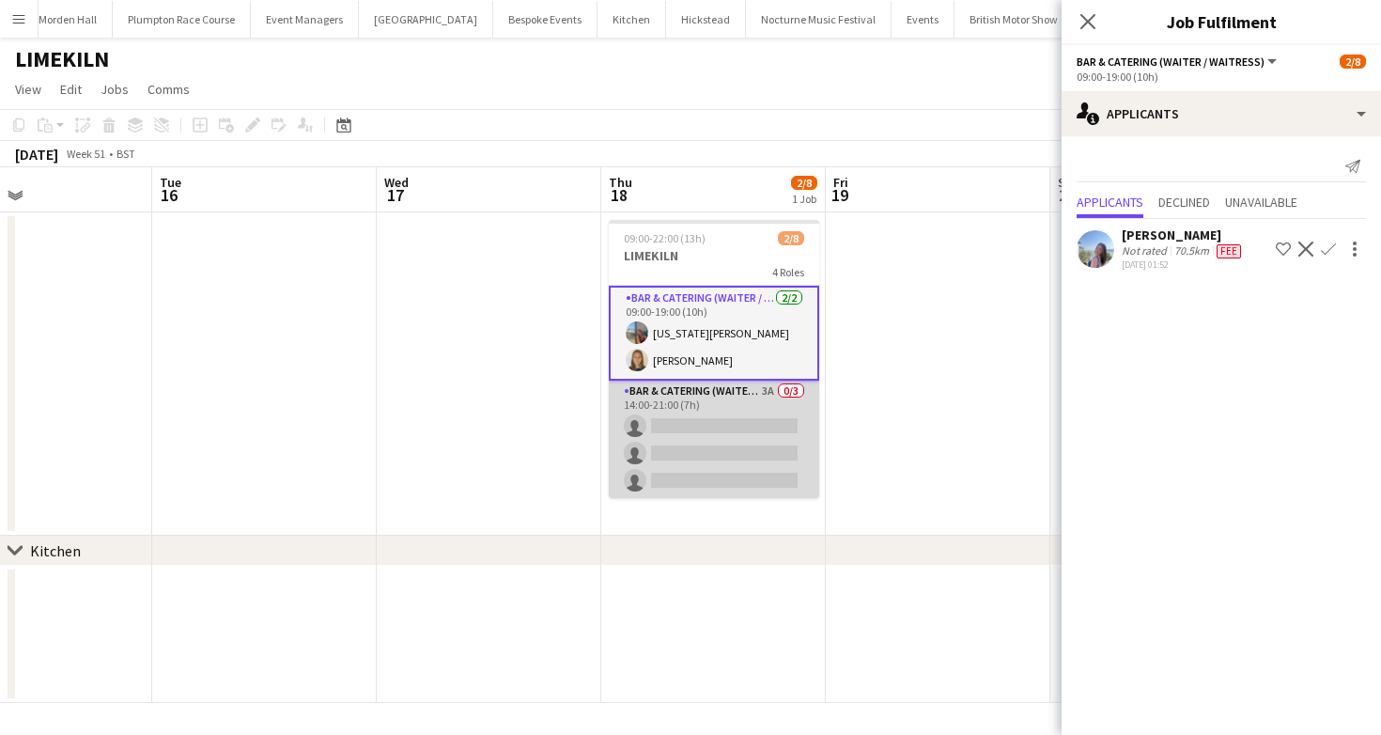
click at [726, 437] on app-card-role "Bar & Catering (Waiter / waitress) 3A 0/3 14:00-21:00 (7h) single-neutral-actio…" at bounding box center [714, 439] width 210 height 118
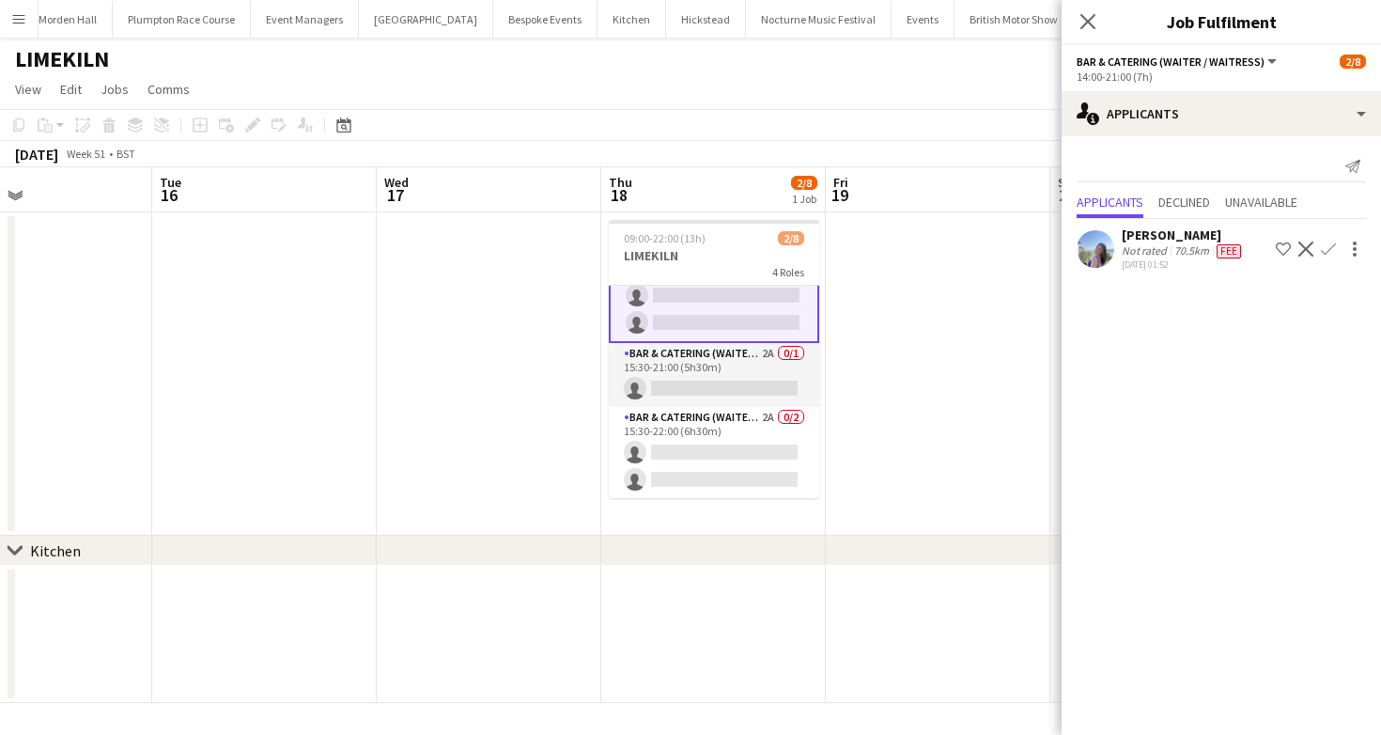
click at [726, 443] on app-card-role "Bar & Catering (Waiter / waitress) 2A 0/2 15:30-22:00 (6h30m) single-neutral-ac…" at bounding box center [714, 452] width 210 height 91
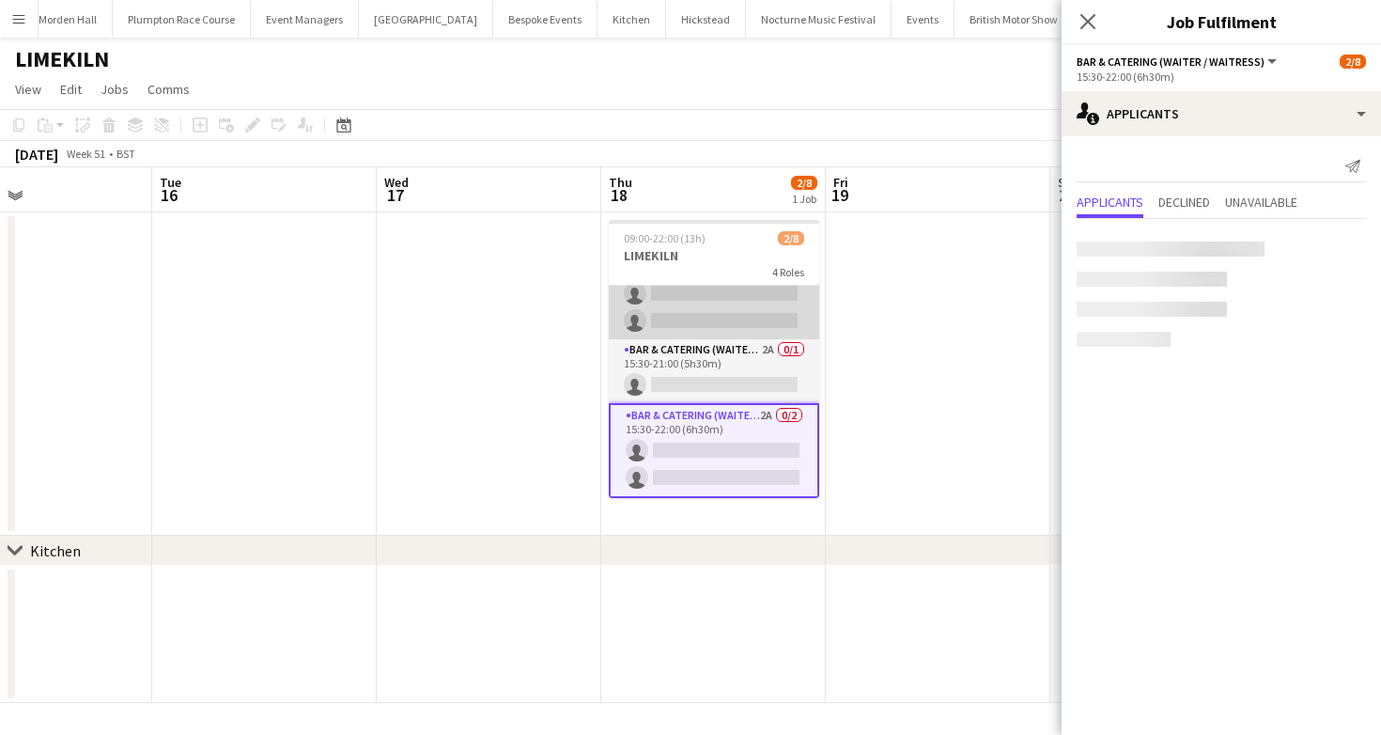
scroll to position [154, 0]
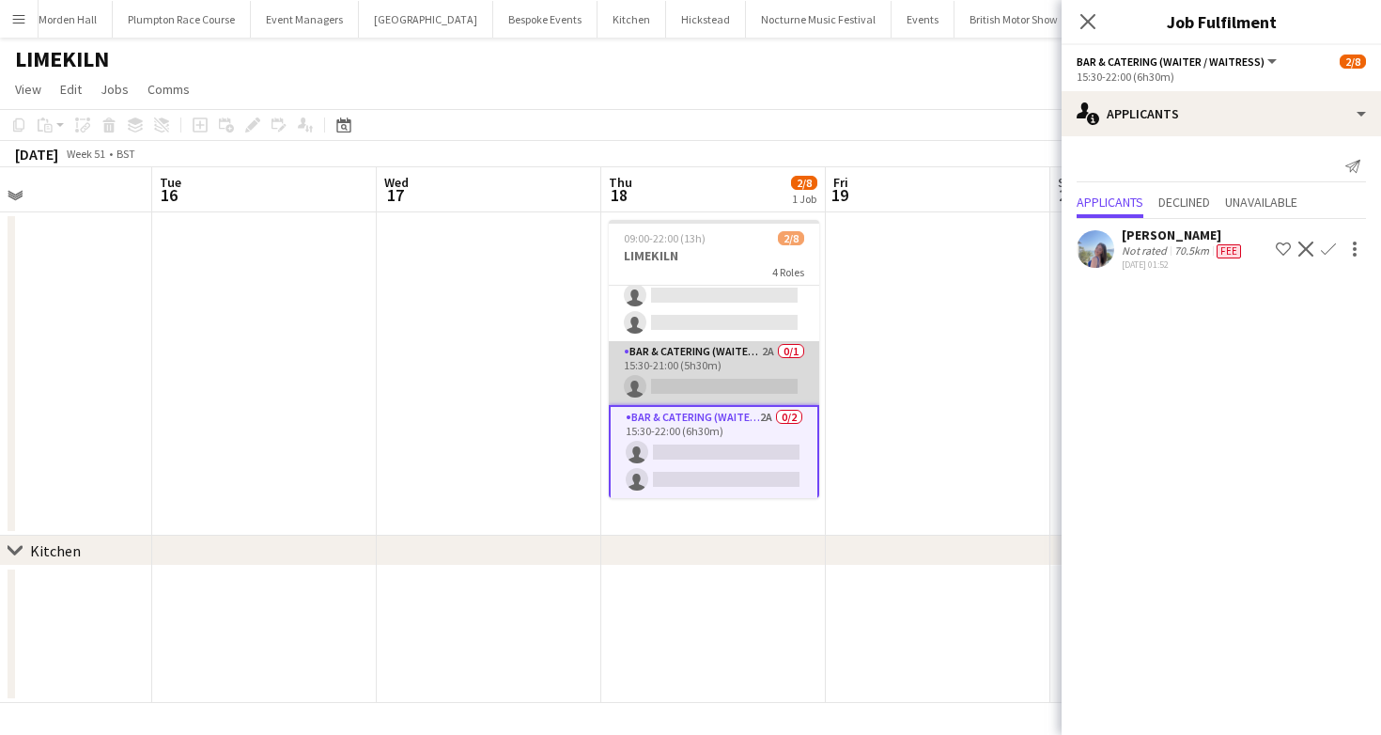
click at [709, 354] on app-card-role "Bar & Catering (Waiter / waitress) 2A 0/1 15:30-21:00 (5h30m) single-neutral-ac…" at bounding box center [714, 373] width 210 height 64
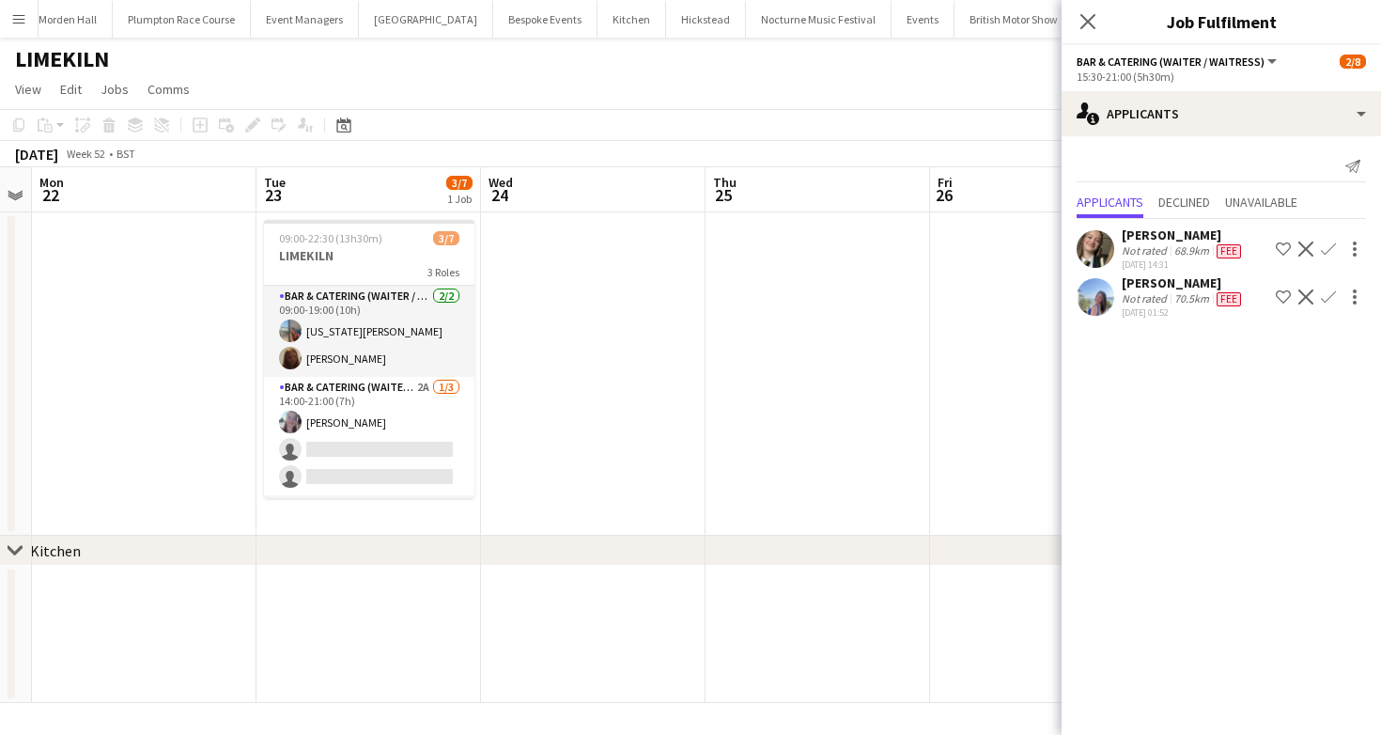
scroll to position [0, 770]
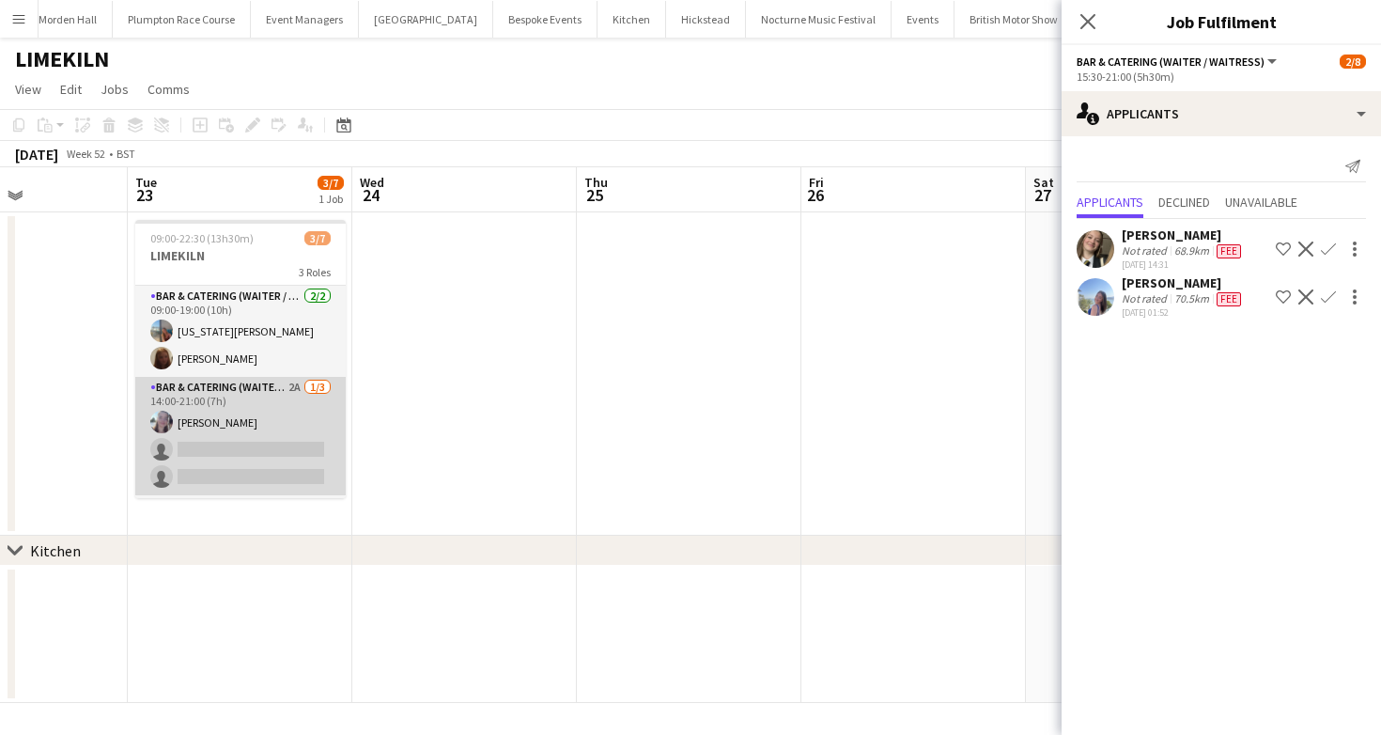
click at [278, 439] on app-card-role "Bar & Catering (Waiter / waitress) 2A 1/3 14:00-21:00 (7h) Ella Kennedy single-…" at bounding box center [240, 436] width 210 height 118
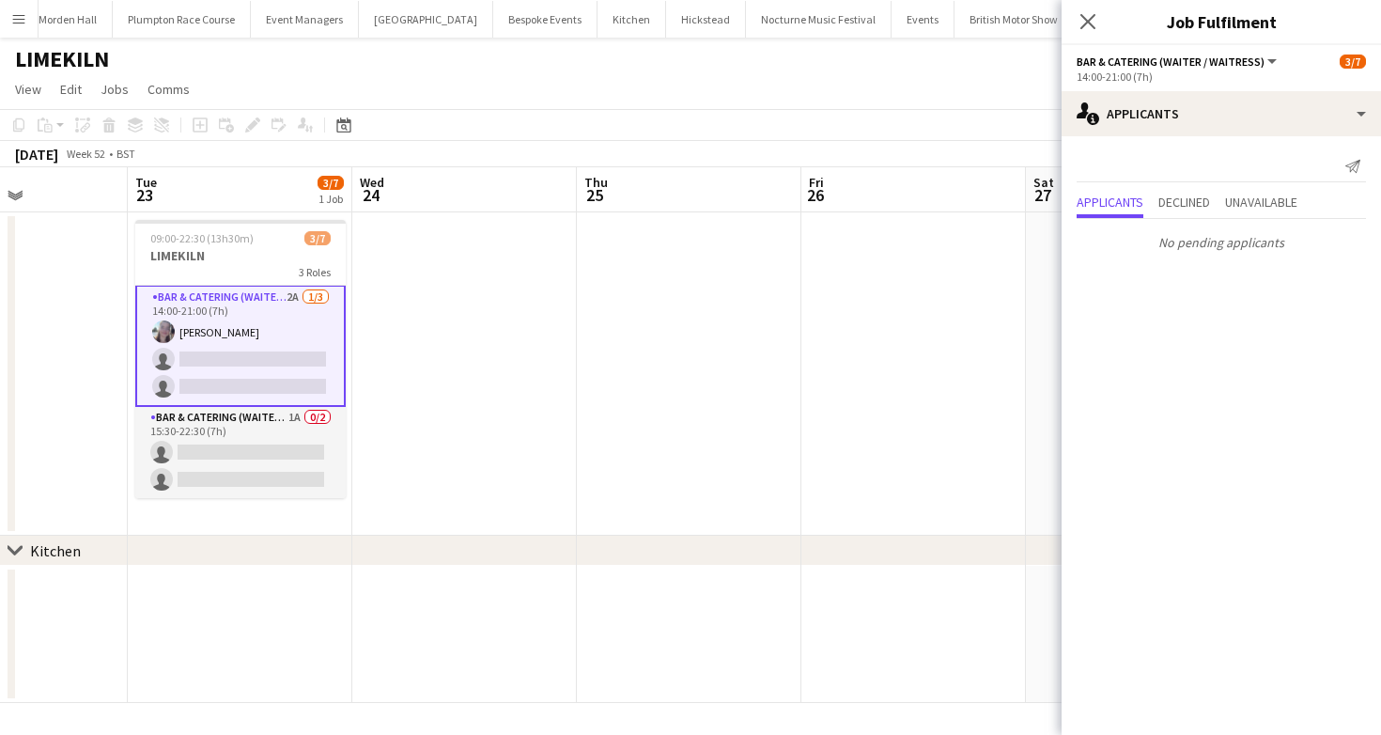
click at [278, 439] on app-card-role "Bar & Catering (Waiter / waitress) 1A 0/2 15:30-22:30 (7h) single-neutral-actio…" at bounding box center [240, 452] width 210 height 91
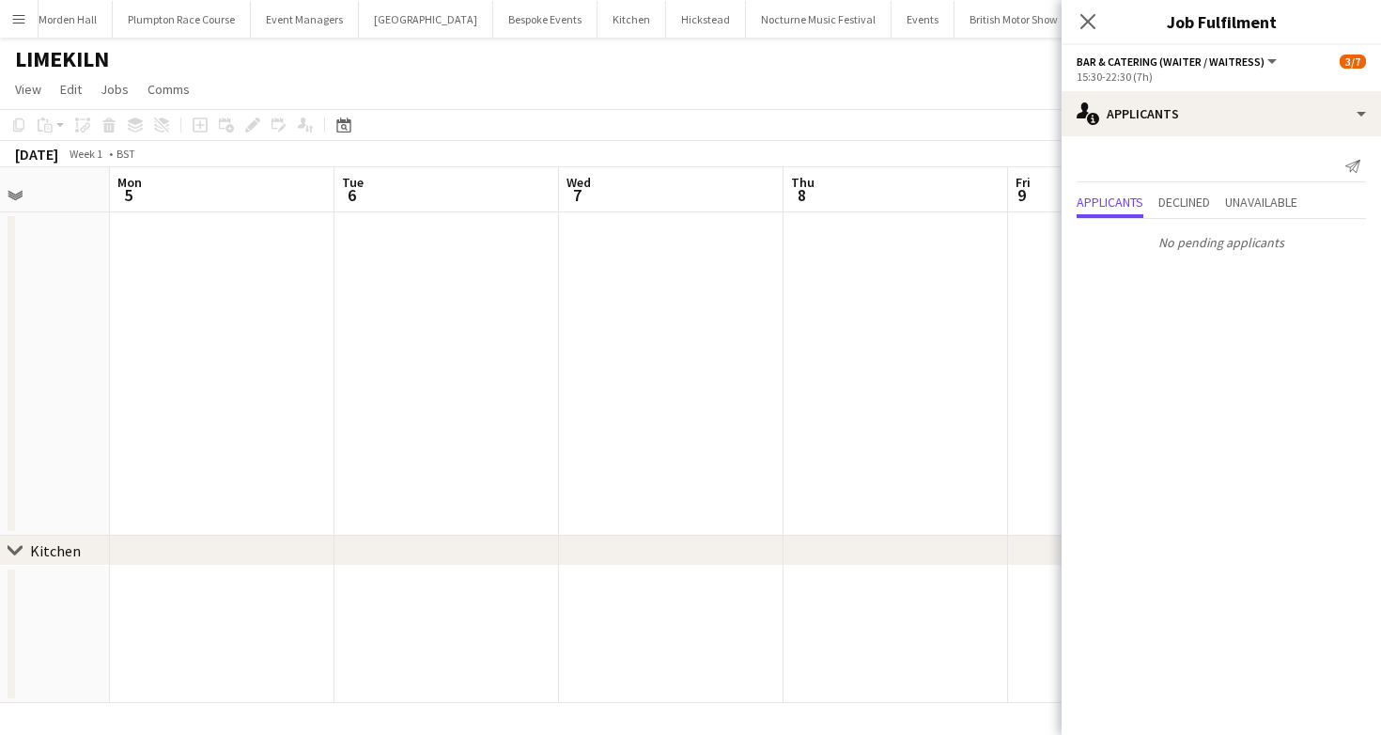
scroll to position [0, 530]
click at [920, 169] on app-board-header-date "Wed 7" at bounding box center [929, 189] width 224 height 45
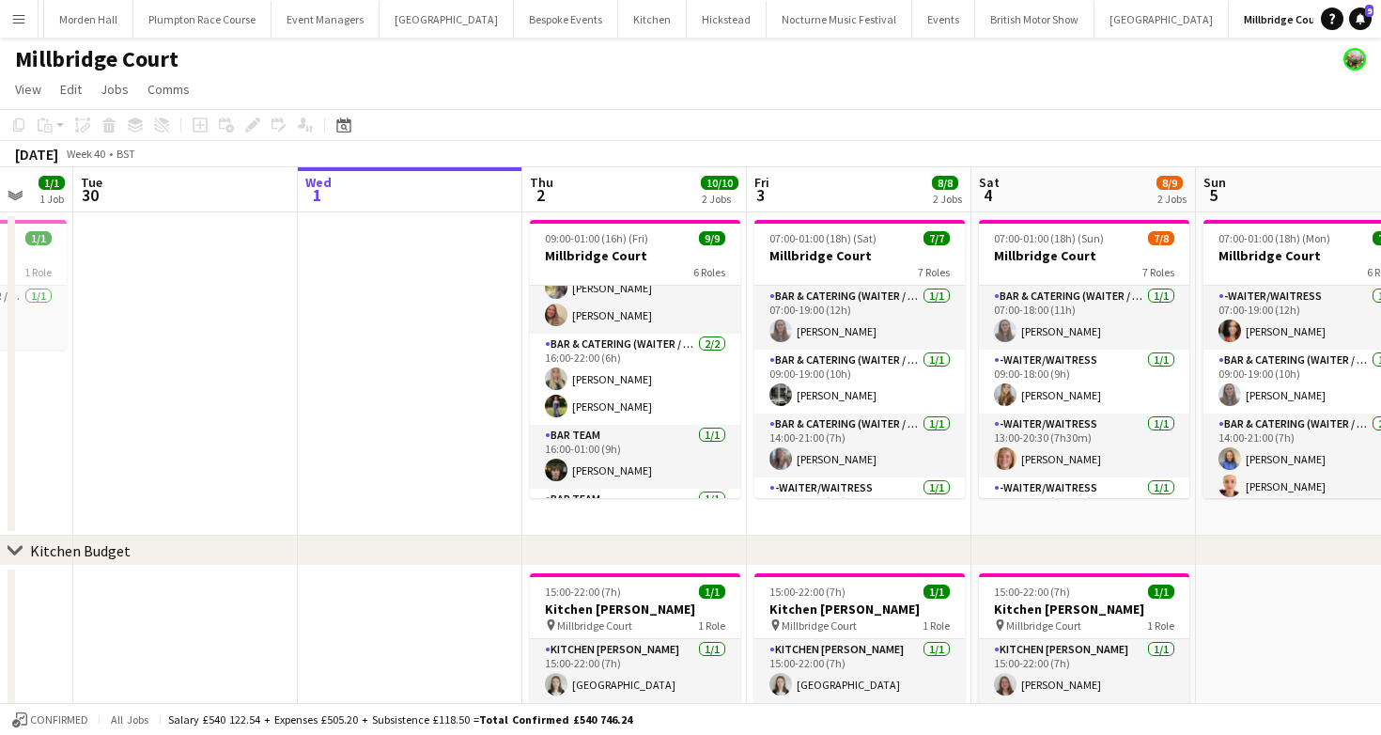
scroll to position [230, 0]
